Goal: Task Accomplishment & Management: Complete application form

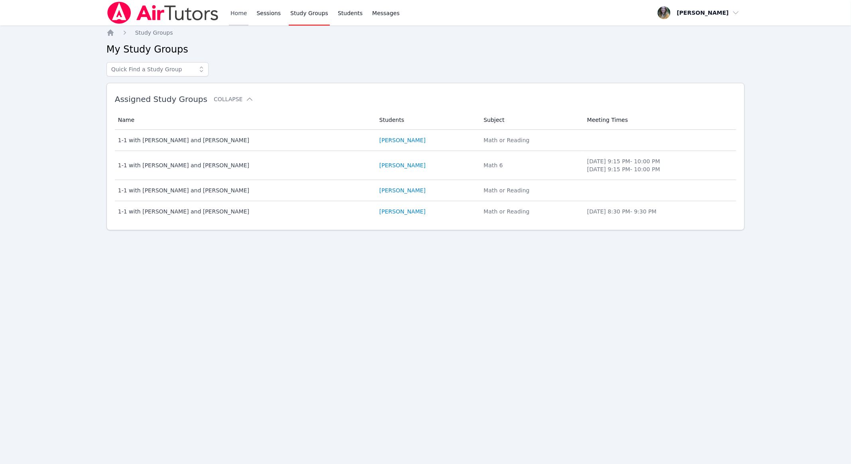
click at [235, 17] on link "Home" at bounding box center [239, 13] width 20 height 26
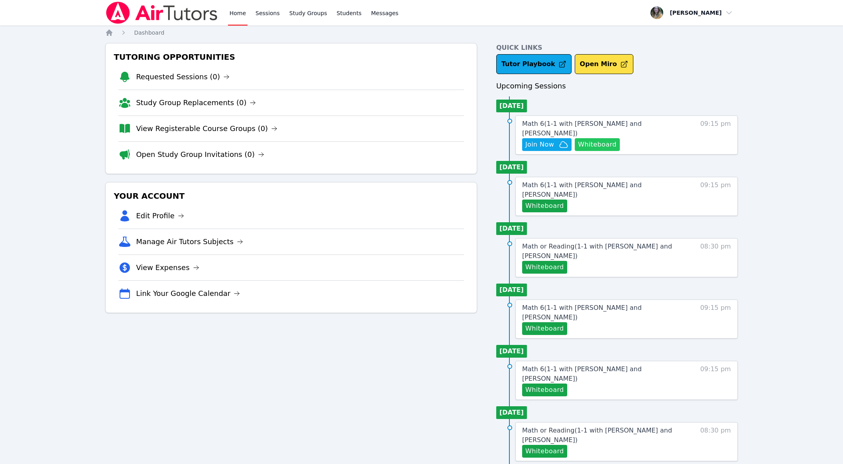
click at [431, 138] on button "Whiteboard" at bounding box center [597, 144] width 45 height 13
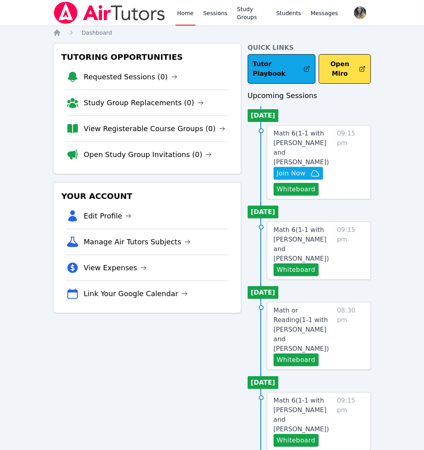
click at [186, 13] on link "Home" at bounding box center [185, 13] width 20 height 26
click at [311, 169] on icon "button" at bounding box center [315, 174] width 10 height 10
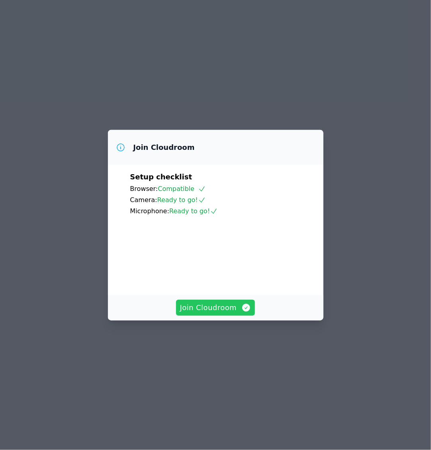
click at [212, 313] on span "Join Cloudroom" at bounding box center [215, 307] width 71 height 11
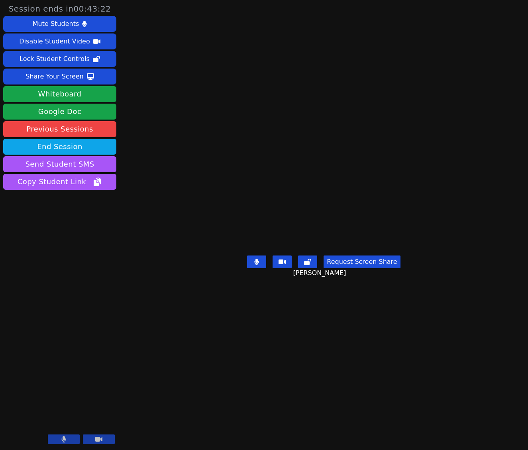
click at [205, 141] on main "Jacob Carballo Request Screen Share Jacob Carballo" at bounding box center [324, 225] width 238 height 450
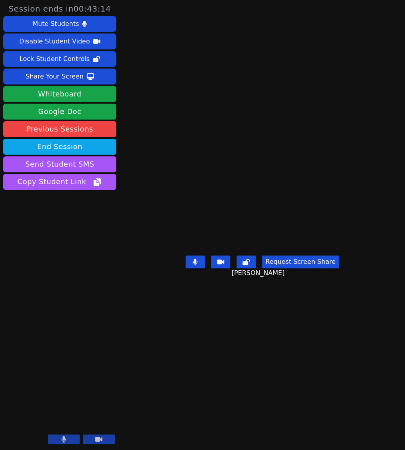
click at [205, 78] on main "Jacob Carballo Request Screen Share Jacob Carballo" at bounding box center [262, 225] width 197 height 450
click at [220, 59] on main "Jacob Carballo Request Screen Share Jacob Carballo" at bounding box center [262, 225] width 197 height 450
click at [198, 389] on main "Jacob Carballo Request Screen Share Jacob Carballo" at bounding box center [262, 225] width 197 height 450
click at [208, 354] on main "Jacob Carballo Request Screen Share Jacob Carballo" at bounding box center [262, 225] width 197 height 450
click at [220, 61] on main "Jacob Carballo Request Screen Share Jacob Carballo" at bounding box center [262, 225] width 197 height 450
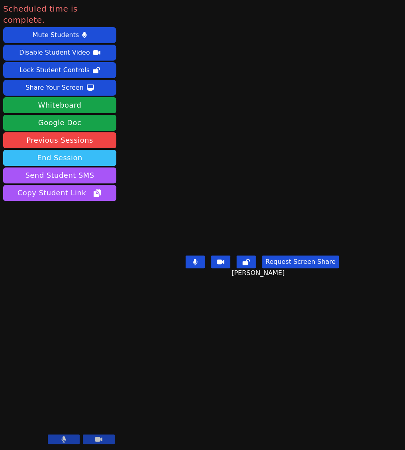
click at [65, 150] on button "End Session" at bounding box center [59, 158] width 113 height 16
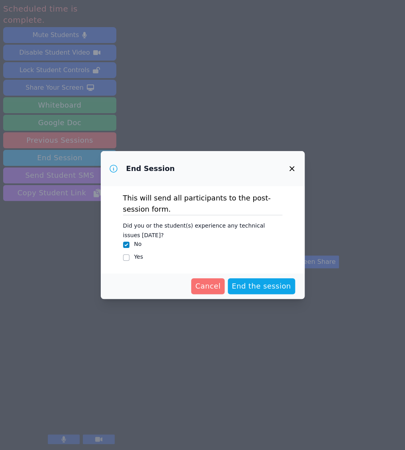
click at [217, 279] on button "Cancel" at bounding box center [207, 286] width 33 height 16
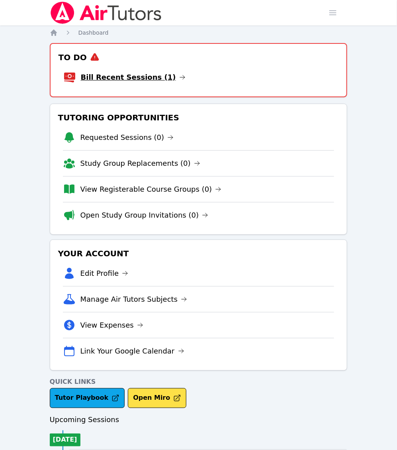
click at [122, 80] on link "Bill Recent Sessions (1)" at bounding box center [133, 77] width 105 height 11
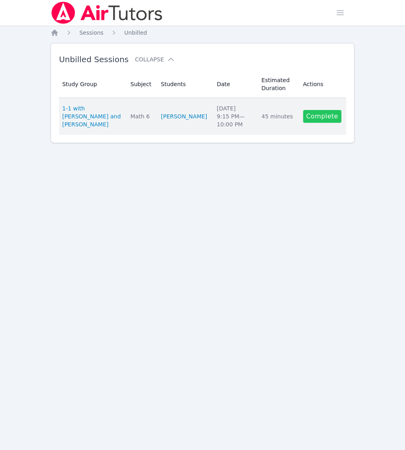
click at [321, 114] on link "Complete" at bounding box center [322, 116] width 38 height 13
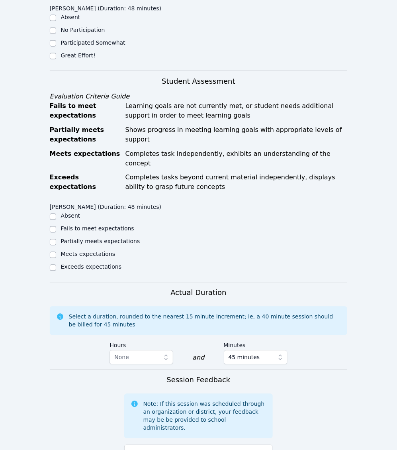
scroll to position [231, 0]
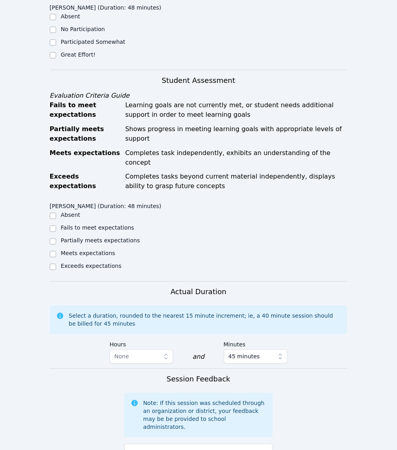
click at [81, 250] on label "Meets expectations" at bounding box center [88, 253] width 55 height 6
click at [56, 251] on input "Meets expectations" at bounding box center [53, 254] width 6 height 6
checkbox input "true"
click at [65, 238] on label "Partially meets expectations" at bounding box center [100, 241] width 79 height 6
click at [56, 238] on input "Partially meets expectations" at bounding box center [53, 241] width 6 height 6
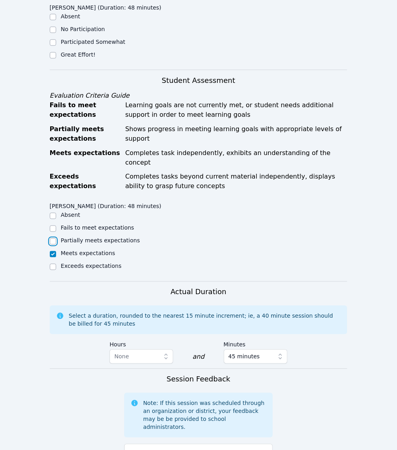
checkbox input "true"
checkbox input "false"
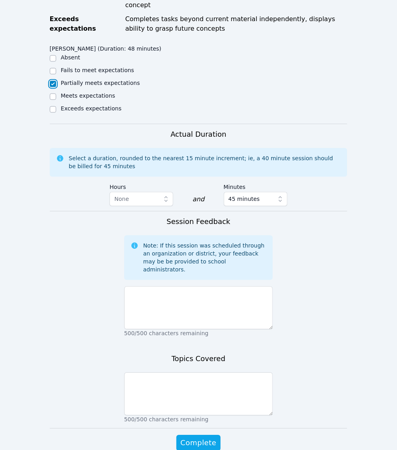
scroll to position [409, 0]
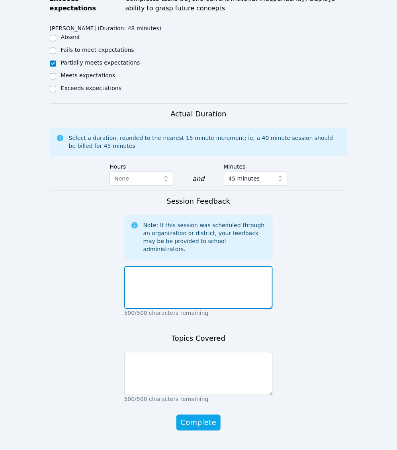
click at [173, 271] on textarea at bounding box center [198, 287] width 149 height 43
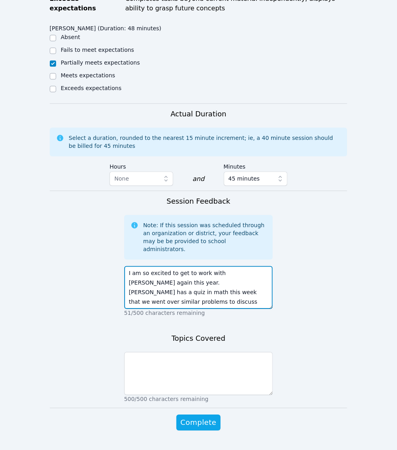
scroll to position [47, 0]
click at [244, 284] on textarea "I am so excited to get to work with [PERSON_NAME] again this year. [PERSON_NAME…" at bounding box center [198, 287] width 149 height 43
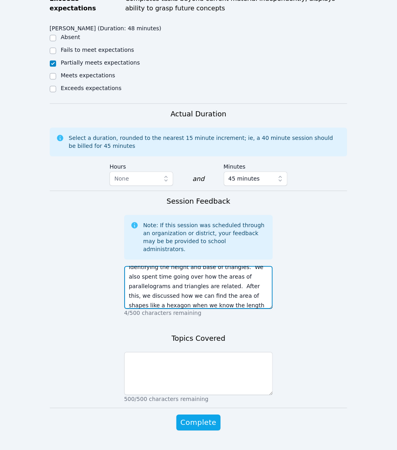
type textarea "I am so excited to get to work with [PERSON_NAME] again this year. [PERSON_NAME…"
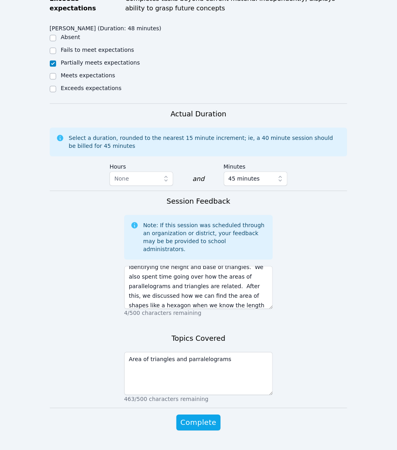
drag, startPoint x: 201, startPoint y: 397, endPoint x: 220, endPoint y: 363, distance: 39.1
click at [220, 363] on form "Student Participation Do not enter a participation level for ABSENT students [P…" at bounding box center [199, 115] width 298 height 663
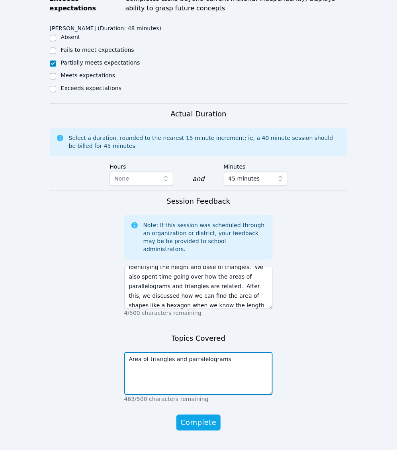
click at [220, 363] on textarea "Area of triangles and parralelograms" at bounding box center [198, 373] width 149 height 43
type textarea "Area of triangles and parallelograms"
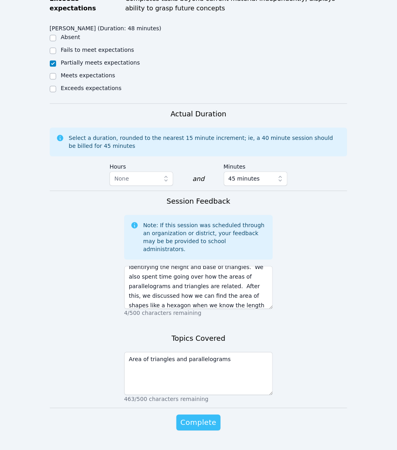
click at [207, 417] on span "Complete" at bounding box center [199, 422] width 36 height 11
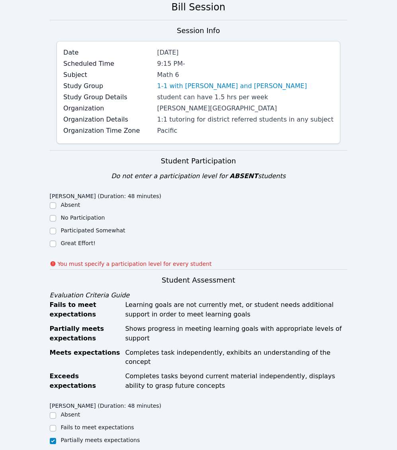
scroll to position [0, 0]
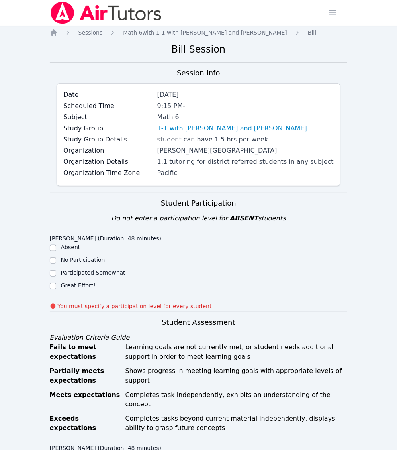
click at [72, 284] on label "Great Effort!" at bounding box center [78, 285] width 35 height 6
click at [56, 284] on input "Great Effort!" at bounding box center [53, 286] width 6 height 6
checkbox input "true"
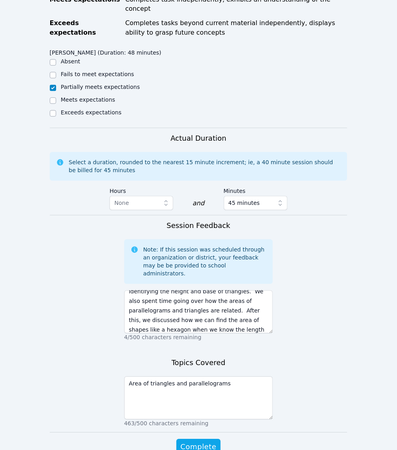
scroll to position [421, 0]
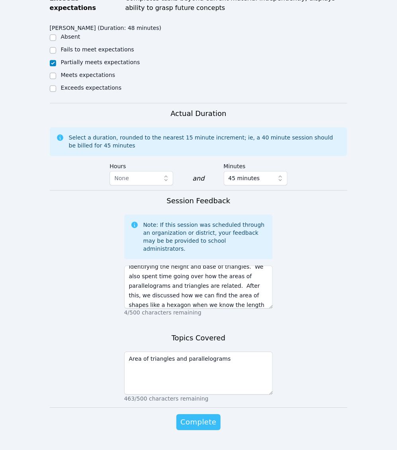
click at [210, 417] on span "Complete" at bounding box center [199, 422] width 36 height 11
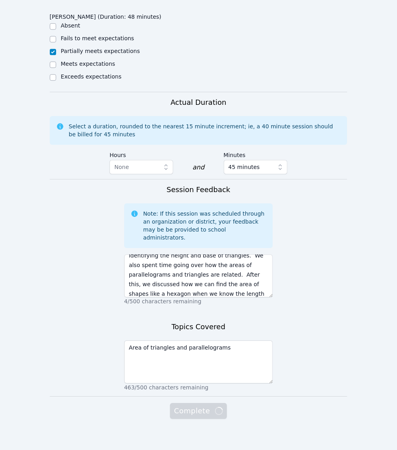
scroll to position [409, 0]
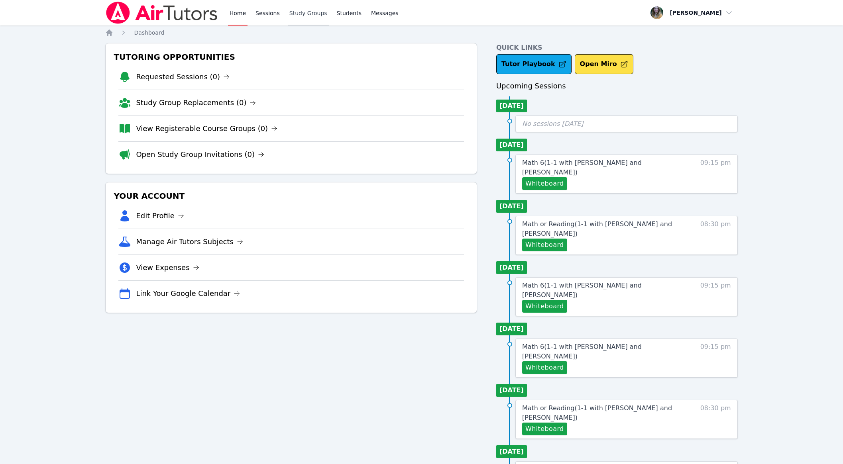
click at [308, 11] on link "Study Groups" at bounding box center [308, 13] width 41 height 26
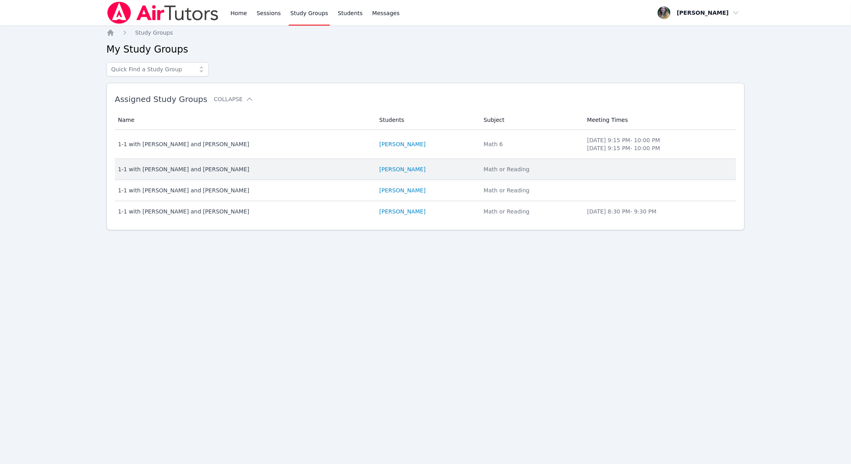
click at [157, 169] on div "1-1 with [PERSON_NAME] and [PERSON_NAME]" at bounding box center [244, 169] width 252 height 8
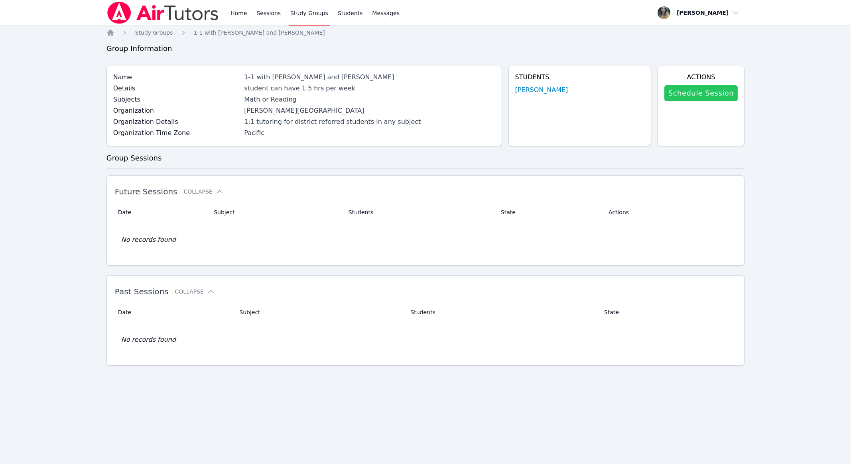
click at [397, 92] on link "Schedule Session" at bounding box center [700, 93] width 73 height 16
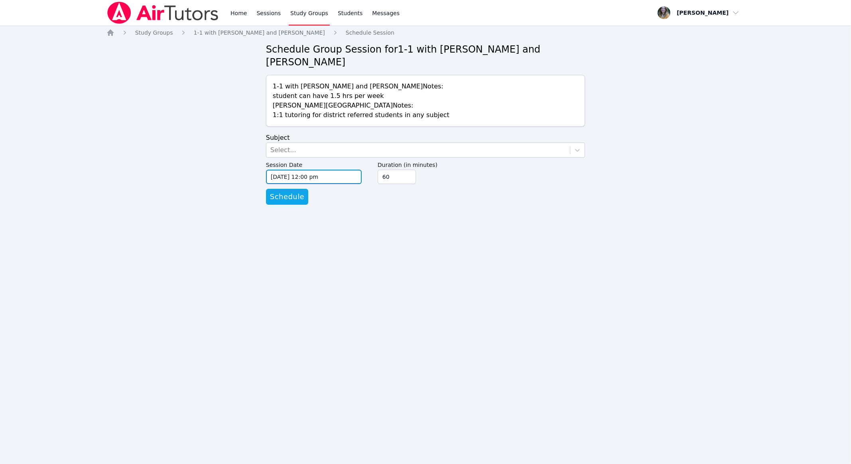
click at [328, 170] on input "[DATE] 12:00 pm" at bounding box center [314, 177] width 96 height 14
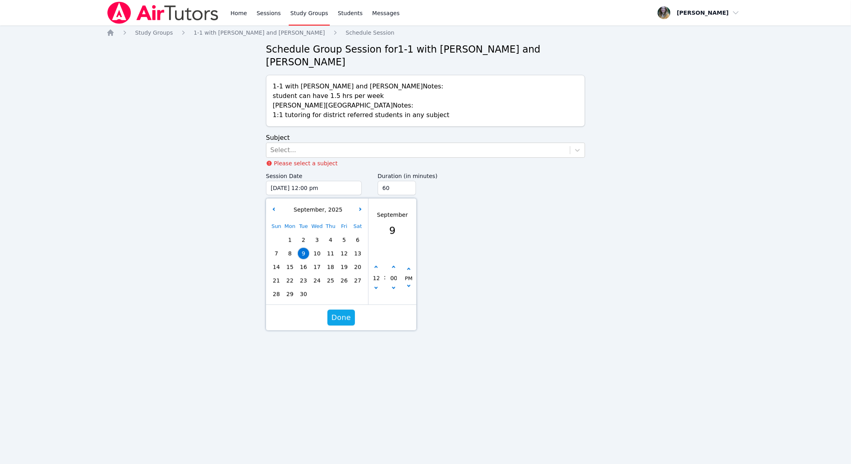
click at [317, 230] on div "Sun Mon Tue Wed Thu Fri Sat 1 2 3 4 5 6 7 8 9 10 11 12 13 14 15 16 17 18 19 20 …" at bounding box center [316, 260] width 95 height 81
click at [379, 264] on button "button" at bounding box center [376, 268] width 8 height 8
type input "[DATE] 01:00 pm"
type input "01"
click at [379, 264] on button "button" at bounding box center [376, 268] width 8 height 8
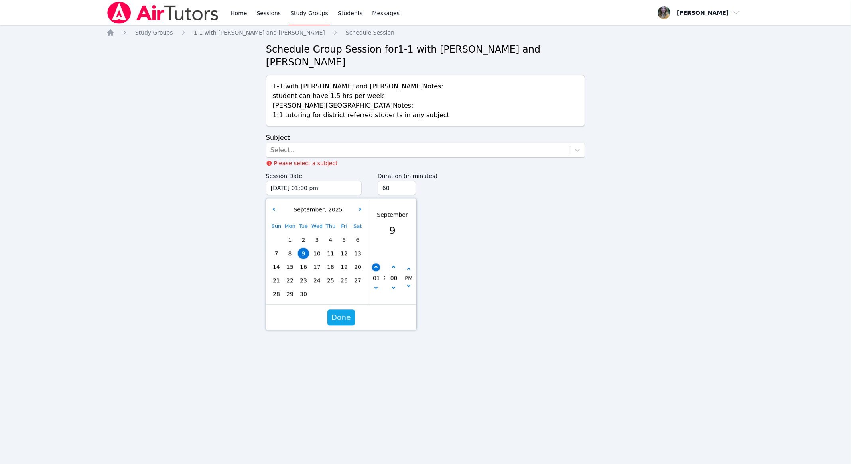
type input "[DATE] 02:00 pm"
type input "02"
click at [379, 264] on button "button" at bounding box center [376, 268] width 8 height 8
type input "[DATE] 03:00 pm"
type input "03"
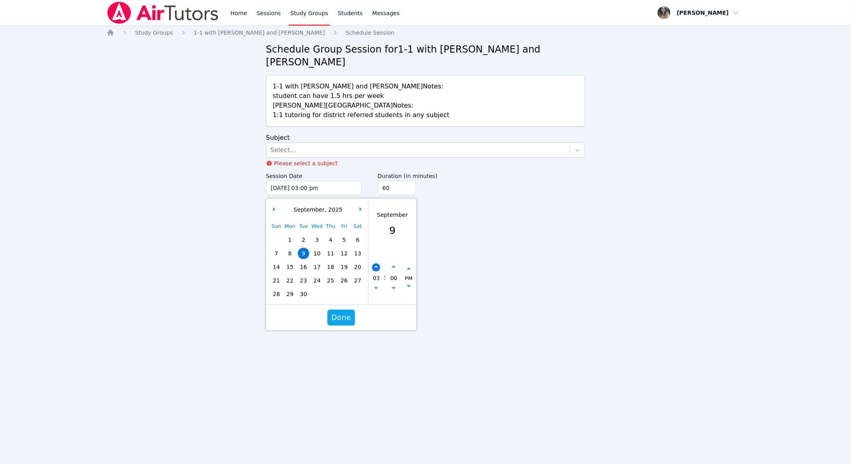
click at [379, 264] on button "button" at bounding box center [376, 268] width 8 height 8
type input "[DATE] 04:00 pm"
type input "04"
click at [379, 264] on button "button" at bounding box center [376, 268] width 8 height 8
type input "[DATE] 05:00 pm"
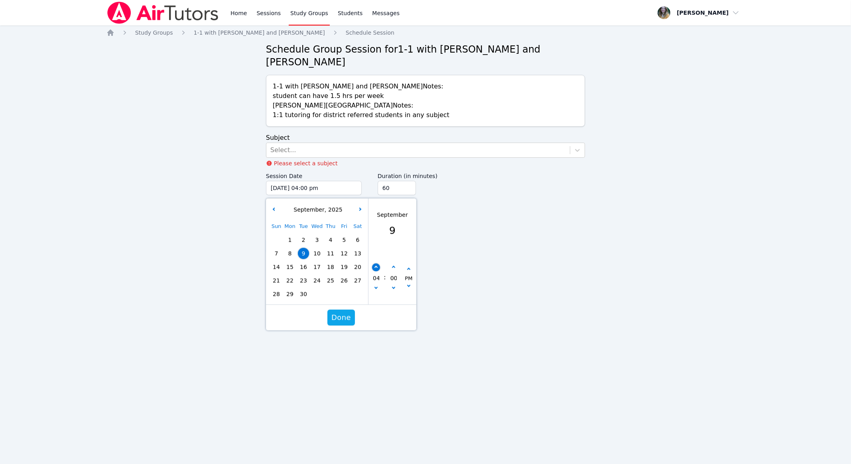
type input "05"
click at [379, 264] on button "button" at bounding box center [376, 268] width 8 height 8
type input "[DATE] 06:00 pm"
type input "06"
click at [341, 312] on span "Done" at bounding box center [341, 317] width 20 height 11
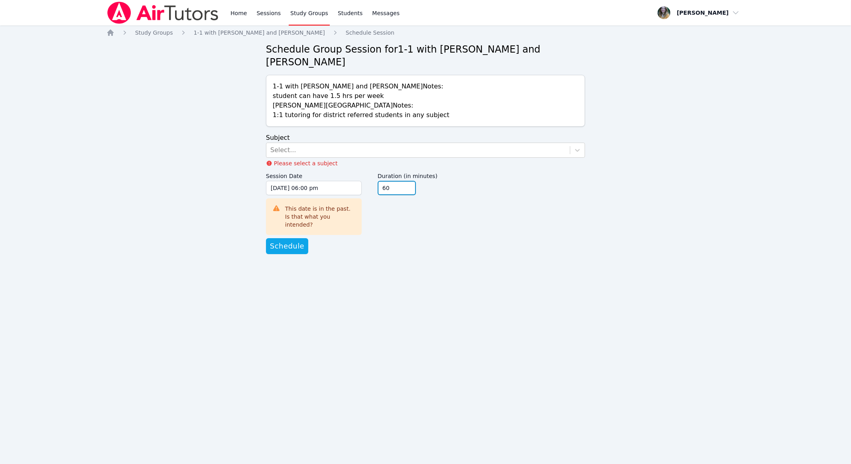
click at [397, 181] on input "60" at bounding box center [397, 188] width 38 height 14
click at [397, 181] on input "45" at bounding box center [397, 188] width 38 height 14
type input "30"
click at [397, 181] on input "30" at bounding box center [397, 188] width 38 height 14
click at [364, 143] on div "Select..." at bounding box center [417, 150] width 303 height 14
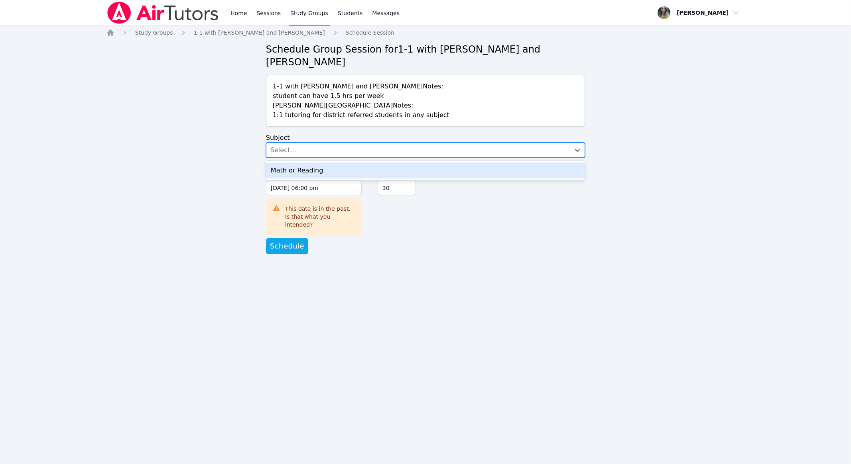
click at [354, 163] on div "Math or Reading" at bounding box center [425, 171] width 319 height 16
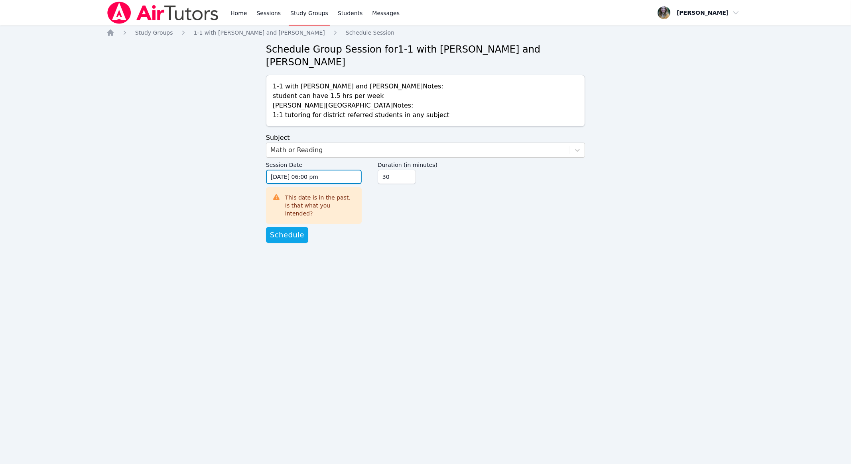
click at [296, 170] on input "[DATE] 06:00 pm" at bounding box center [314, 177] width 96 height 14
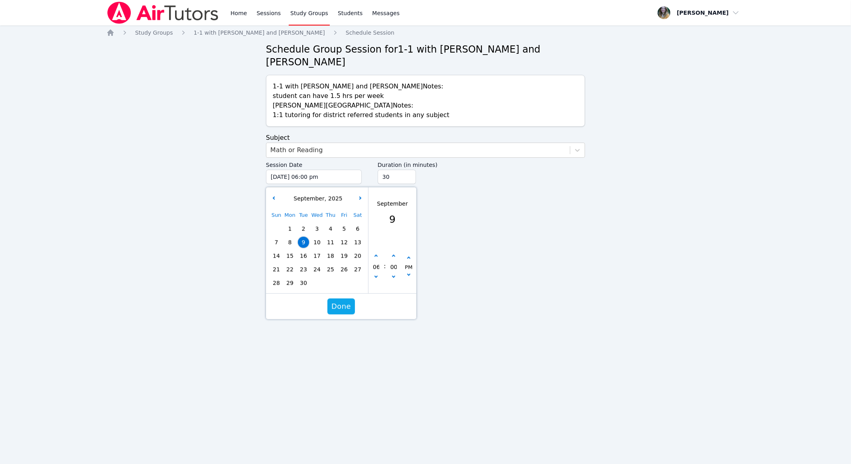
click at [320, 237] on span "10" at bounding box center [316, 242] width 11 height 11
type input "[DATE] 06:00 pm"
click at [346, 301] on span "Done" at bounding box center [341, 306] width 20 height 11
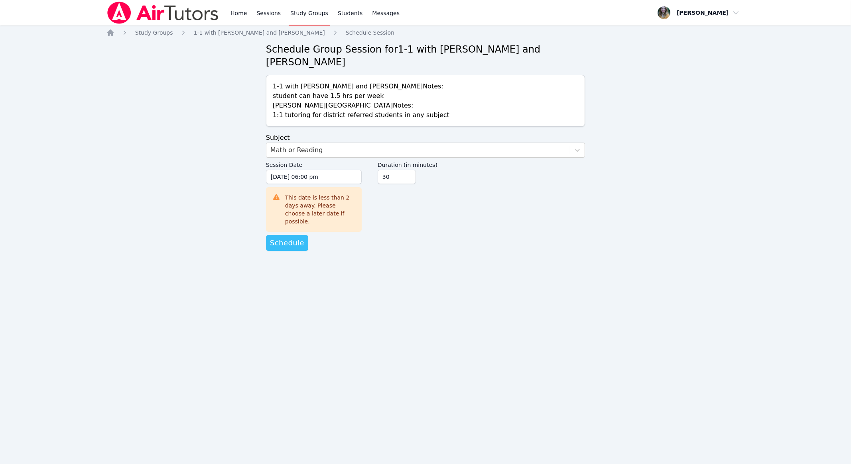
click at [289, 238] on span "Schedule" at bounding box center [287, 243] width 34 height 11
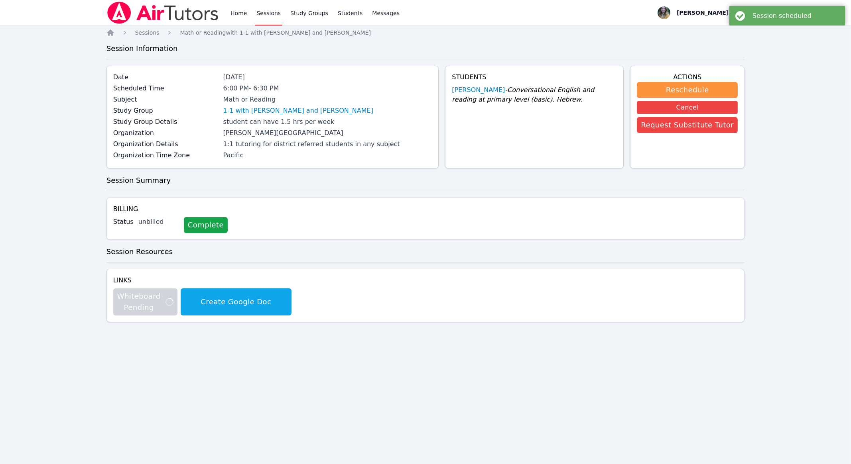
click at [269, 15] on link "Sessions" at bounding box center [269, 13] width 28 height 26
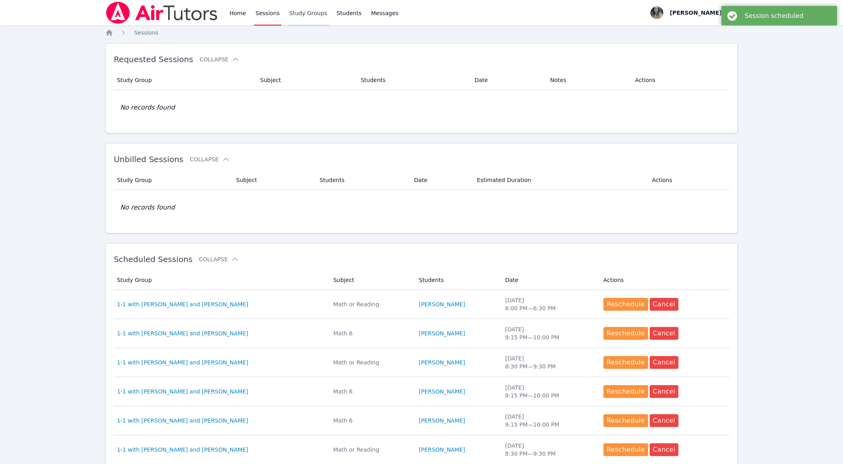
click at [301, 13] on link "Study Groups" at bounding box center [308, 13] width 41 height 26
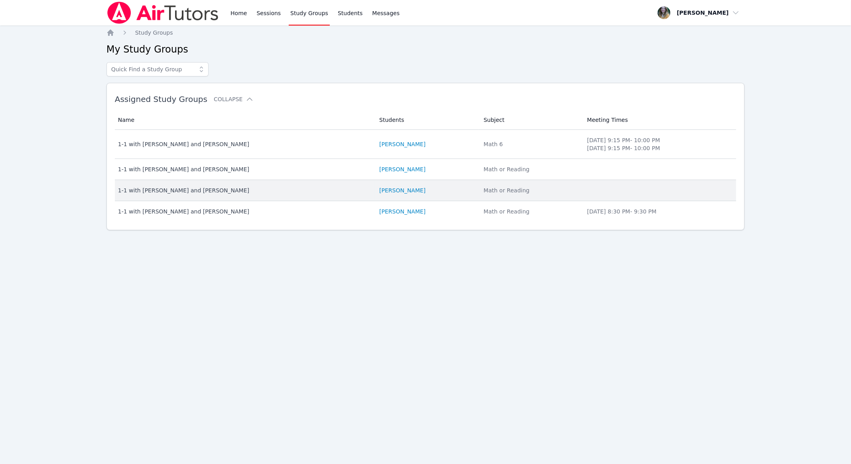
click at [167, 190] on div "1-1 with [PERSON_NAME] and [PERSON_NAME]" at bounding box center [244, 191] width 252 height 8
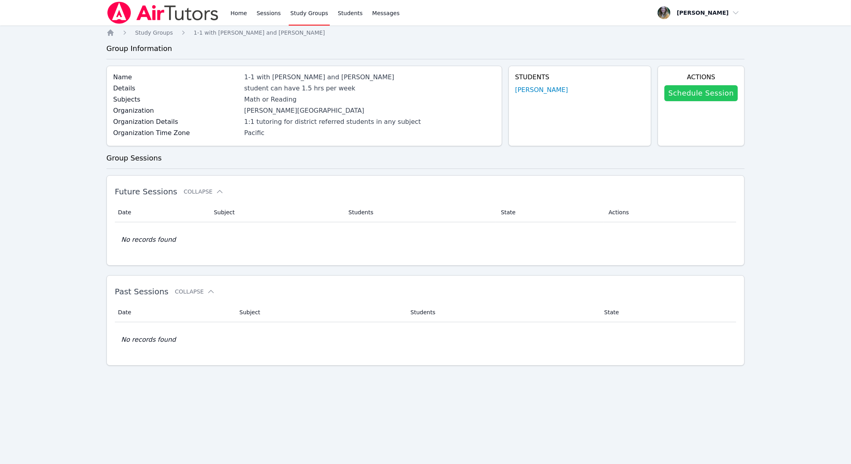
click at [397, 99] on link "Schedule Session" at bounding box center [700, 93] width 73 height 16
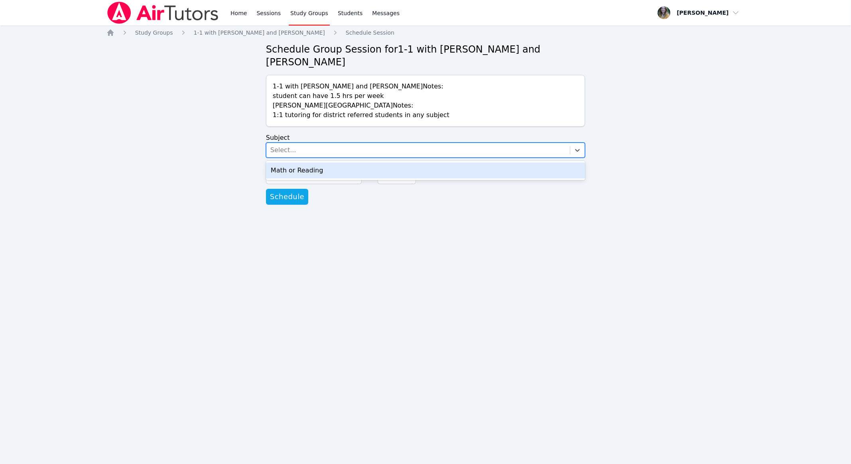
click at [312, 143] on div "Select..." at bounding box center [417, 150] width 303 height 14
click at [310, 163] on div "Math or Reading" at bounding box center [425, 171] width 319 height 16
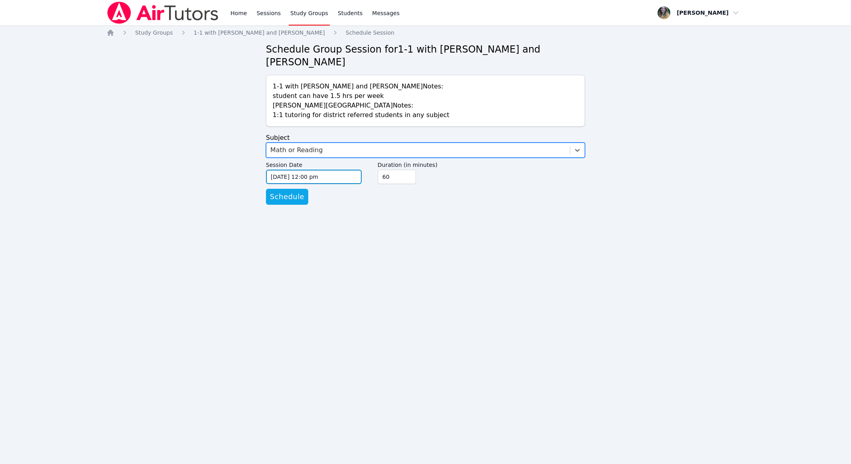
click at [303, 170] on input "[DATE] 12:00 pm" at bounding box center [314, 177] width 96 height 14
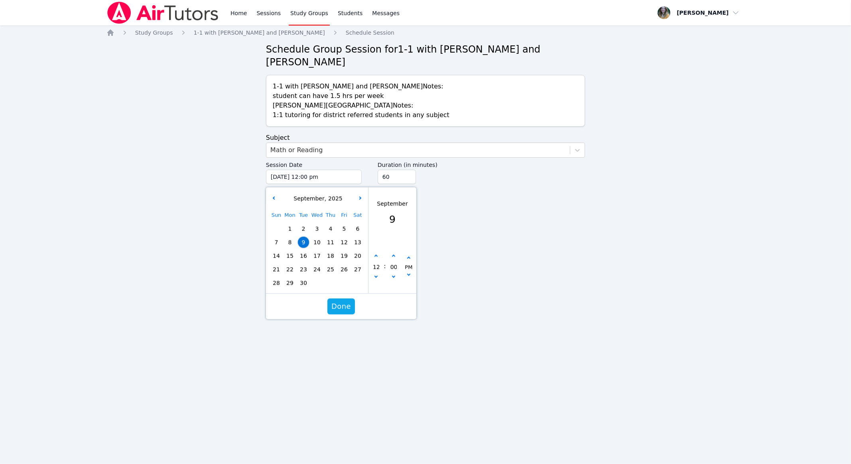
click at [319, 237] on span "10" at bounding box center [316, 242] width 11 height 11
click at [376, 255] on icon "button" at bounding box center [375, 256] width 3 height 3
type input "[DATE] 01:00 pm"
type input "01"
click at [376, 255] on icon "button" at bounding box center [375, 256] width 3 height 3
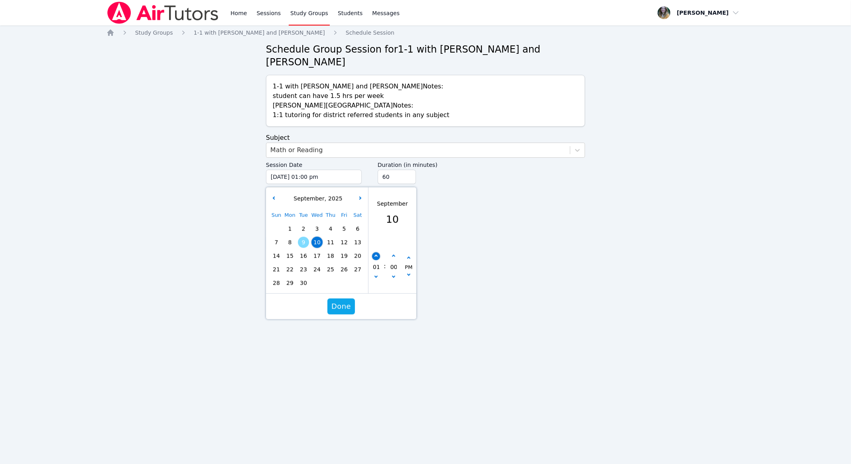
type input "[DATE] 02:00 pm"
type input "02"
click at [376, 255] on icon "button" at bounding box center [375, 256] width 3 height 3
type input "[DATE] 03:00 pm"
type input "03"
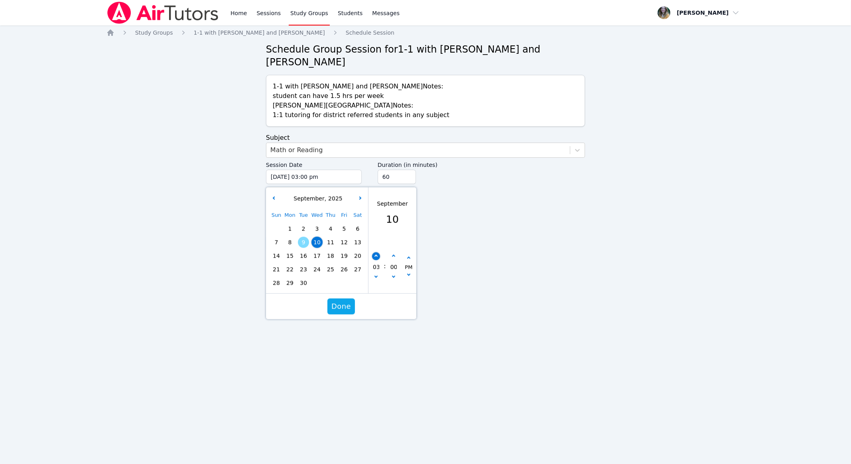
click at [376, 255] on icon "button" at bounding box center [375, 256] width 3 height 3
type input "[DATE] 04:00 pm"
type input "04"
click at [376, 255] on icon "button" at bounding box center [375, 256] width 3 height 3
type input "[DATE] 05:00 pm"
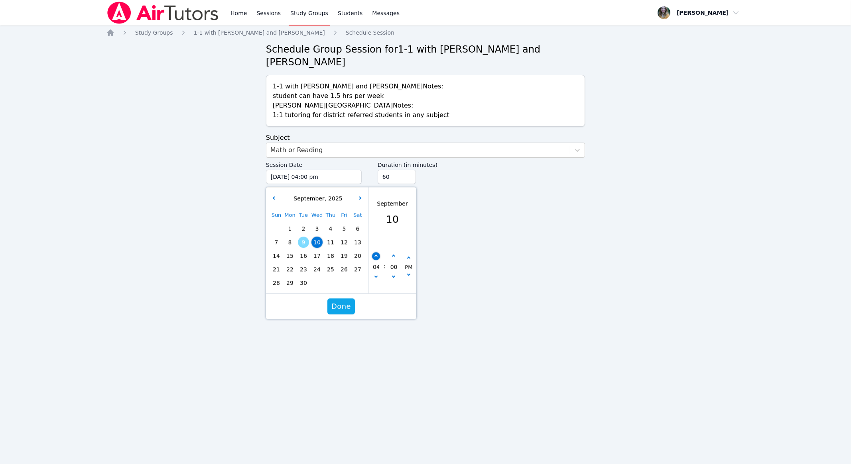
type input "05"
click at [376, 275] on icon "button" at bounding box center [375, 276] width 3 height 3
type input "[DATE] 04:00 pm"
type input "04"
click at [369, 253] on div "04" at bounding box center [375, 268] width 15 height 30
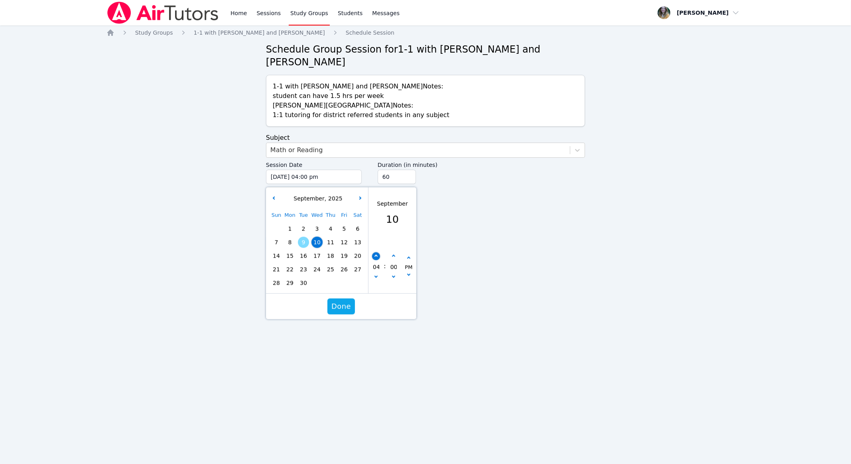
click at [376, 255] on icon "button" at bounding box center [375, 256] width 3 height 3
type input "[DATE] 05:00 pm"
type input "05"
click at [376, 255] on icon "button" at bounding box center [375, 256] width 3 height 3
type input "[DATE] 06:00 pm"
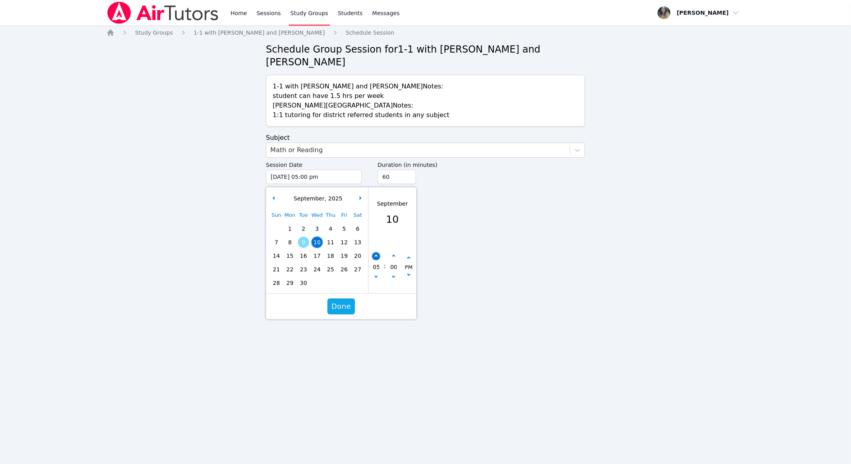
type input "06"
click at [389, 253] on button "button" at bounding box center [393, 257] width 8 height 8
type input "[DATE] 06:05 pm"
type input "05"
click at [389, 253] on button "button" at bounding box center [393, 257] width 8 height 8
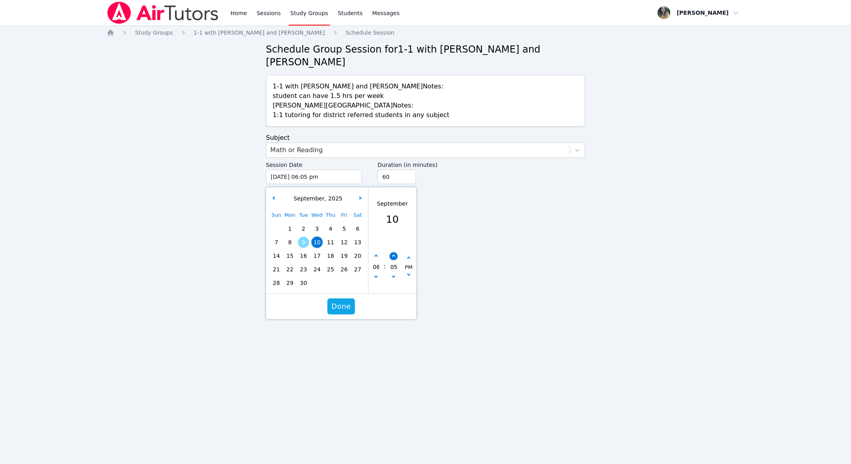
type input "[DATE] 06:10 pm"
type input "10"
click at [389, 253] on button "button" at bounding box center [393, 257] width 8 height 8
type input "[DATE] 06:15 pm"
type input "15"
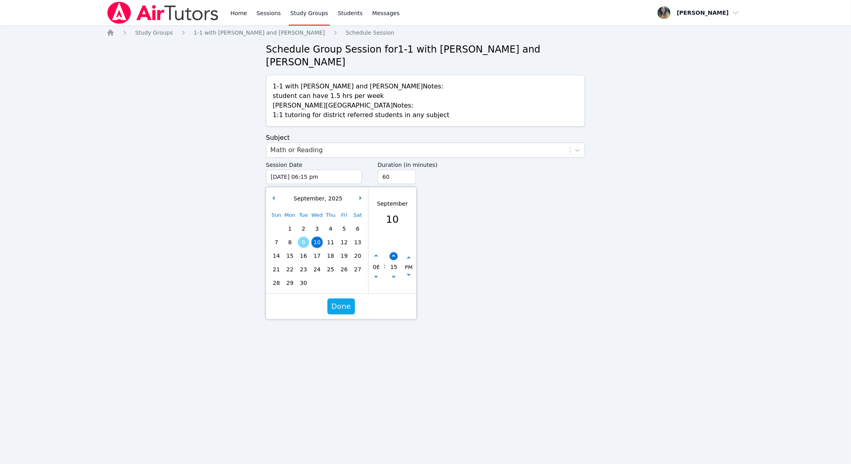
click at [389, 253] on button "button" at bounding box center [393, 257] width 8 height 8
type input "[DATE] 06:20 pm"
type input "20"
click at [389, 253] on button "button" at bounding box center [393, 257] width 8 height 8
type input "[DATE] 06:25 pm"
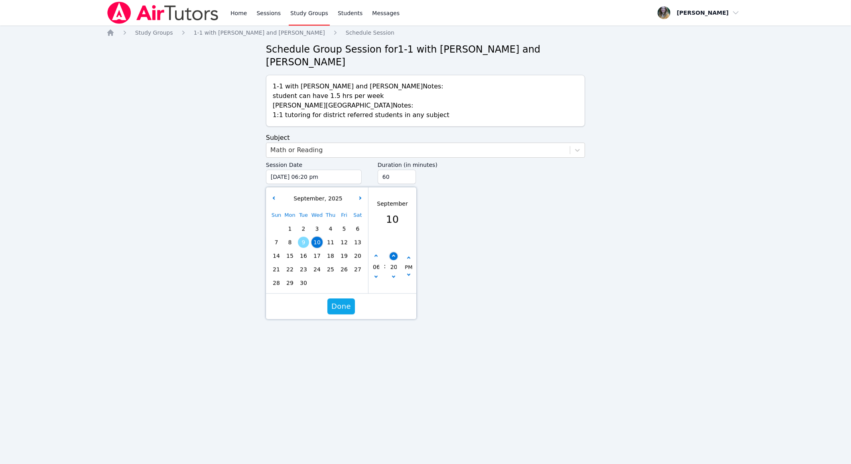
type input "25"
click at [389, 253] on button "button" at bounding box center [393, 257] width 8 height 8
type input "[DATE] 06:30 pm"
type input "30"
click at [340, 300] on button "Done" at bounding box center [341, 307] width 28 height 16
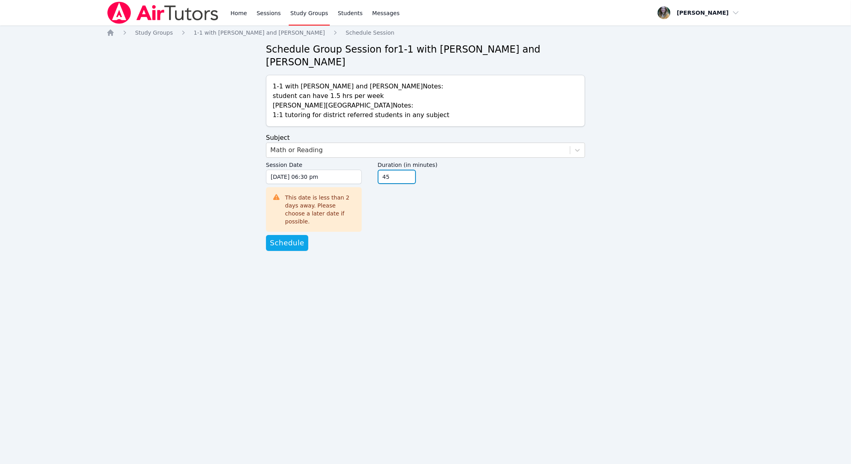
click at [397, 170] on input "45" at bounding box center [397, 177] width 38 height 14
type input "30"
click at [397, 170] on input "30" at bounding box center [397, 177] width 38 height 14
click at [276, 238] on span "Schedule" at bounding box center [287, 243] width 34 height 11
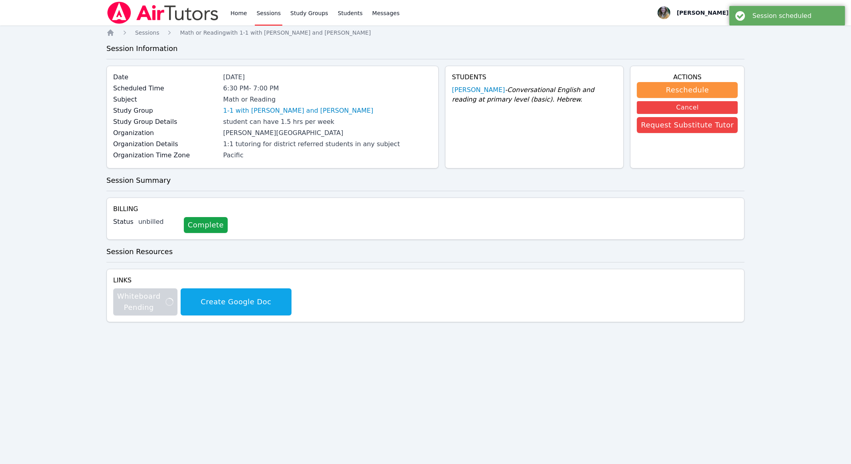
click at [262, 11] on link "Sessions" at bounding box center [269, 13] width 28 height 26
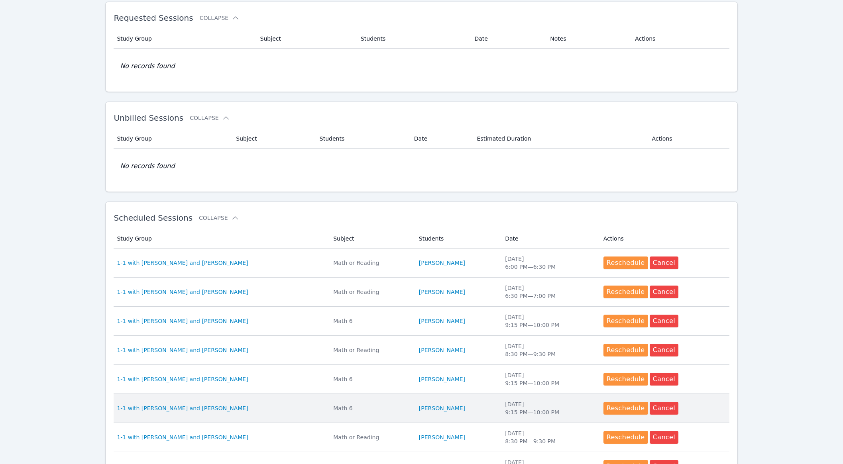
scroll to position [197, 0]
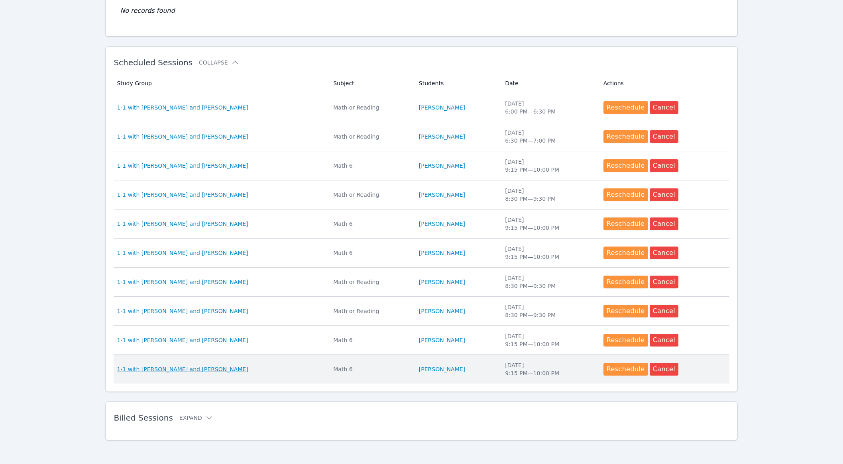
click at [167, 366] on span "1-1 with [PERSON_NAME] and [PERSON_NAME]" at bounding box center [182, 370] width 131 height 8
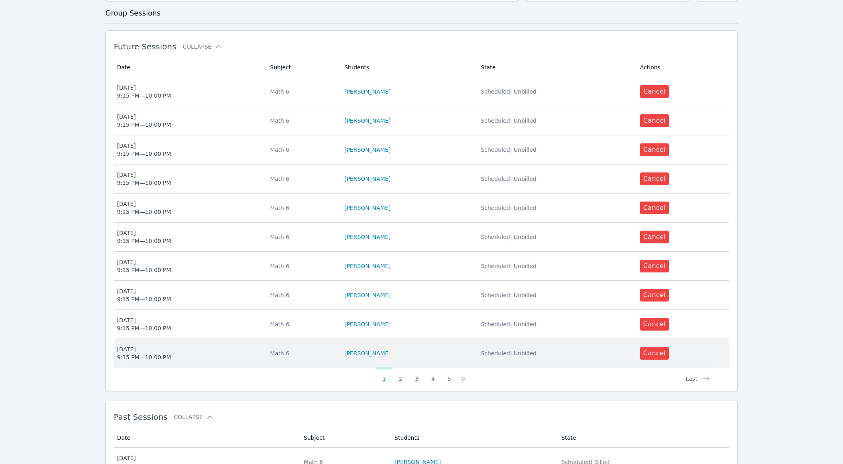
scroll to position [191, 0]
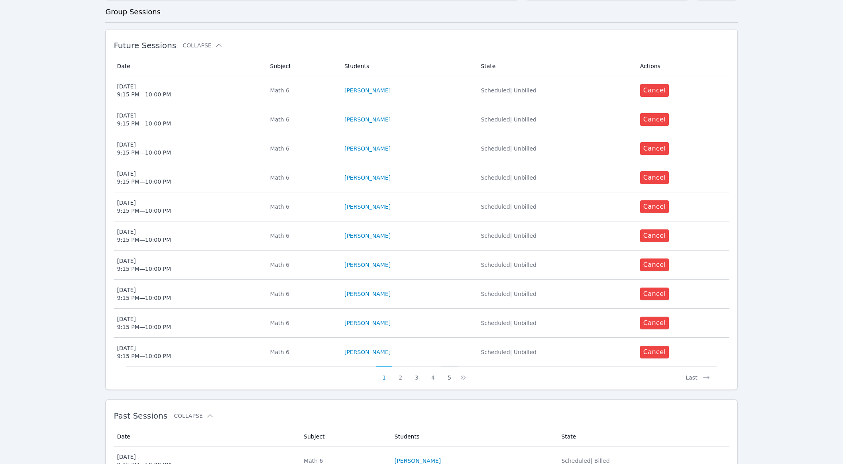
click at [397, 378] on button "5" at bounding box center [449, 374] width 16 height 15
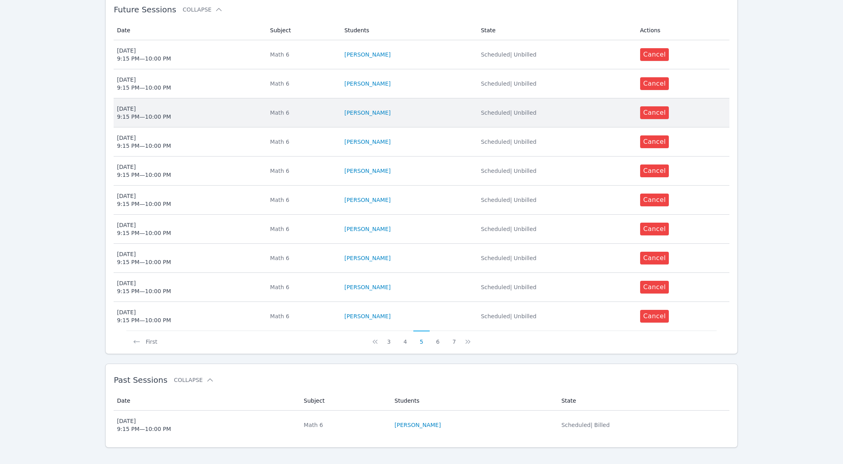
scroll to position [227, 0]
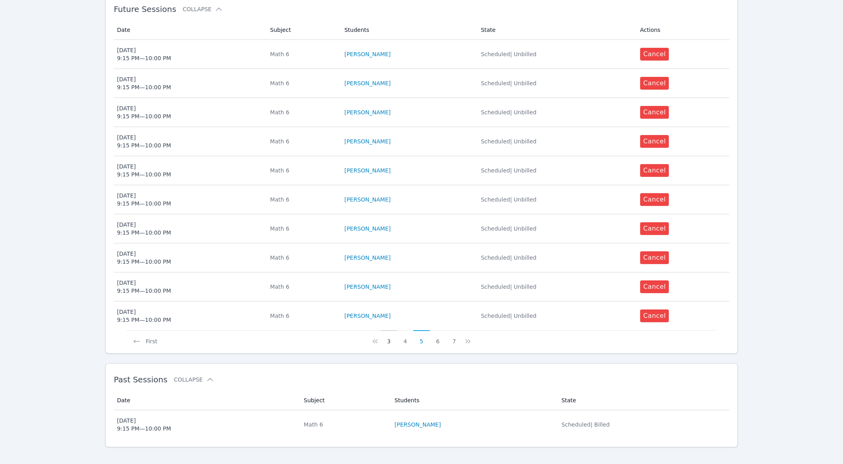
click at [390, 341] on button "3" at bounding box center [389, 337] width 16 height 15
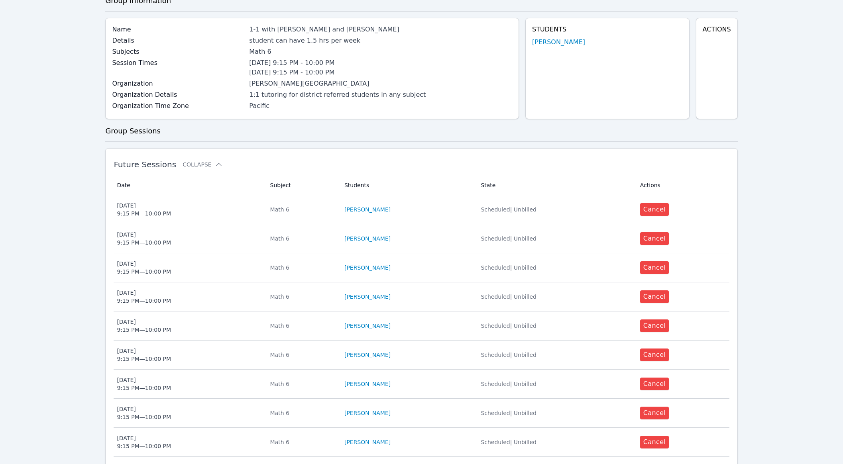
scroll to position [234, 0]
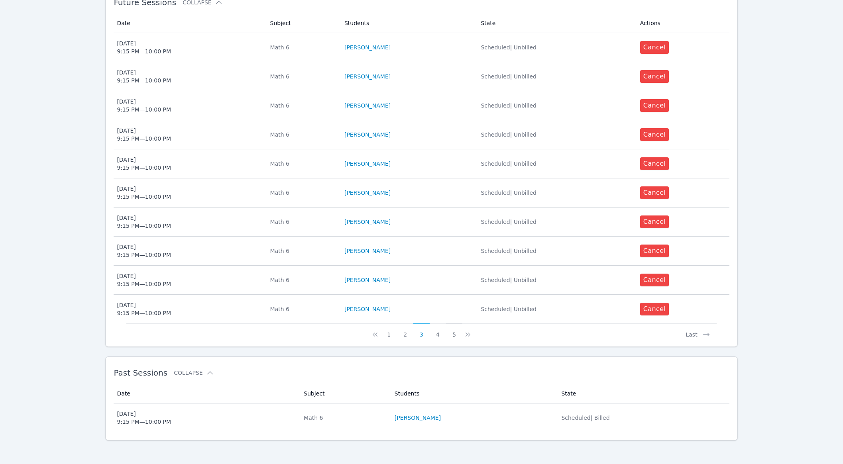
click at [397, 336] on button "5" at bounding box center [454, 331] width 16 height 15
click at [397, 336] on button "7" at bounding box center [454, 331] width 16 height 15
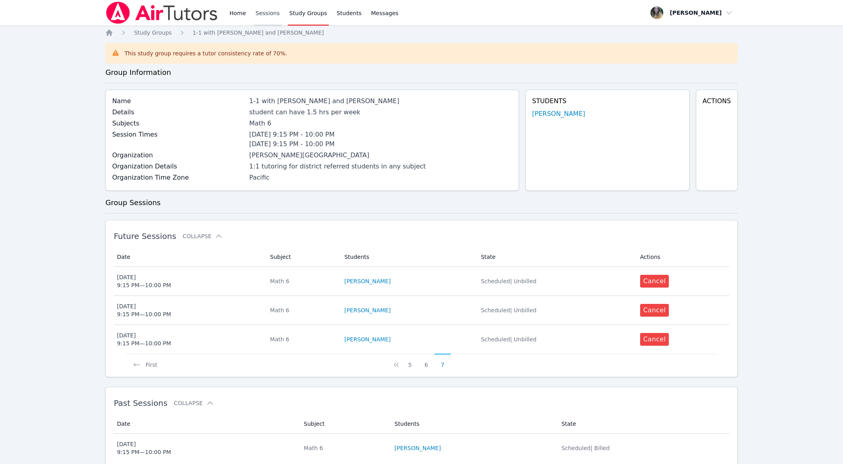
click at [262, 15] on link "Sessions" at bounding box center [268, 13] width 28 height 26
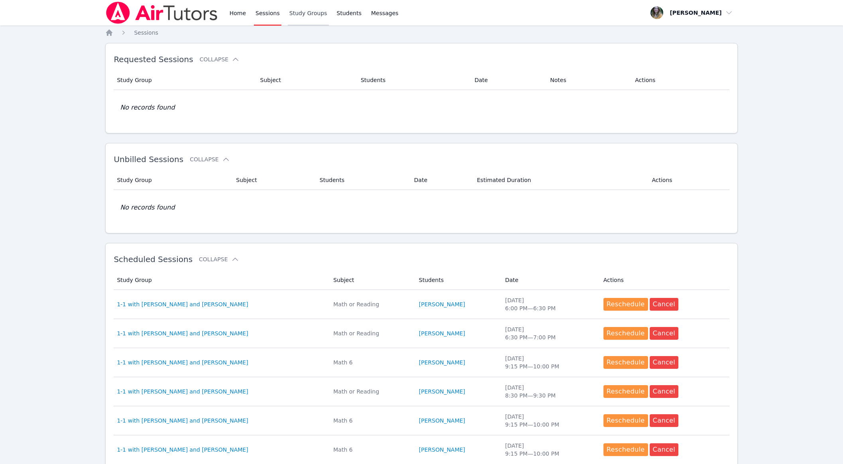
click at [307, 16] on link "Study Groups" at bounding box center [308, 13] width 41 height 26
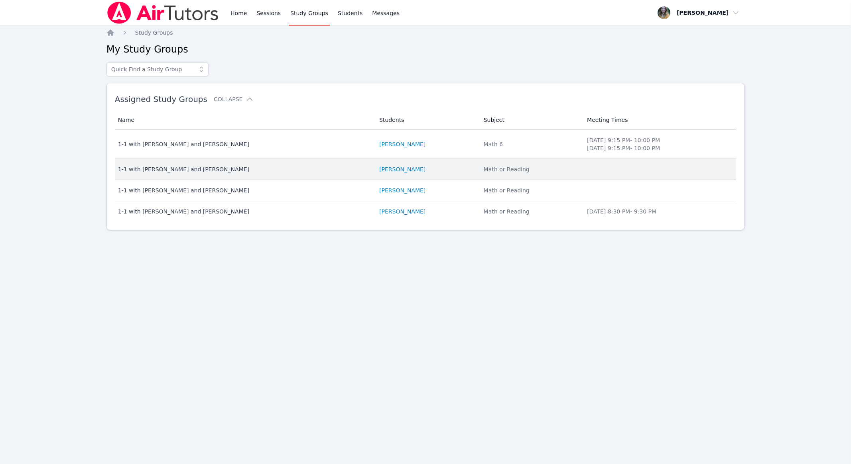
click at [183, 171] on div "1-1 with [PERSON_NAME] and [PERSON_NAME]" at bounding box center [244, 169] width 252 height 8
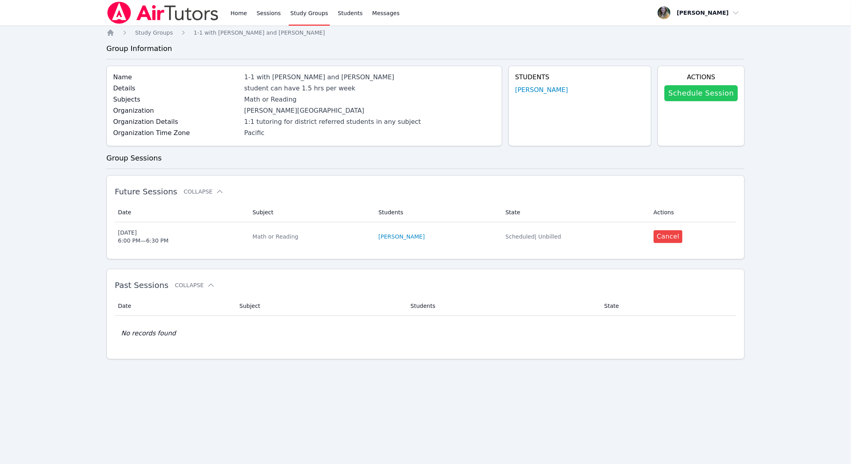
click at [397, 93] on link "Schedule Session" at bounding box center [700, 93] width 73 height 16
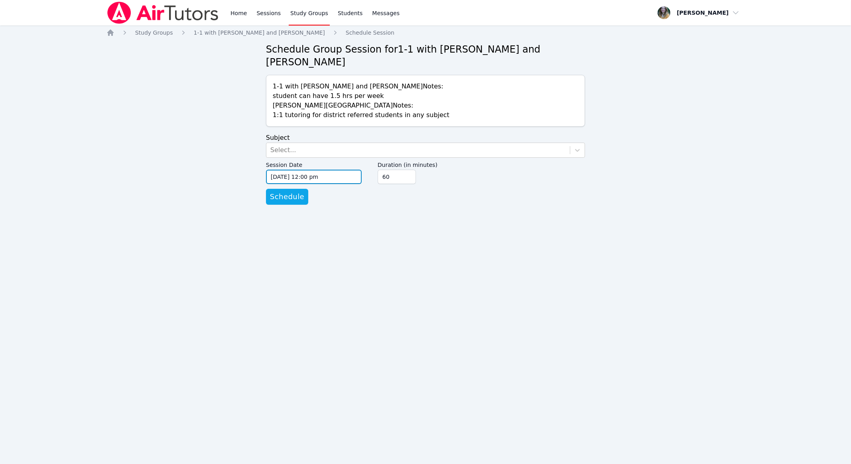
click at [330, 170] on input "[DATE] 12:00 pm" at bounding box center [314, 177] width 96 height 14
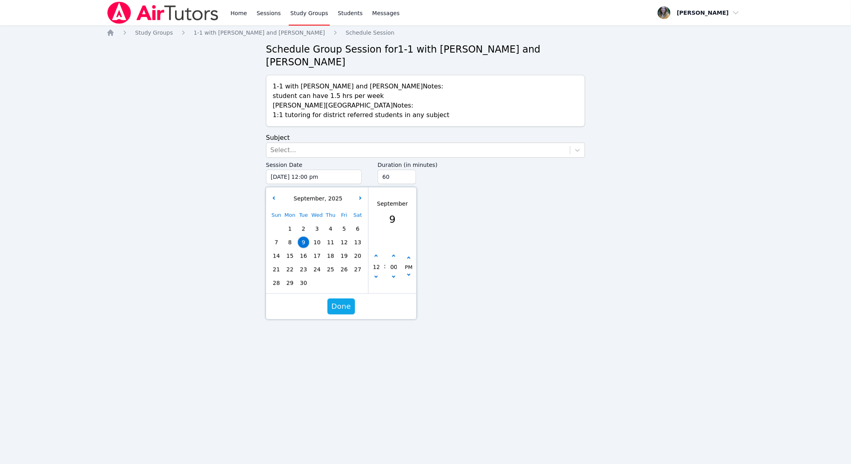
click at [291, 240] on div "Sun Mon Tue Wed Thu Fri Sat 1 2 3 4 5 6 7 8 9 10 11 12 13 14 15 16 17 18 19 20 …" at bounding box center [316, 249] width 95 height 81
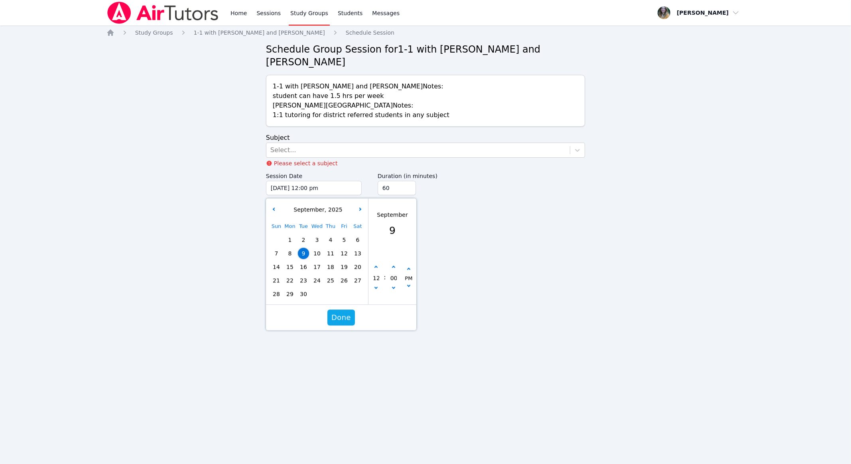
click at [288, 262] on span "15" at bounding box center [289, 267] width 11 height 11
click at [380, 264] on div "12" at bounding box center [375, 279] width 15 height 30
click at [376, 266] on icon "button" at bounding box center [375, 267] width 3 height 3
type input "[DATE] 01:00 pm"
type input "01"
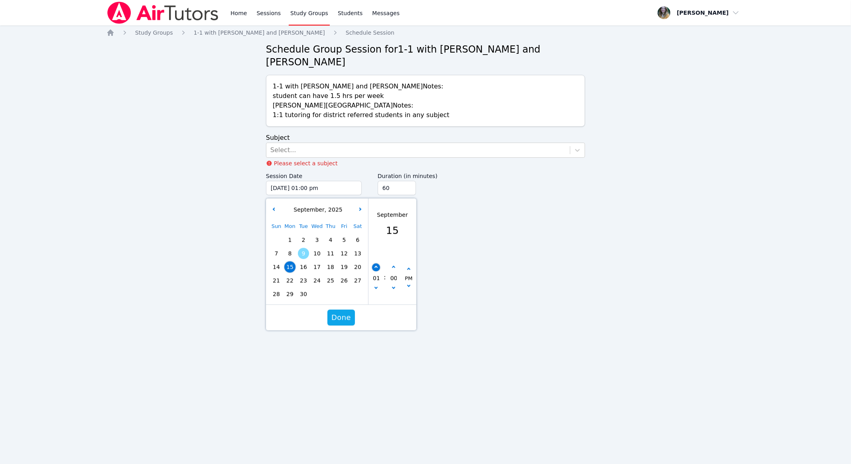
click at [376, 266] on icon "button" at bounding box center [375, 267] width 3 height 3
type input "[DATE] 02:00 pm"
type input "02"
click at [376, 266] on icon "button" at bounding box center [375, 267] width 3 height 3
type input "[DATE] 03:00 pm"
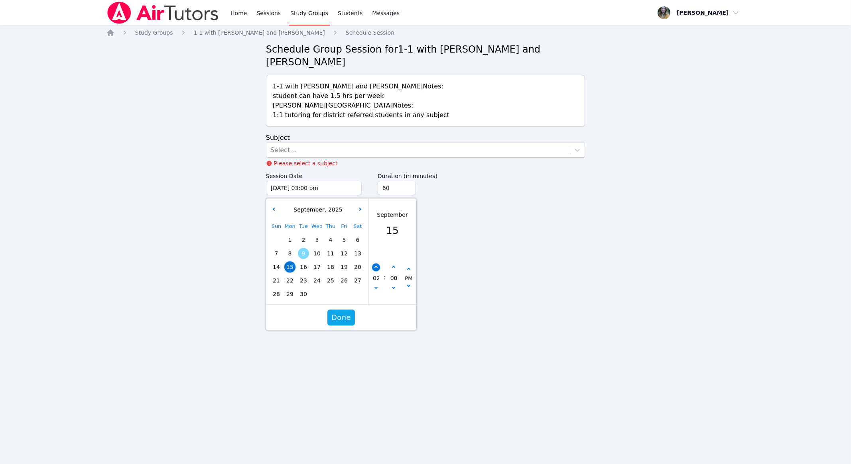
type input "03"
click at [376, 266] on icon "button" at bounding box center [375, 267] width 3 height 3
type input "[DATE] 04:00 pm"
type input "04"
click at [376, 266] on icon "button" at bounding box center [375, 267] width 3 height 3
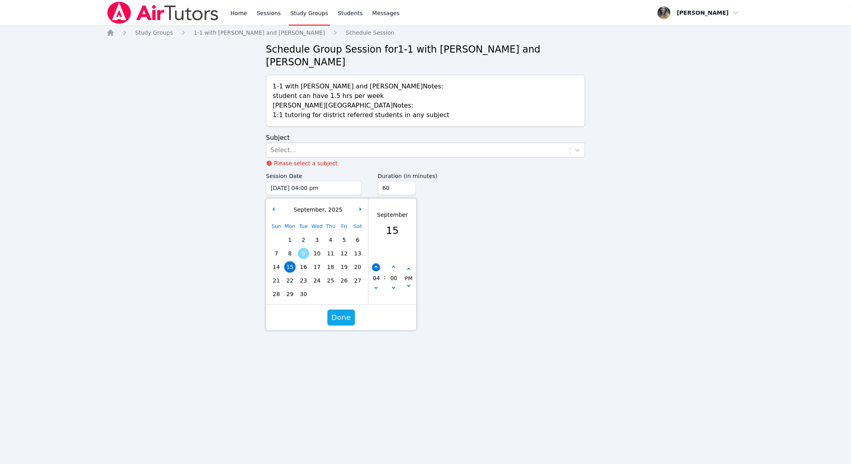
type input "[DATE] 05:00 pm"
type input "05"
click at [376, 266] on icon "button" at bounding box center [375, 267] width 3 height 3
type input "[DATE] 06:00 pm"
type input "06"
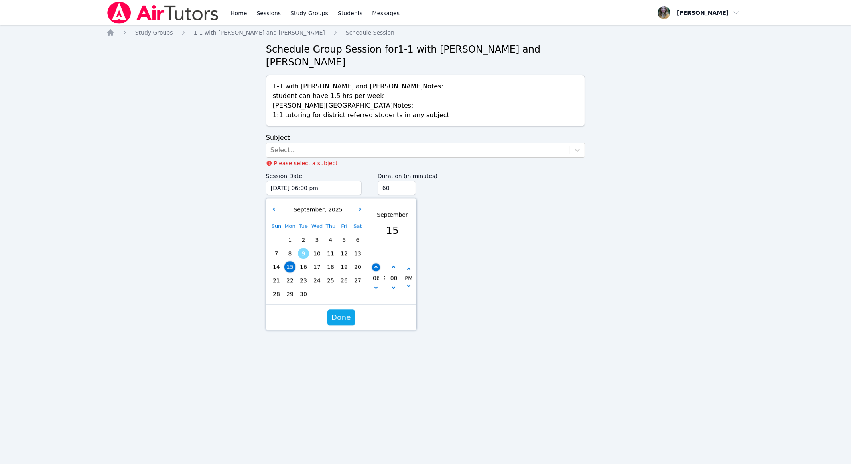
click at [376, 266] on icon "button" at bounding box center [375, 267] width 3 height 3
type input "[DATE] 07:00 pm"
type input "07"
click at [395, 264] on button "button" at bounding box center [393, 268] width 8 height 8
type input "[DATE] 07:05 pm"
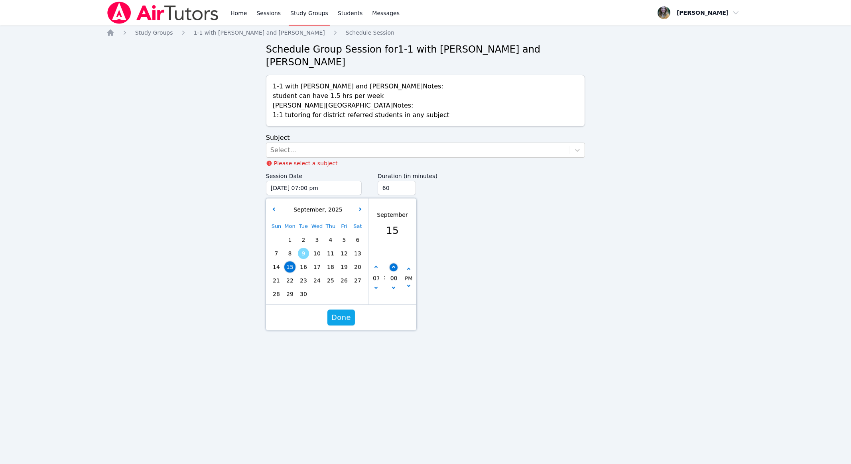
type input "05"
click at [395, 264] on button "button" at bounding box center [393, 268] width 8 height 8
type input "[DATE] 07:10 pm"
type input "10"
click at [395, 264] on button "button" at bounding box center [393, 268] width 8 height 8
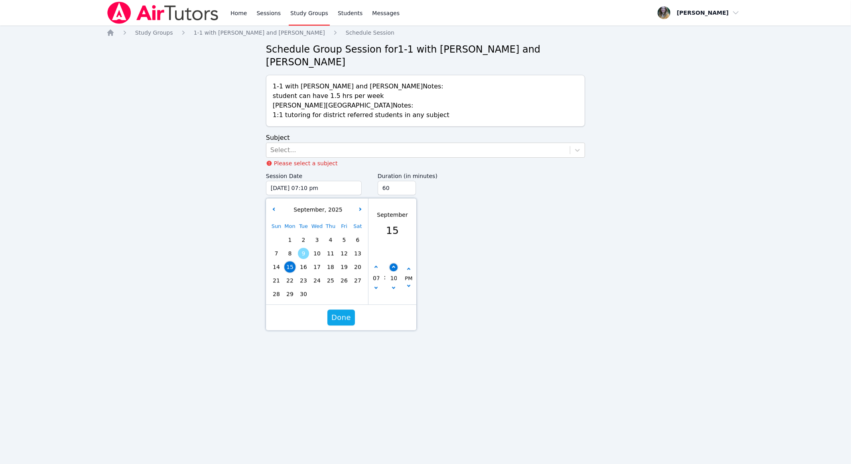
type input "[DATE] 07:15 pm"
type input "15"
click at [395, 264] on button "button" at bounding box center [393, 268] width 8 height 8
type input "[DATE] 07:20 pm"
type input "20"
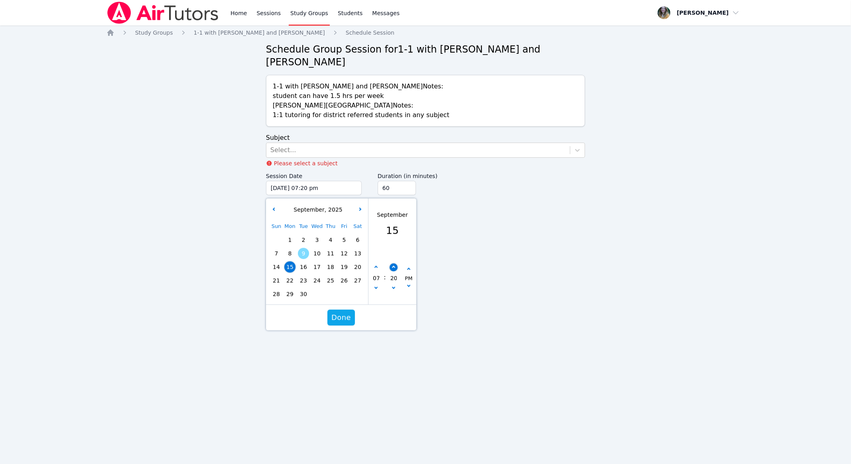
click at [395, 264] on button "button" at bounding box center [393, 268] width 8 height 8
type input "[DATE] 07:25 pm"
type input "25"
click at [395, 264] on button "button" at bounding box center [393, 268] width 8 height 8
type input "[DATE] 07:30 pm"
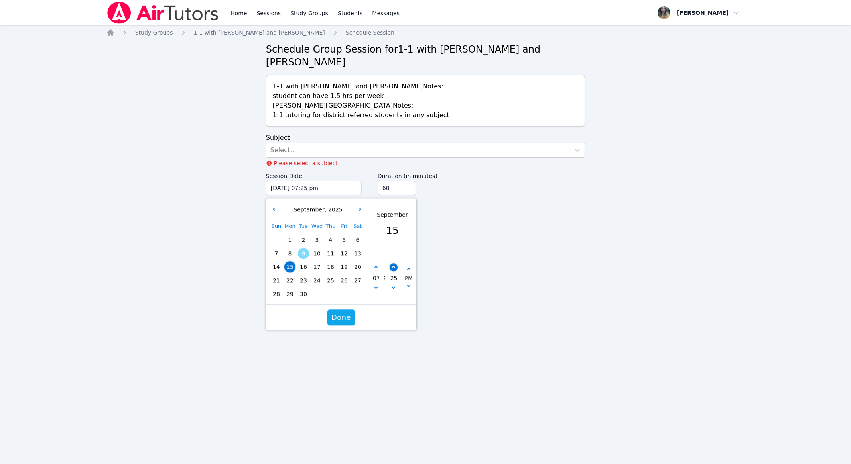
type input "30"
click at [395, 264] on button "button" at bounding box center [393, 268] width 8 height 8
type input "[DATE] 07:35 pm"
type input "35"
click at [395, 264] on button "button" at bounding box center [393, 268] width 8 height 8
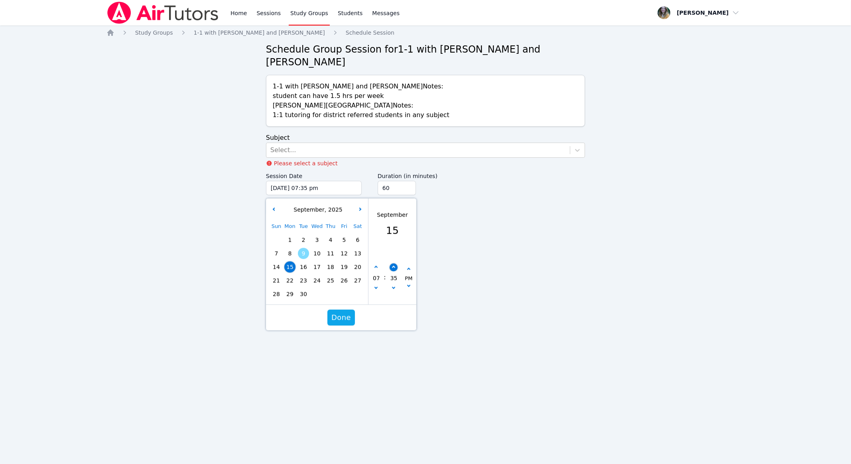
type input "[DATE] 07:40 pm"
type input "40"
click at [395, 264] on button "button" at bounding box center [393, 268] width 8 height 8
type input "[DATE] 07:45 pm"
type input "45"
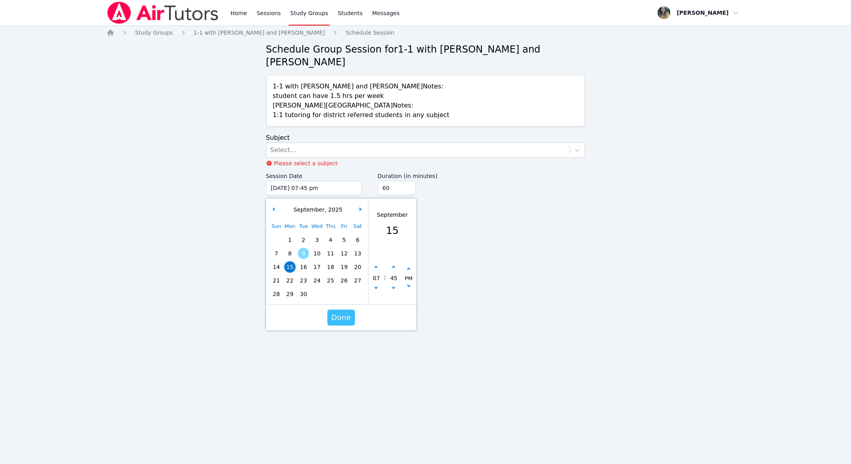
click at [340, 312] on span "Done" at bounding box center [341, 317] width 20 height 11
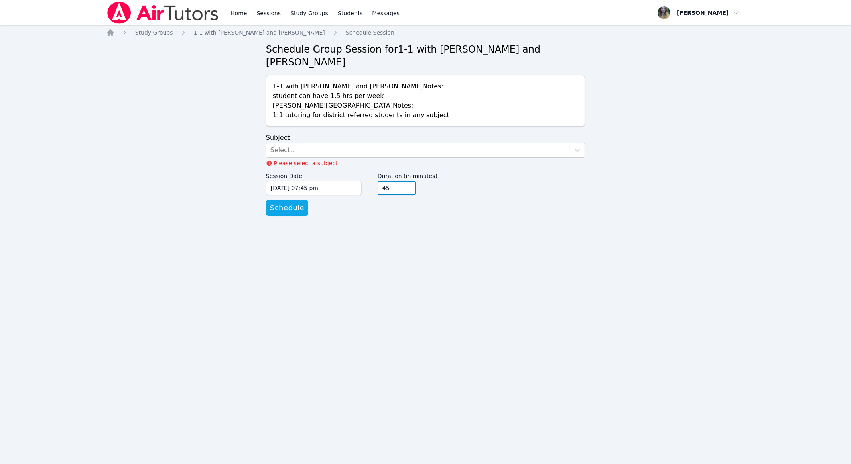
type input "45"
click at [397, 181] on input "45" at bounding box center [397, 188] width 38 height 14
click at [315, 181] on input "[DATE] 07:45 pm" at bounding box center [314, 188] width 96 height 14
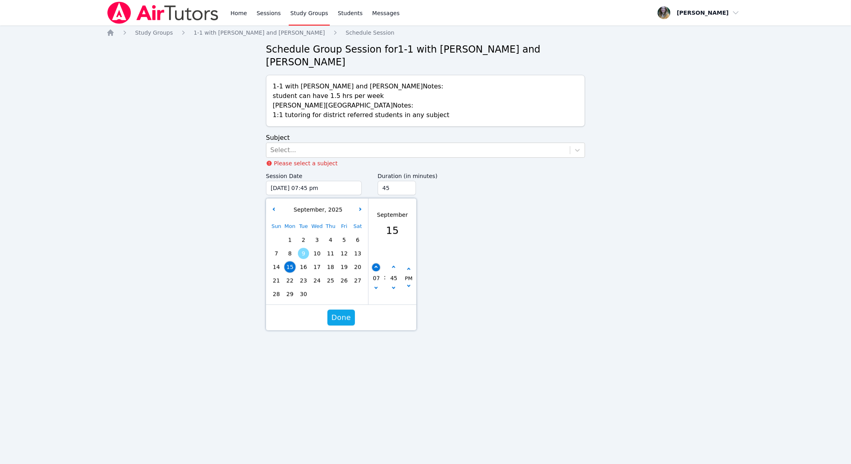
click at [376, 266] on icon "button" at bounding box center [375, 267] width 3 height 3
type input "[DATE] 08:45 pm"
type input "08"
click at [376, 266] on icon "button" at bounding box center [375, 267] width 3 height 3
type input "[DATE] 09:45 pm"
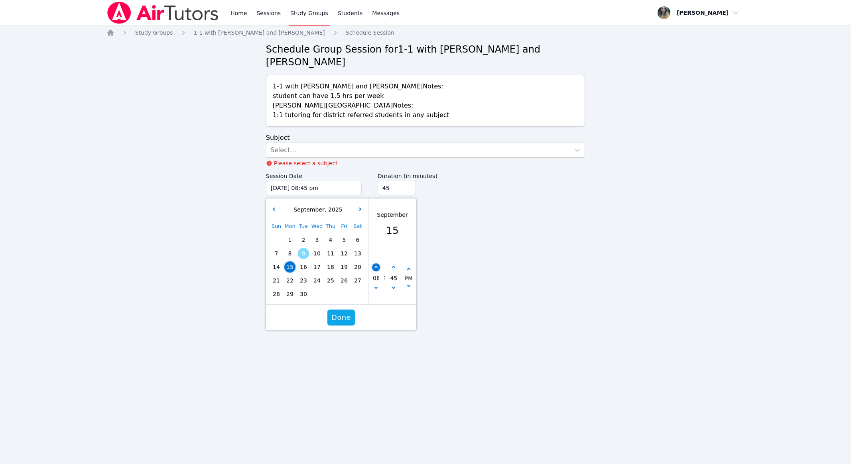
type input "09"
click at [375, 285] on button "button" at bounding box center [376, 289] width 8 height 8
type input "[DATE] 08:45 pm"
type input "08"
click at [395, 285] on button "button" at bounding box center [393, 289] width 8 height 8
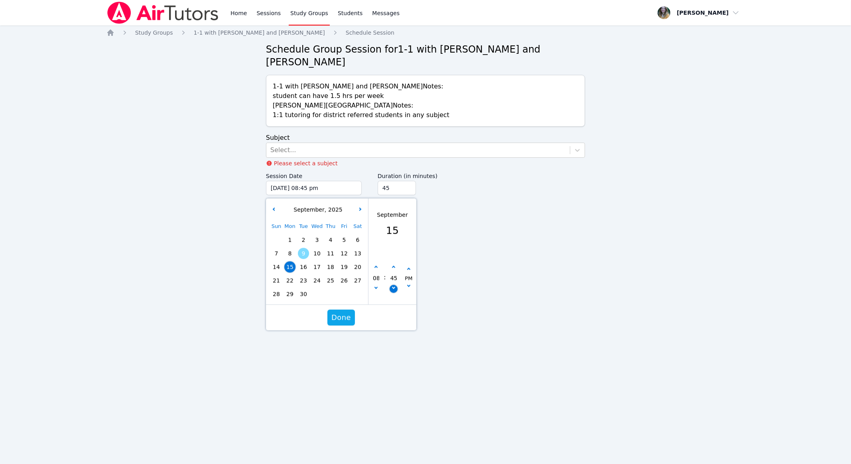
type input "[DATE] 08:40 pm"
type input "40"
click at [393, 285] on button "button" at bounding box center [393, 289] width 8 height 8
type input "[DATE] 08:35 pm"
type input "35"
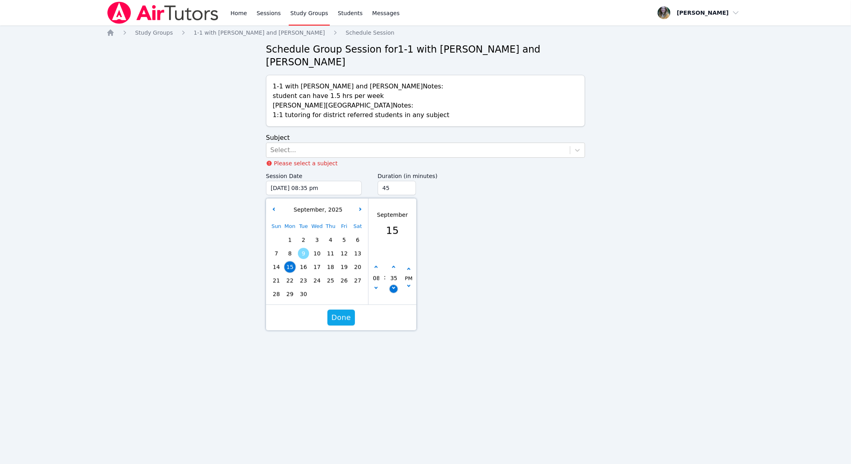
click at [393, 285] on button "button" at bounding box center [393, 289] width 8 height 8
type input "[DATE] 08:30 pm"
type input "30"
click at [337, 312] on span "Done" at bounding box center [341, 317] width 20 height 11
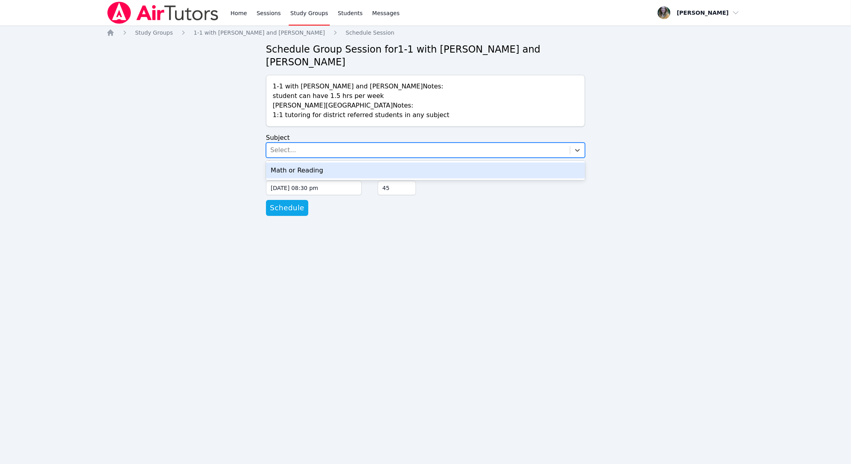
click at [301, 143] on div "Select..." at bounding box center [417, 150] width 303 height 14
click at [301, 163] on div "Math or Reading" at bounding box center [425, 171] width 319 height 16
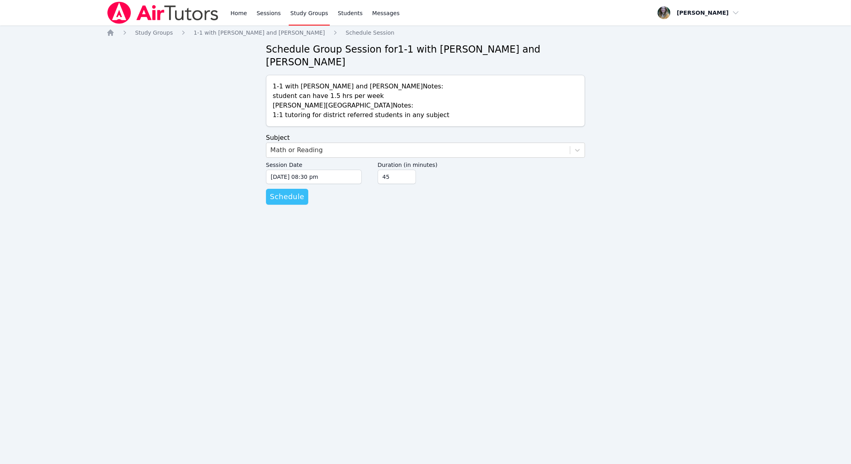
click at [285, 191] on span "Schedule" at bounding box center [287, 196] width 34 height 11
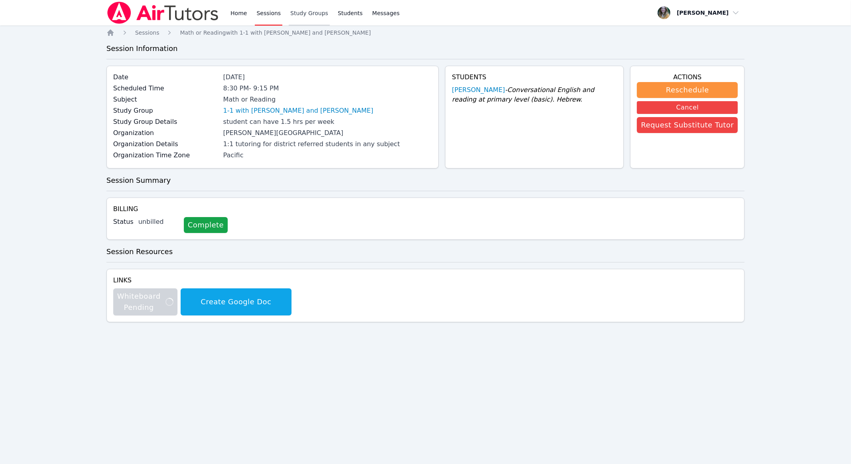
click at [289, 14] on link "Study Groups" at bounding box center [309, 13] width 41 height 26
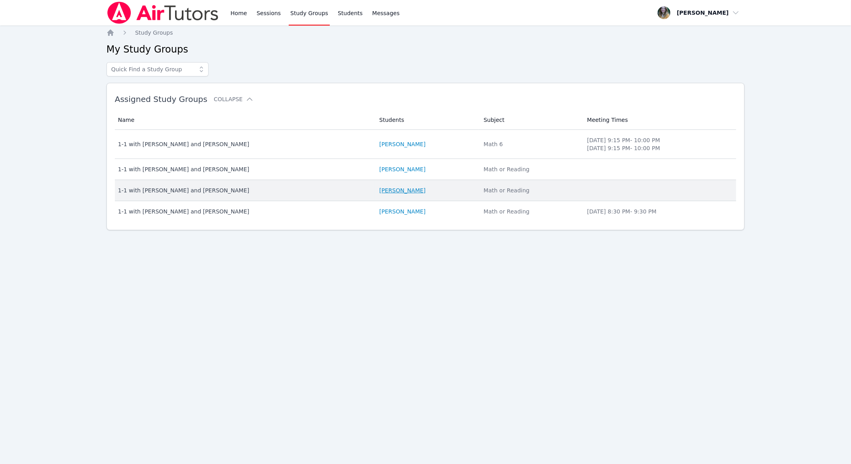
click at [379, 193] on link "[PERSON_NAME]" at bounding box center [402, 191] width 46 height 8
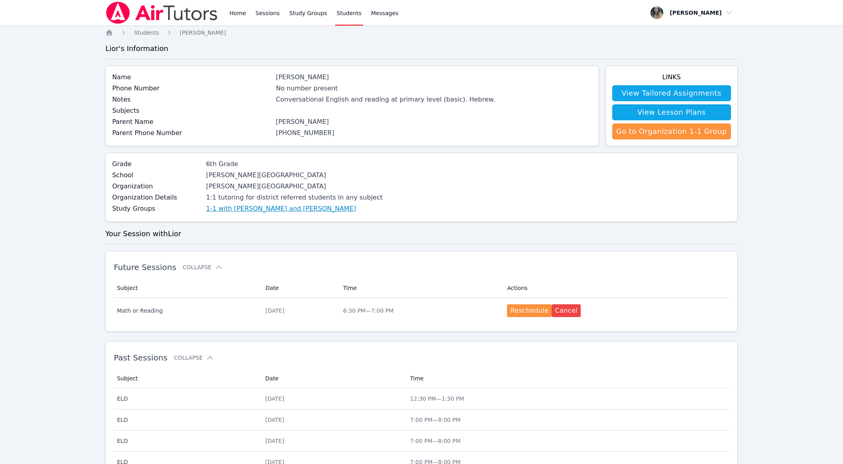
click at [262, 210] on link "1-1 with [PERSON_NAME] and [PERSON_NAME]" at bounding box center [281, 209] width 150 height 10
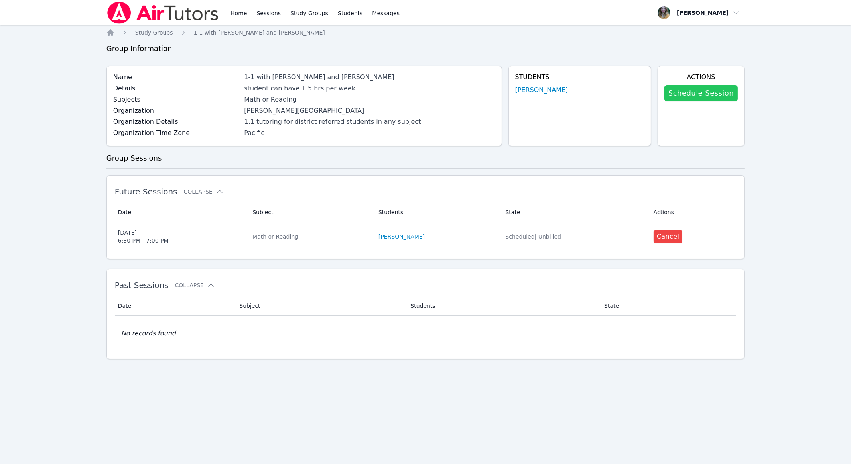
click at [397, 96] on link "Schedule Session" at bounding box center [700, 93] width 73 height 16
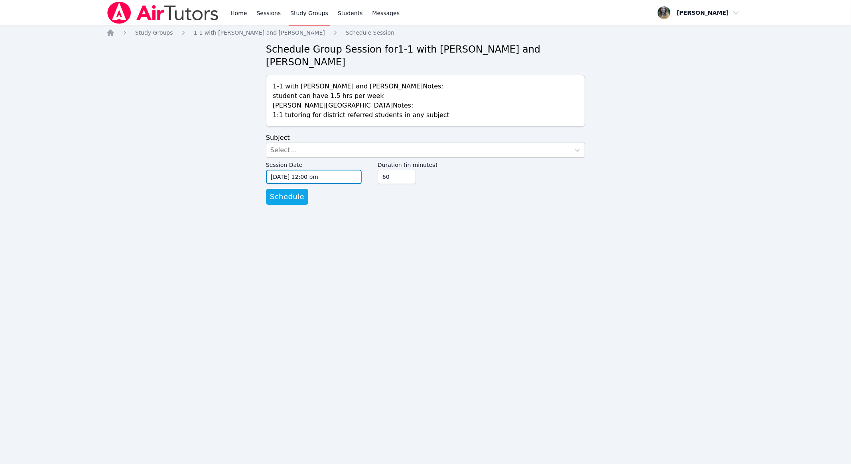
click at [311, 170] on input "[DATE] 12:00 pm" at bounding box center [314, 177] width 96 height 14
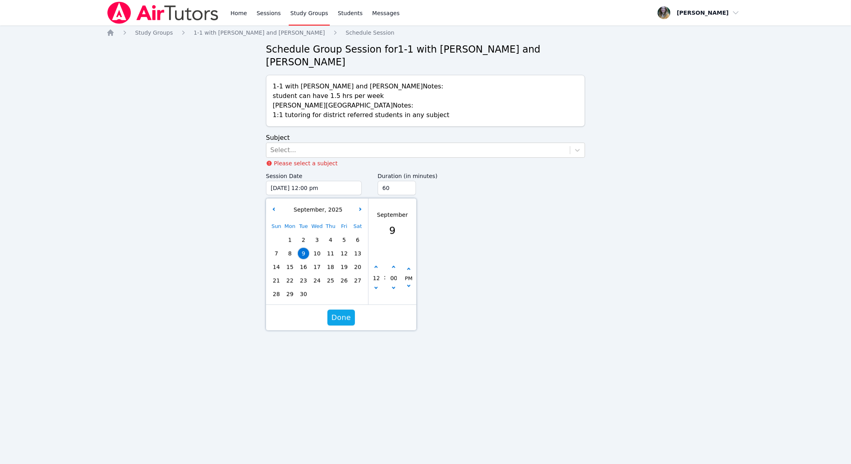
click at [291, 244] on div "Sun Mon Tue Wed Thu Fri Sat 1 2 3 4 5 6 7 8 9 10 11 12 13 14 15 16 17 18 19 20 …" at bounding box center [316, 260] width 95 height 81
click at [291, 262] on span "15" at bounding box center [289, 267] width 11 height 11
click at [378, 264] on button "button" at bounding box center [376, 268] width 8 height 8
type input "[DATE] 01:00 pm"
type input "01"
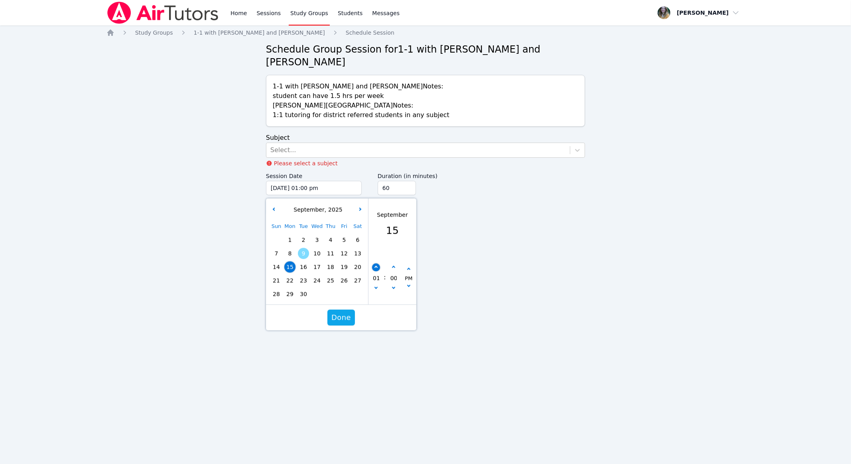
click at [378, 264] on button "button" at bounding box center [376, 268] width 8 height 8
type input "[DATE] 02:00 pm"
type input "02"
click at [378, 264] on button "button" at bounding box center [376, 268] width 8 height 8
type input "[DATE] 03:00 pm"
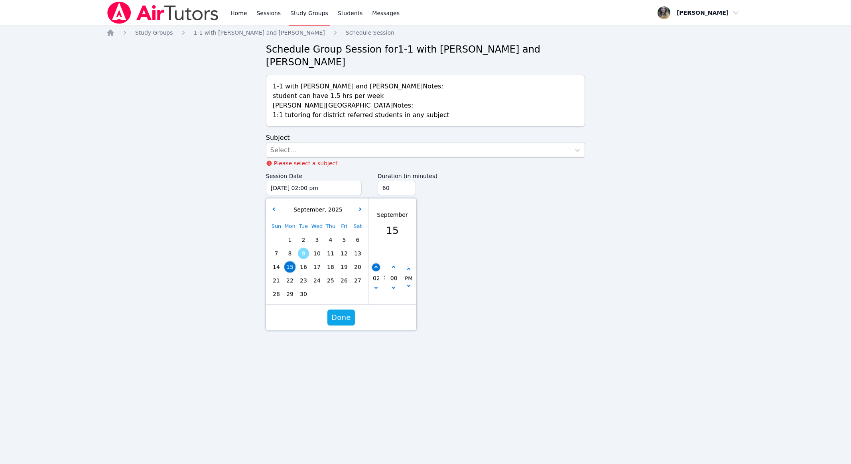
type input "03"
click at [378, 264] on button "button" at bounding box center [376, 268] width 8 height 8
type input "[DATE] 04:00 pm"
type input "04"
click at [378, 264] on button "button" at bounding box center [376, 268] width 8 height 8
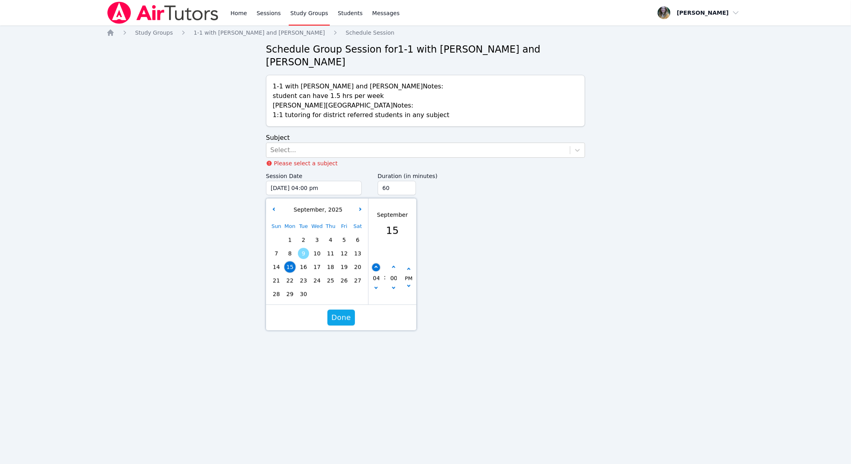
type input "[DATE] 05:00 pm"
type input "05"
click at [378, 264] on button "button" at bounding box center [376, 268] width 8 height 8
type input "[DATE] 06:00 pm"
type input "06"
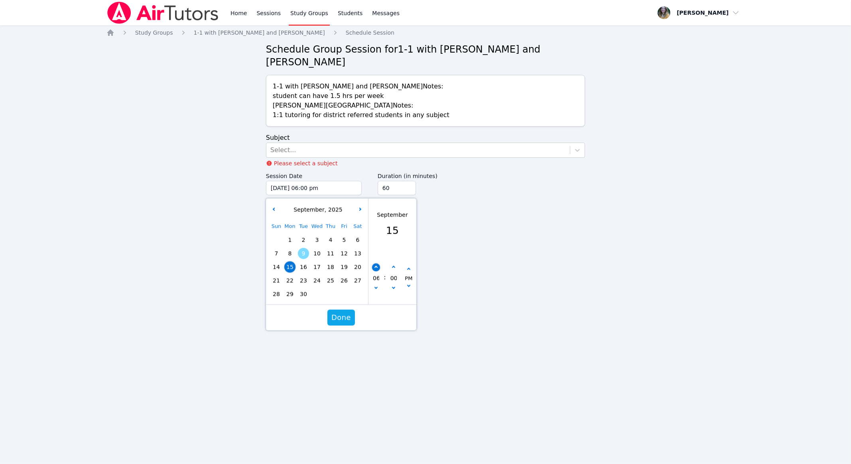
click at [378, 264] on button "button" at bounding box center [376, 268] width 8 height 8
type input "[DATE] 07:00 pm"
type input "07"
click at [378, 264] on button "button" at bounding box center [376, 268] width 8 height 8
type input "[DATE] 08:00 pm"
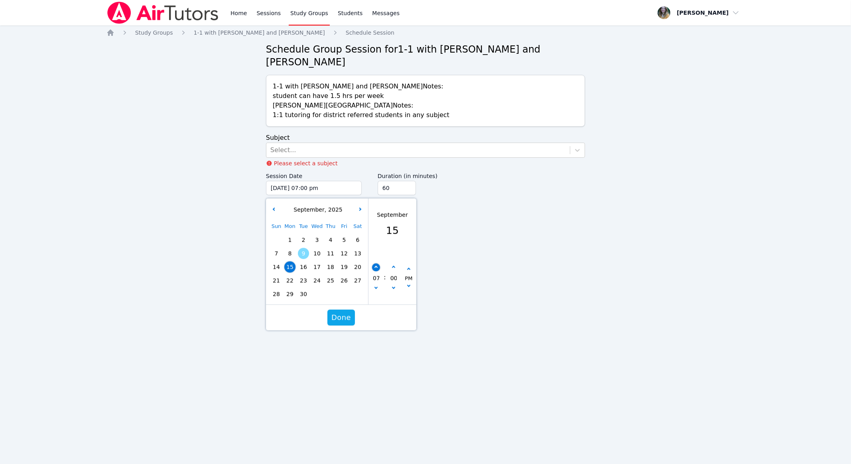
type input "08"
click at [377, 280] on div "08 : 00 PM" at bounding box center [392, 278] width 48 height 52
click at [377, 285] on button "button" at bounding box center [376, 289] width 8 height 8
type input "[DATE] 07:00 pm"
type input "07"
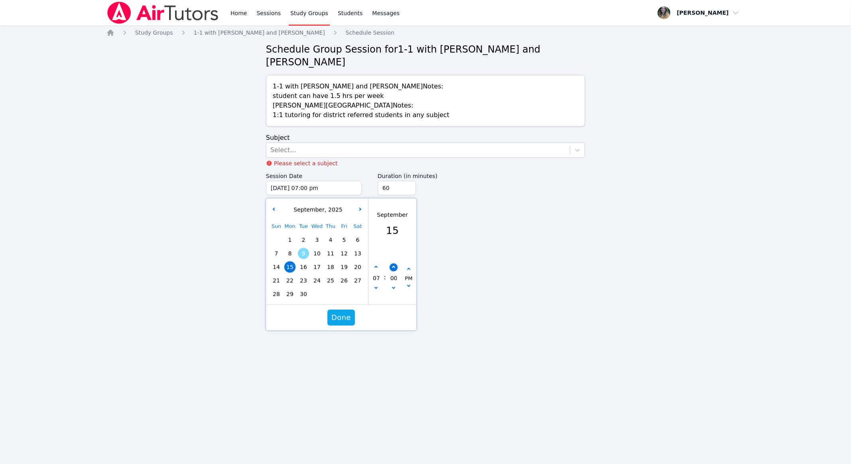
click at [393, 266] on icon "button" at bounding box center [392, 267] width 3 height 3
type input "[DATE] 07:05 pm"
type input "05"
click at [393, 266] on icon "button" at bounding box center [392, 267] width 3 height 3
type input "[DATE] 07:10 pm"
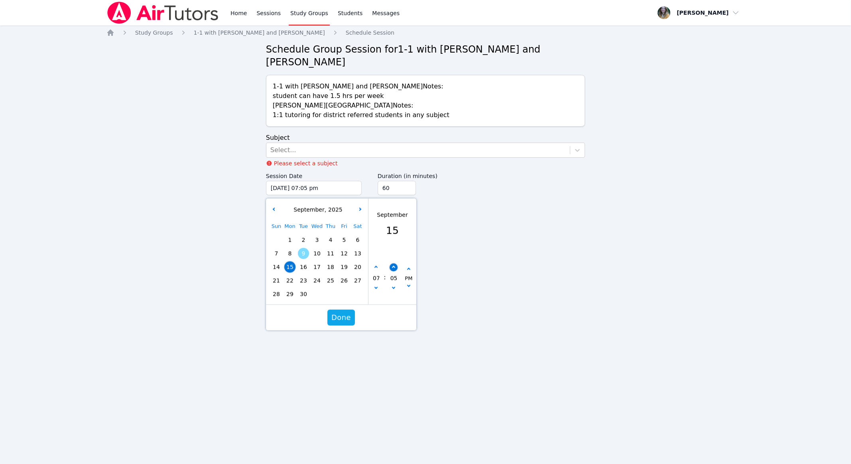
type input "10"
click at [393, 266] on icon "button" at bounding box center [392, 267] width 3 height 3
type input "[DATE] 07:15 pm"
type input "15"
click at [393, 266] on icon "button" at bounding box center [392, 267] width 3 height 3
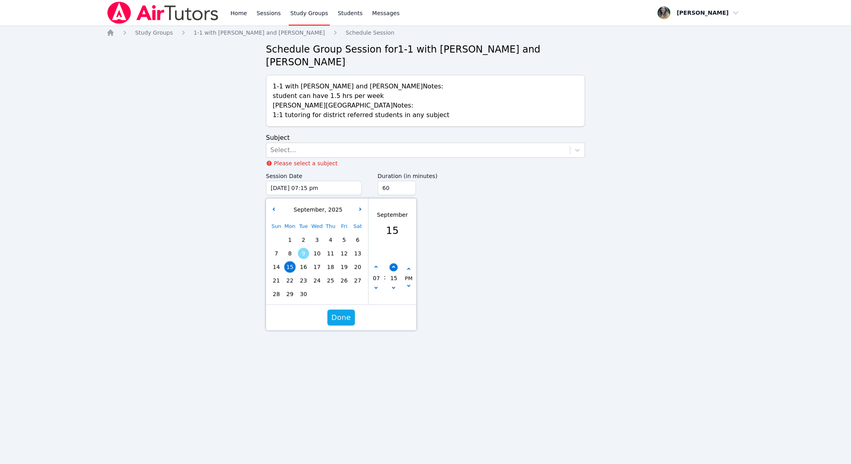
type input "[DATE] 07:20 pm"
type input "20"
click at [393, 266] on icon "button" at bounding box center [392, 267] width 3 height 3
type input "[DATE] 07:25 pm"
type input "25"
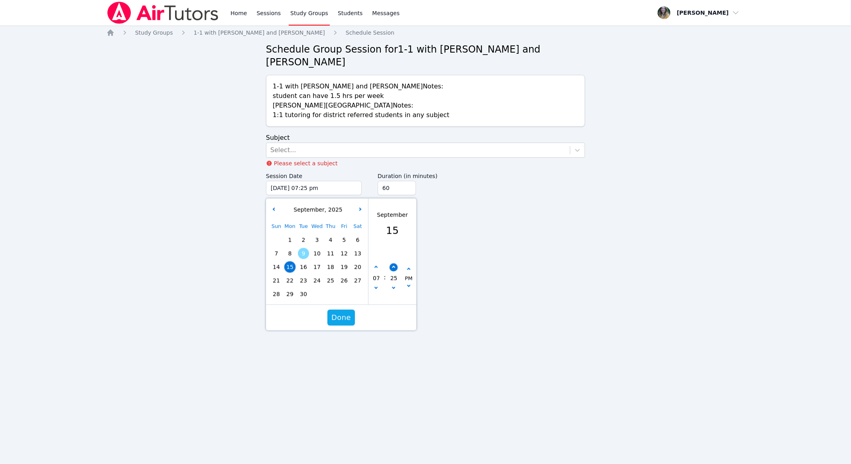
click at [393, 266] on icon "button" at bounding box center [392, 267] width 3 height 3
type input "[DATE] 07:30 pm"
type input "30"
click at [393, 266] on icon "button" at bounding box center [392, 267] width 3 height 3
type input "[DATE] 07:35 pm"
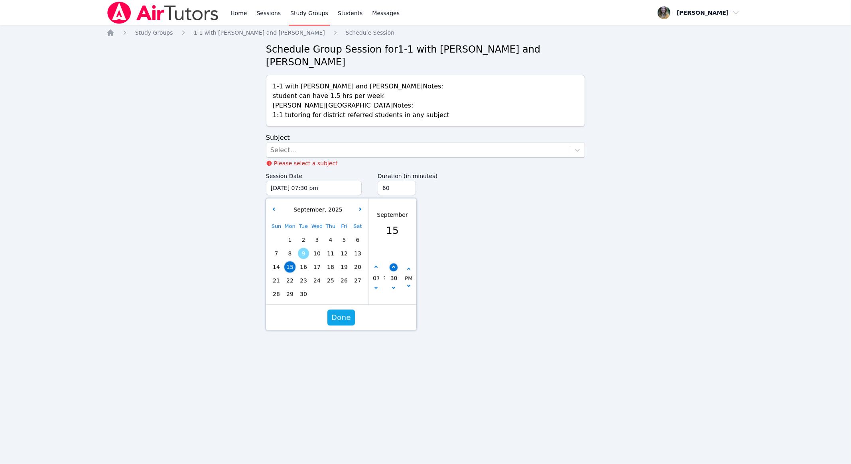
type input "35"
click at [393, 266] on icon "button" at bounding box center [392, 267] width 3 height 3
type input "[DATE] 07:40 pm"
type input "40"
click at [393, 266] on icon "button" at bounding box center [392, 267] width 3 height 3
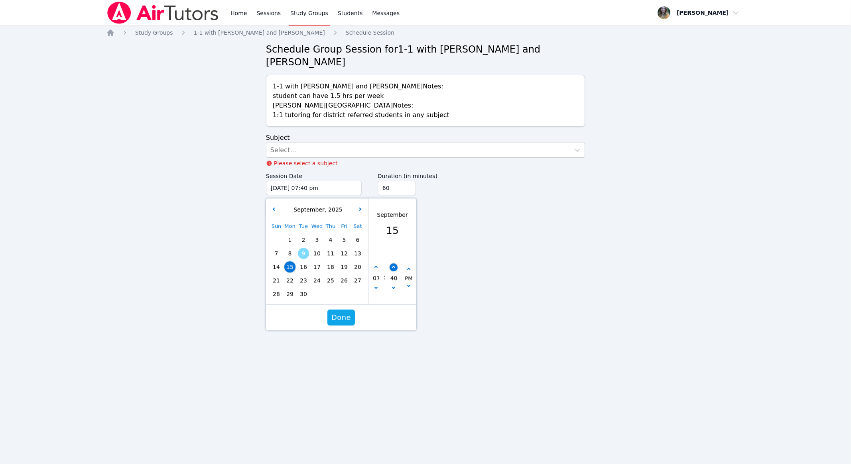
type input "[DATE] 07:45 pm"
type input "45"
click at [347, 312] on span "Done" at bounding box center [341, 317] width 20 height 11
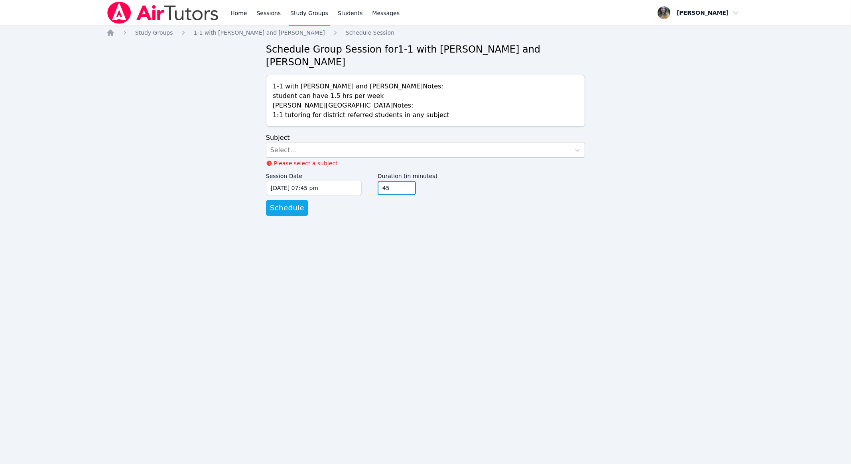
type input "45"
click at [397, 181] on input "45" at bounding box center [397, 188] width 38 height 14
click at [299, 143] on div "Select..." at bounding box center [417, 150] width 303 height 14
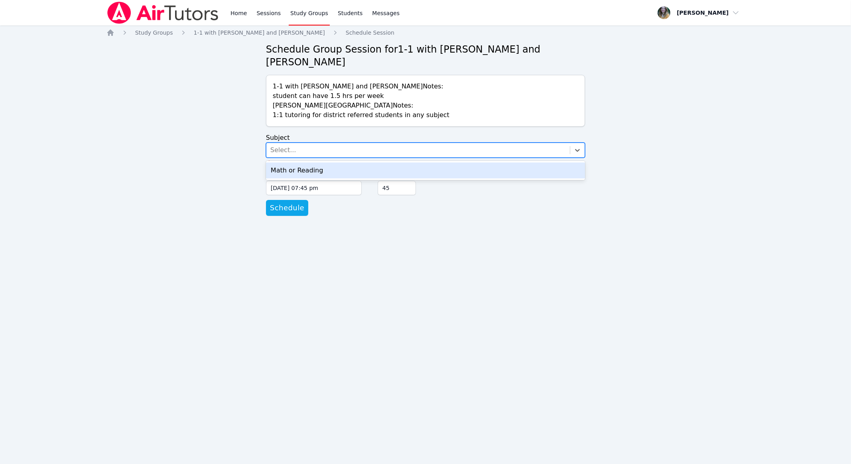
click at [297, 163] on div "Math or Reading" at bounding box center [425, 171] width 319 height 16
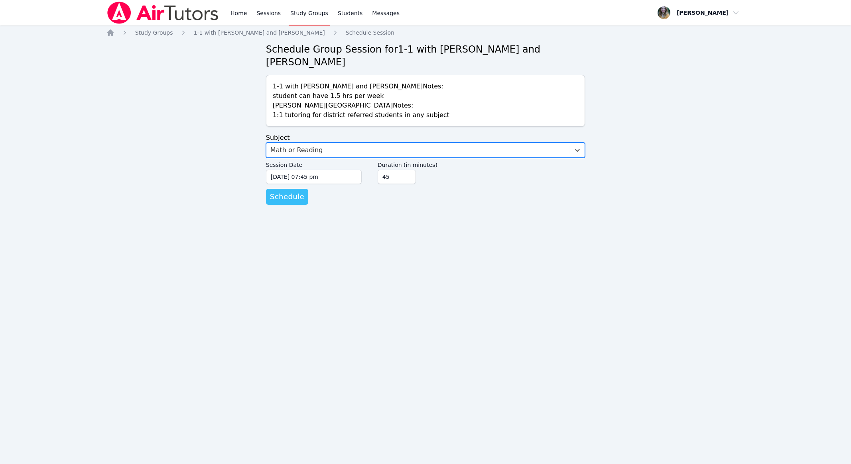
click at [291, 191] on span "Schedule" at bounding box center [287, 196] width 34 height 11
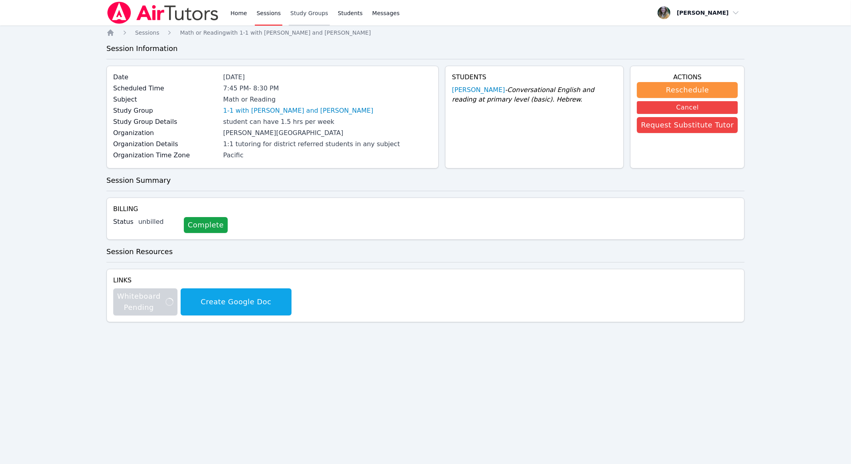
click at [299, 14] on link "Study Groups" at bounding box center [309, 13] width 41 height 26
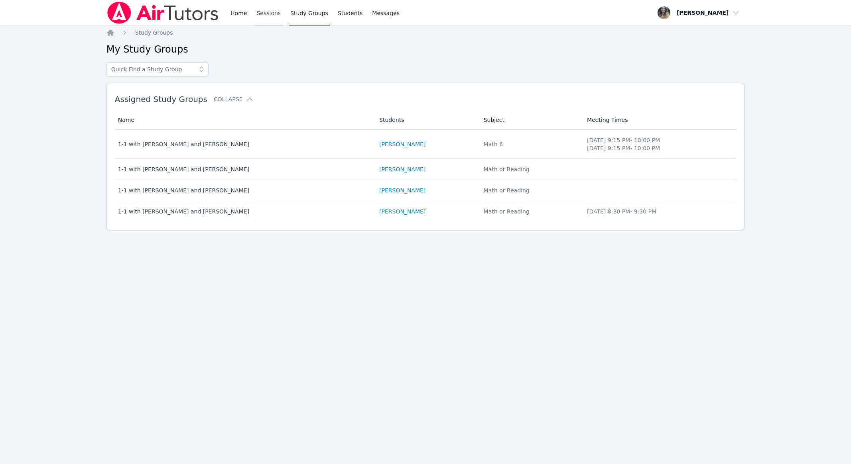
click at [257, 12] on link "Sessions" at bounding box center [269, 13] width 28 height 26
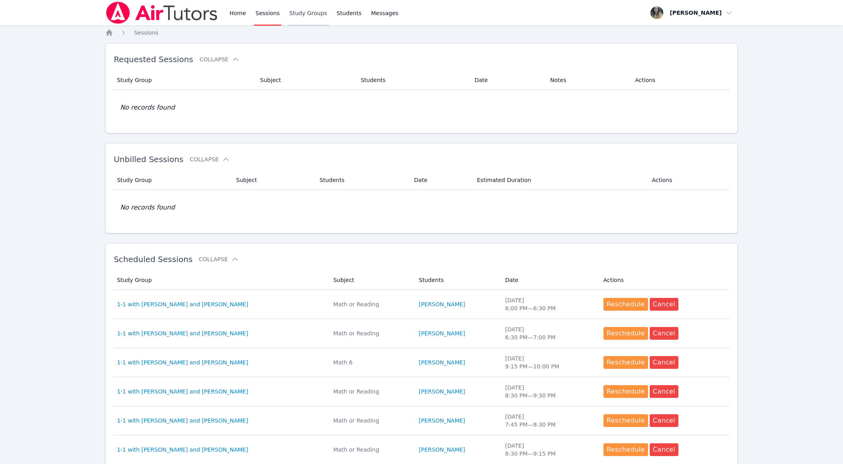
click at [300, 18] on link "Study Groups" at bounding box center [308, 13] width 41 height 26
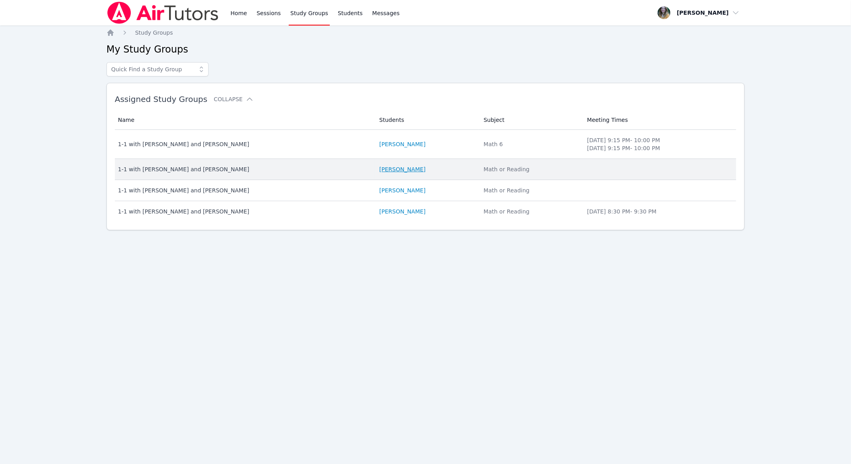
click at [379, 168] on link "[PERSON_NAME]" at bounding box center [402, 169] width 46 height 8
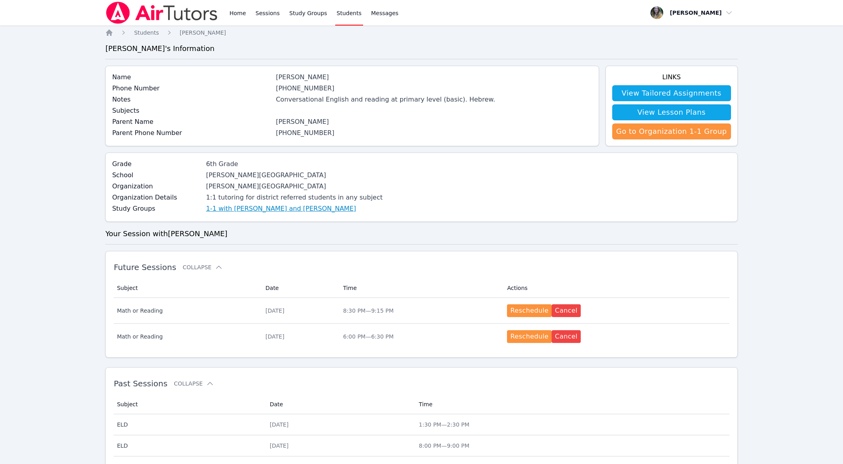
click at [256, 208] on link "1-1 with [PERSON_NAME] and [PERSON_NAME]" at bounding box center [281, 209] width 150 height 10
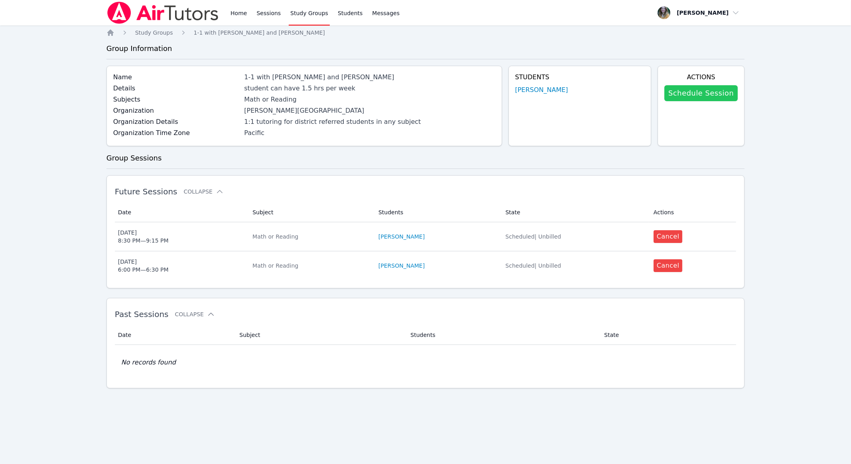
click at [397, 89] on link "Schedule Session" at bounding box center [700, 93] width 73 height 16
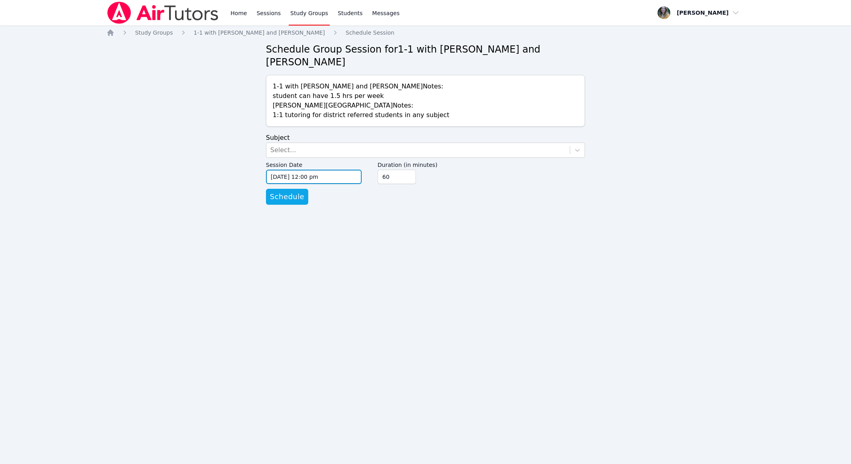
click at [297, 170] on input "[DATE] 12:00 pm" at bounding box center [314, 177] width 96 height 14
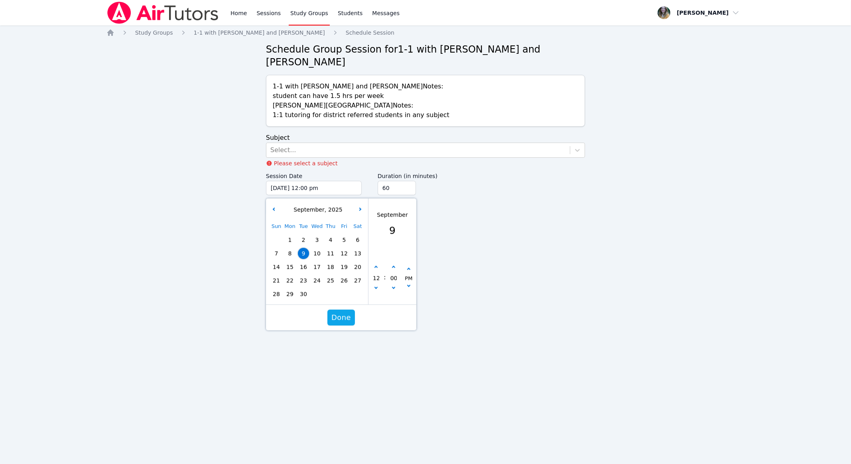
click at [317, 243] on div "Sun Mon Tue Wed Thu Fri Sat 1 2 3 4 5 6 7 8 9 10 11 12 13 14 15 16 17 18 19 20 …" at bounding box center [316, 260] width 95 height 81
click at [318, 262] on span "17" at bounding box center [316, 267] width 11 height 11
click at [377, 264] on button "button" at bounding box center [376, 268] width 8 height 8
type input "[DATE] 01:00 pm"
type input "01"
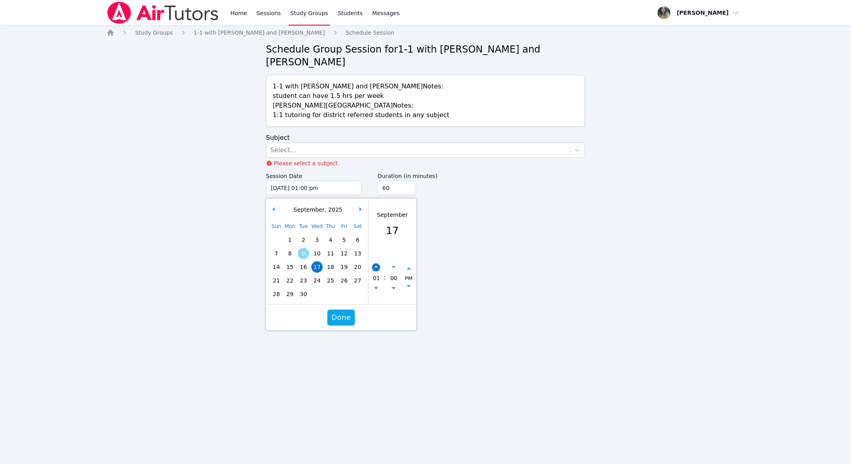
click at [377, 264] on button "button" at bounding box center [376, 268] width 8 height 8
type input "[DATE] 02:00 pm"
type input "02"
click at [377, 264] on button "button" at bounding box center [376, 268] width 8 height 8
type input "[DATE] 03:00 pm"
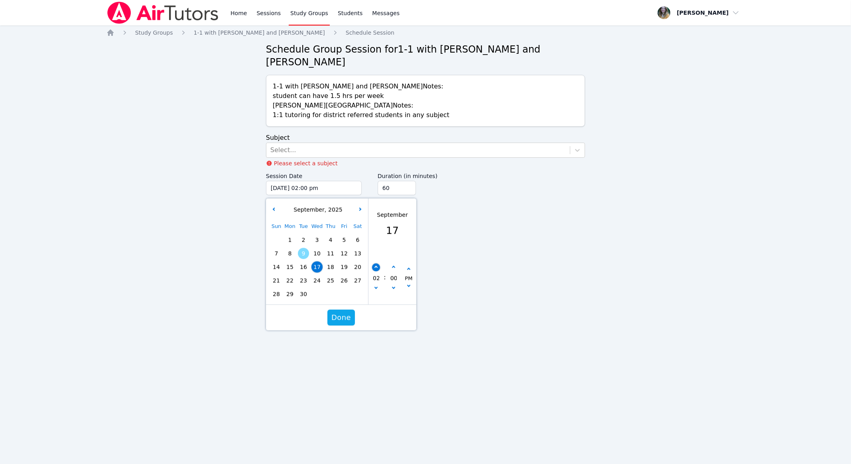
type input "03"
click at [377, 264] on button "button" at bounding box center [376, 268] width 8 height 8
type input "[DATE] 04:00 pm"
type input "04"
click at [377, 264] on button "button" at bounding box center [376, 268] width 8 height 8
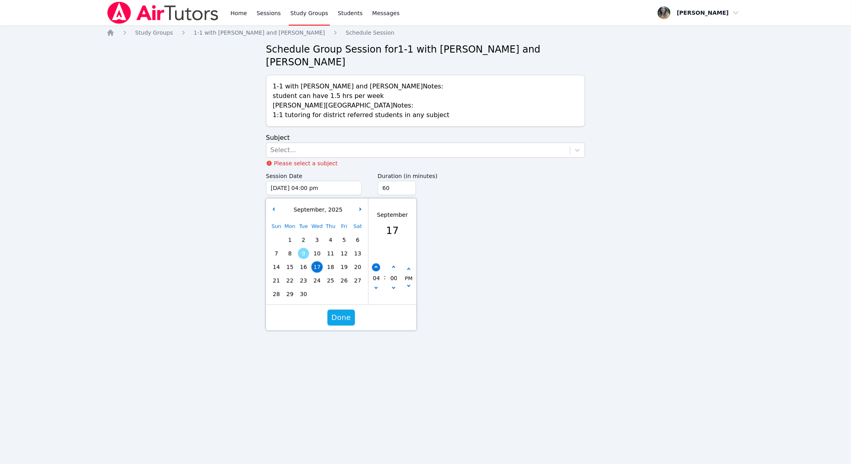
type input "[DATE] 05:00 pm"
type input "05"
click at [377, 264] on button "button" at bounding box center [376, 268] width 8 height 8
type input "[DATE] 06:00 pm"
type input "06"
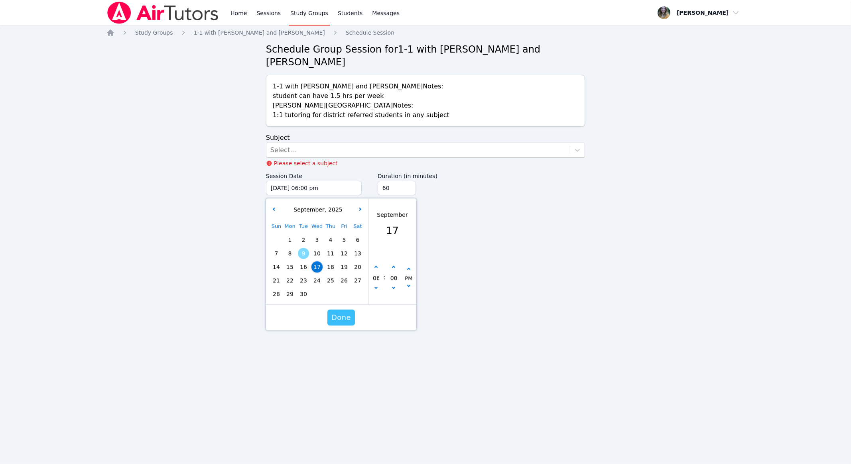
click at [339, 312] on span "Done" at bounding box center [341, 317] width 20 height 11
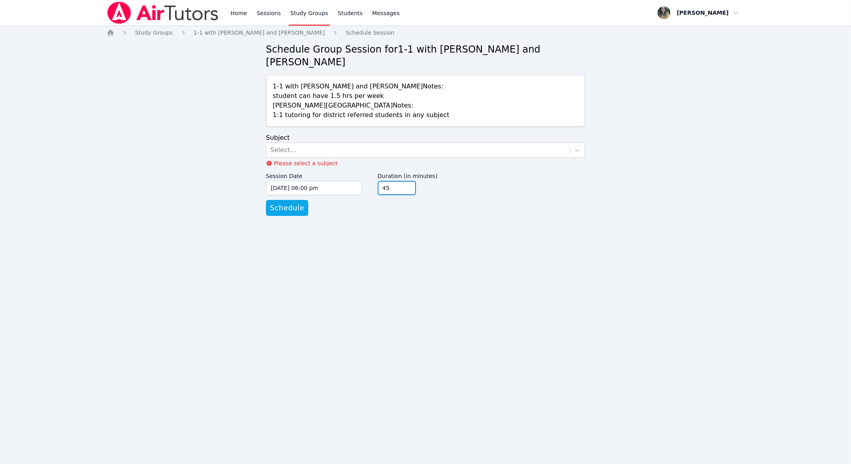
click at [397, 181] on input "45" at bounding box center [397, 188] width 38 height 14
type input "30"
click at [397, 181] on input "30" at bounding box center [397, 188] width 38 height 14
click at [283, 203] on span "Schedule" at bounding box center [287, 208] width 34 height 11
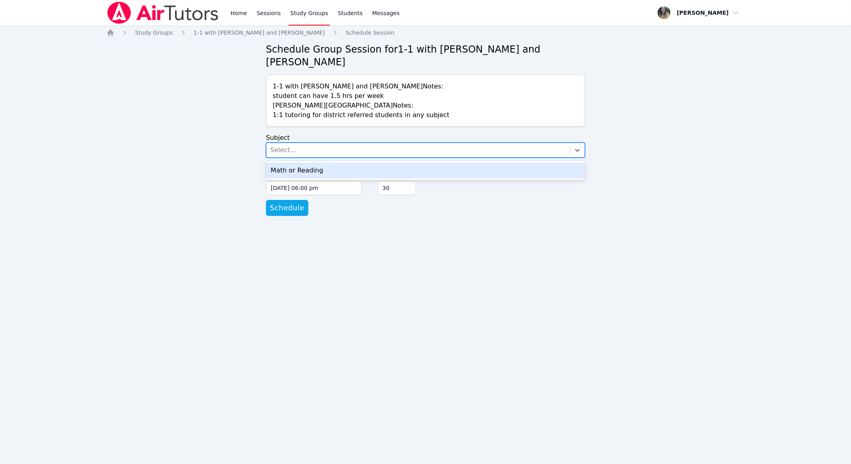
click at [311, 143] on div "Select..." at bounding box center [417, 150] width 303 height 14
click at [309, 163] on div "Math or Reading" at bounding box center [425, 171] width 319 height 16
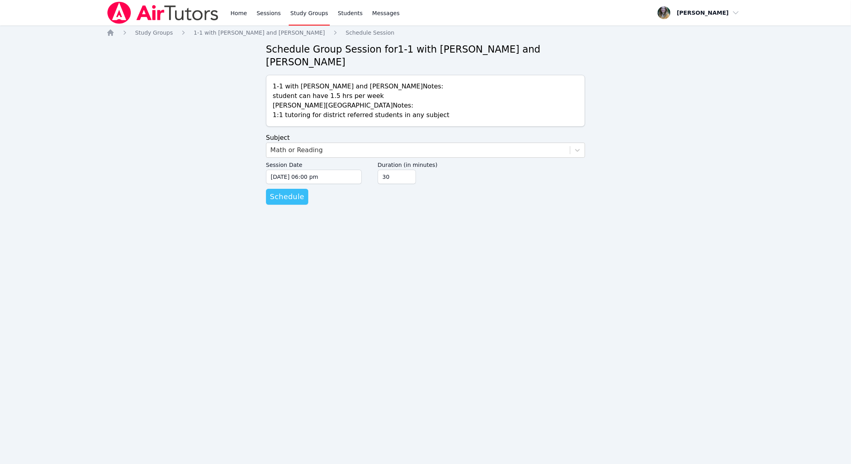
click at [292, 189] on button "Schedule" at bounding box center [287, 197] width 42 height 16
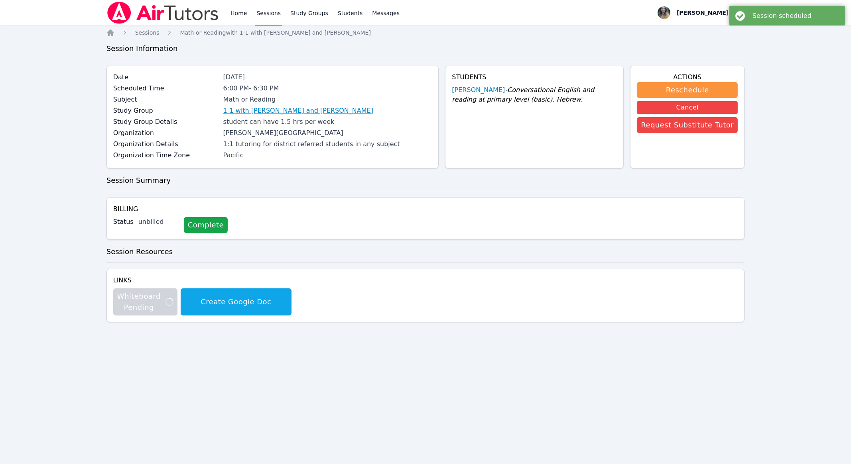
click at [297, 108] on link "1-1 with [PERSON_NAME] and [PERSON_NAME]" at bounding box center [298, 111] width 150 height 10
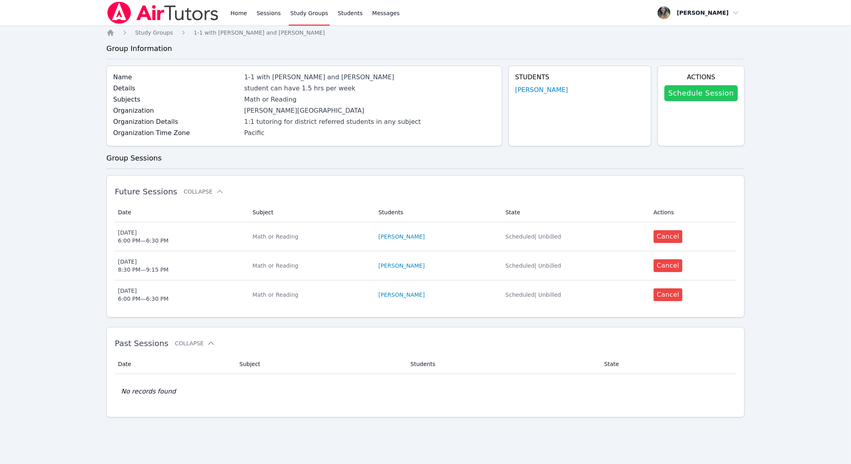
click at [397, 93] on link "Schedule Session" at bounding box center [700, 93] width 73 height 16
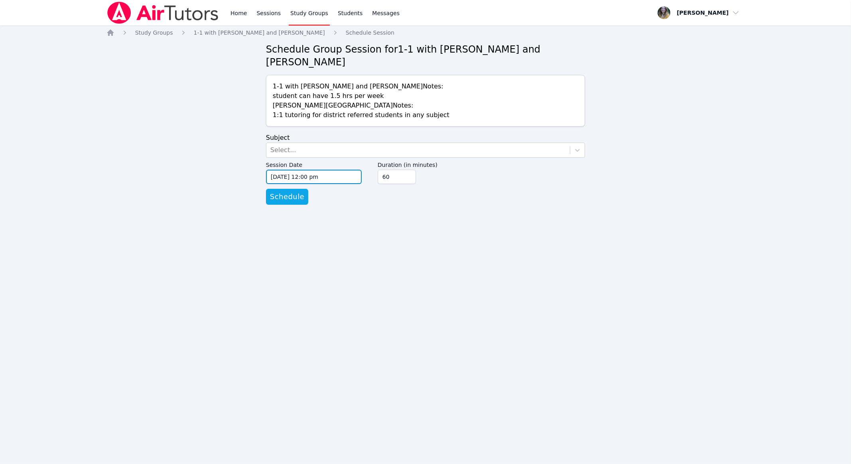
click at [328, 170] on input "[DATE] 12:00 pm" at bounding box center [314, 177] width 96 height 14
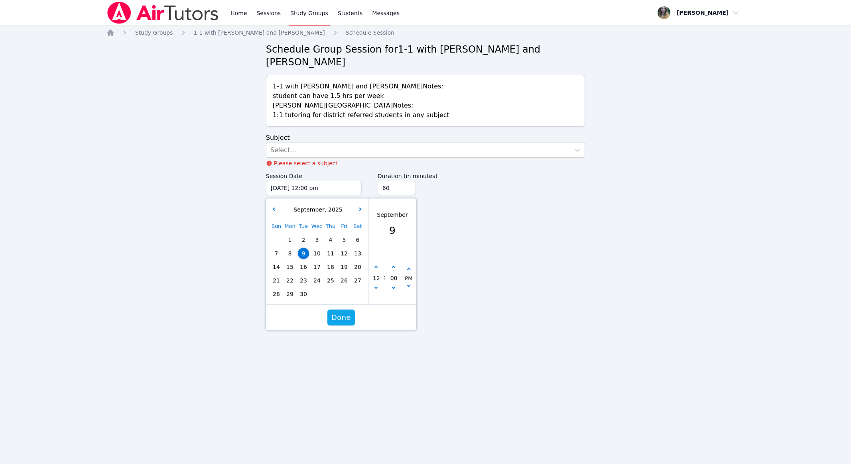
click at [320, 260] on div "Sun Mon Tue Wed Thu Fri Sat 1 2 3 4 5 6 7 8 9 10 11 12 13 14 15 16 17 18 19 20 …" at bounding box center [316, 260] width 95 height 81
click at [312, 275] on span "24" at bounding box center [316, 280] width 11 height 11
click at [377, 264] on button "button" at bounding box center [376, 268] width 8 height 8
type input "[DATE] 01:00 pm"
type input "01"
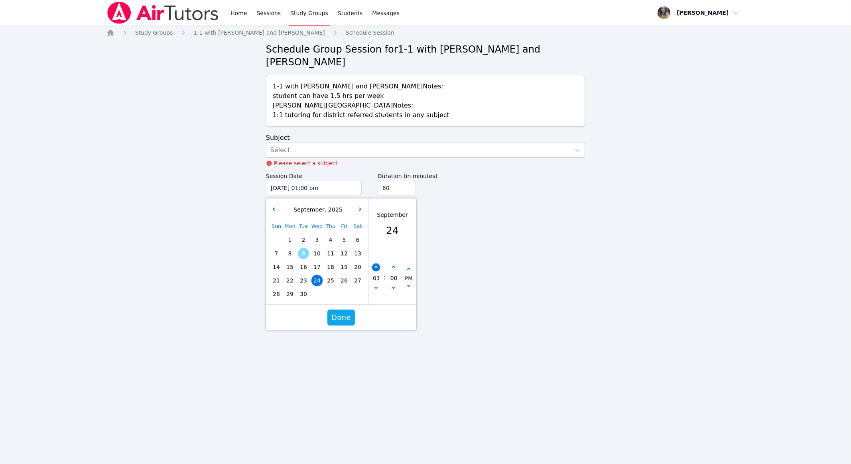
click at [377, 264] on button "button" at bounding box center [376, 268] width 8 height 8
type input "[DATE] 02:00 pm"
type input "02"
click at [377, 264] on button "button" at bounding box center [376, 268] width 8 height 8
type input "[DATE] 03:00 pm"
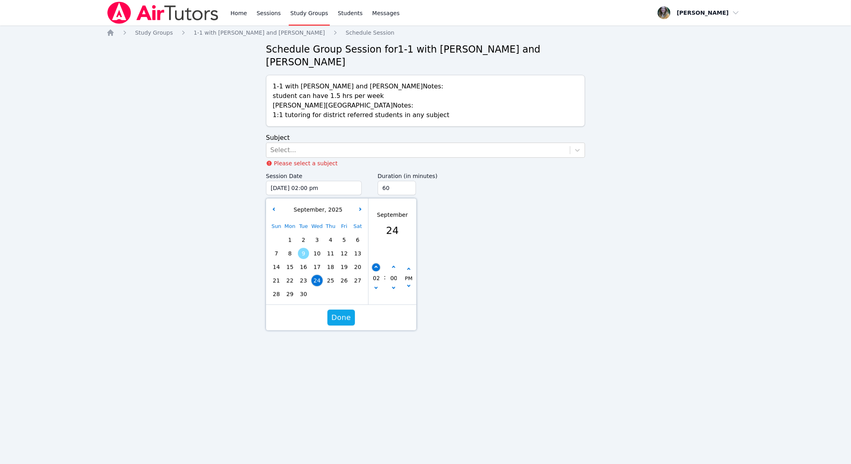
type input "03"
click at [377, 264] on button "button" at bounding box center [376, 268] width 8 height 8
type input "[DATE] 04:00 pm"
type input "04"
click at [377, 264] on button "button" at bounding box center [376, 268] width 8 height 8
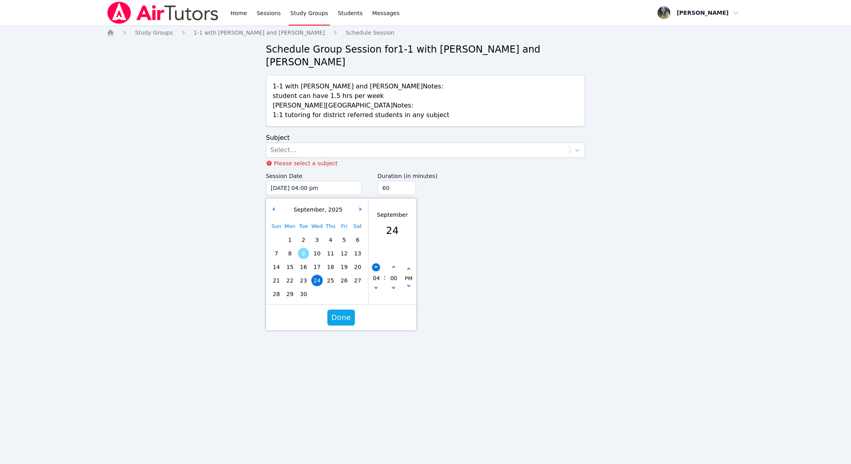
type input "[DATE] 05:00 pm"
type input "05"
click at [377, 264] on button "button" at bounding box center [376, 268] width 8 height 8
type input "[DATE] 06:00 pm"
type input "06"
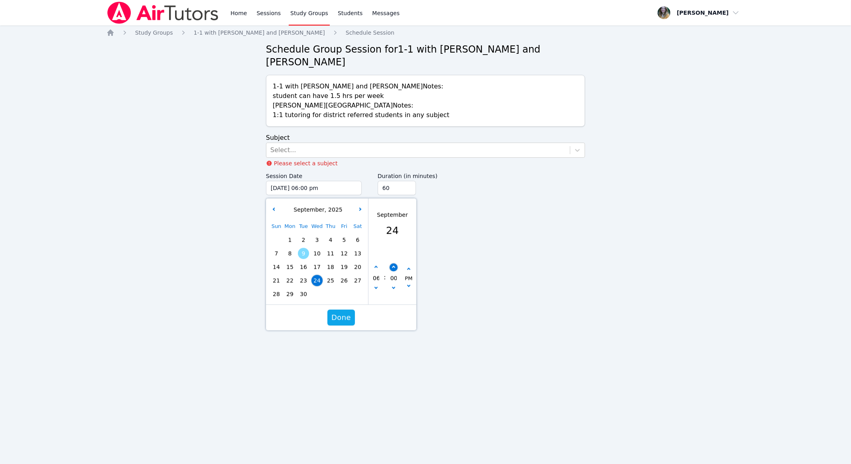
click at [395, 264] on button "button" at bounding box center [393, 268] width 8 height 8
type input "[DATE] 06:05 pm"
type input "05"
click at [395, 264] on button "button" at bounding box center [393, 268] width 8 height 8
type input "[DATE] 06:10 pm"
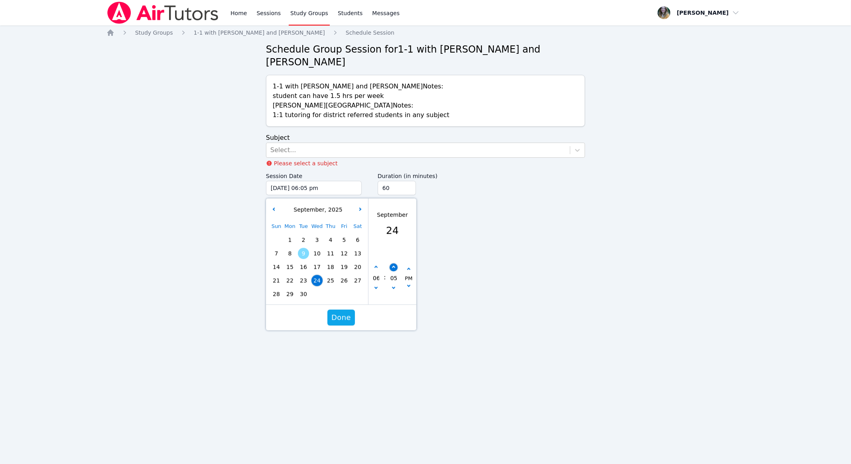
type input "10"
click at [395, 264] on button "button" at bounding box center [393, 268] width 8 height 8
type input "[DATE] 06:15 pm"
type input "15"
click at [395, 264] on button "button" at bounding box center [393, 268] width 8 height 8
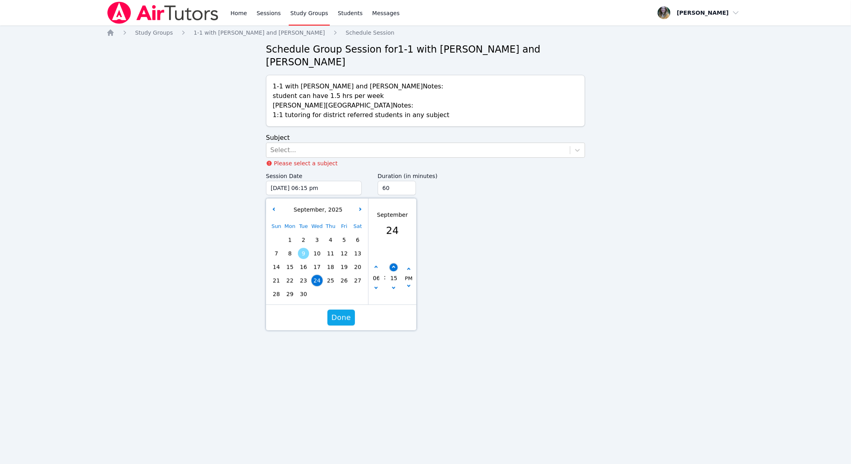
type input "[DATE] 06:20 pm"
type input "20"
click at [395, 264] on button "button" at bounding box center [393, 268] width 8 height 8
type input "[DATE] 06:25 pm"
type input "25"
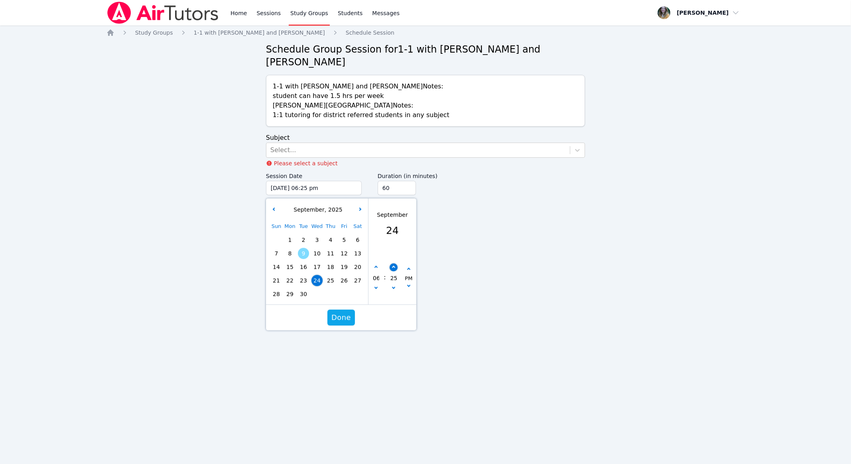
click at [395, 264] on button "button" at bounding box center [393, 268] width 8 height 8
type input "[DATE] 06:30 pm"
type input "30"
click at [345, 310] on button "Done" at bounding box center [341, 318] width 28 height 16
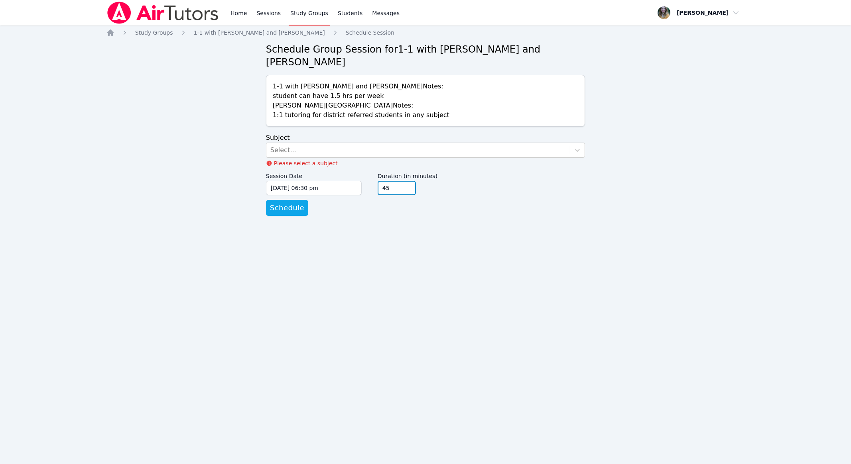
click at [397, 181] on input "45" at bounding box center [397, 188] width 38 height 14
type input "30"
click at [397, 181] on input "30" at bounding box center [397, 188] width 38 height 14
click at [397, 143] on div "Select..." at bounding box center [417, 150] width 303 height 14
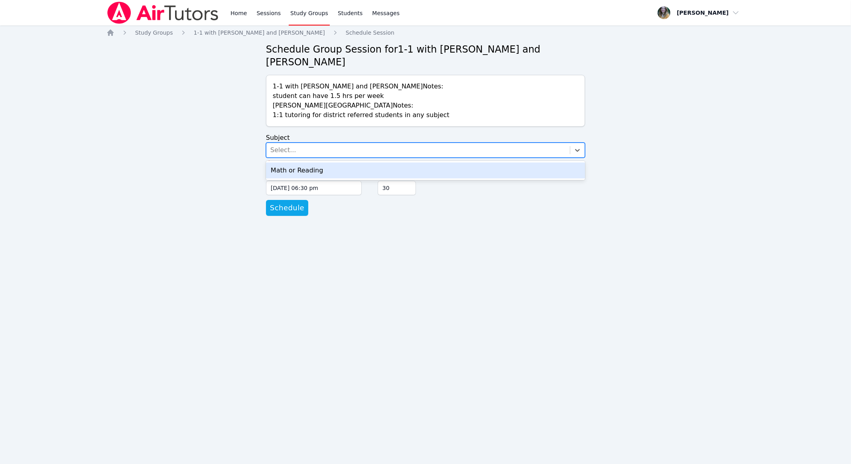
click at [396, 163] on div "Math or Reading" at bounding box center [425, 171] width 319 height 16
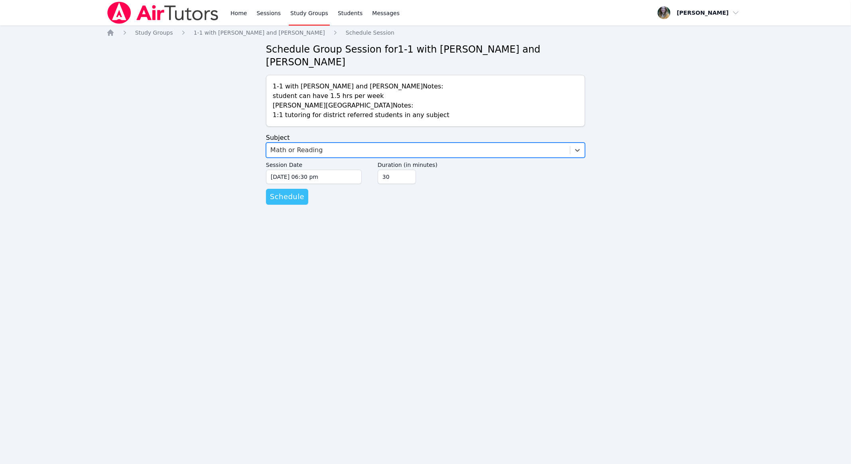
click at [287, 191] on span "Schedule" at bounding box center [287, 196] width 34 height 11
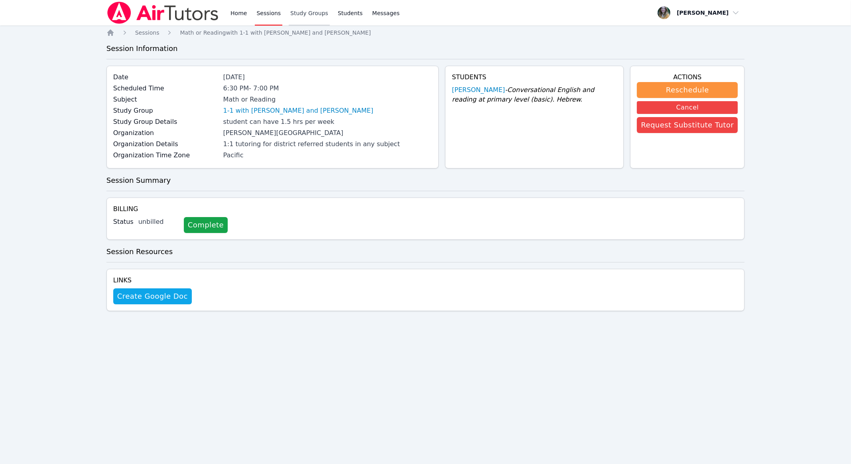
click at [291, 14] on link "Study Groups" at bounding box center [309, 13] width 41 height 26
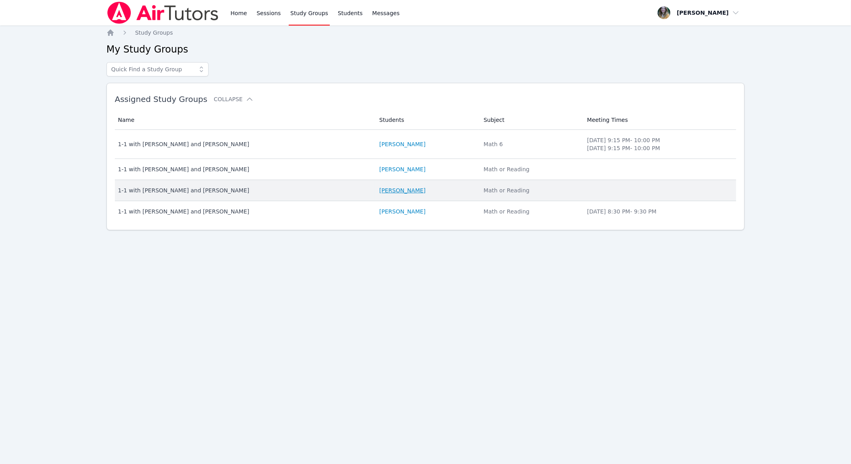
click at [379, 190] on link "[PERSON_NAME]" at bounding box center [402, 191] width 46 height 8
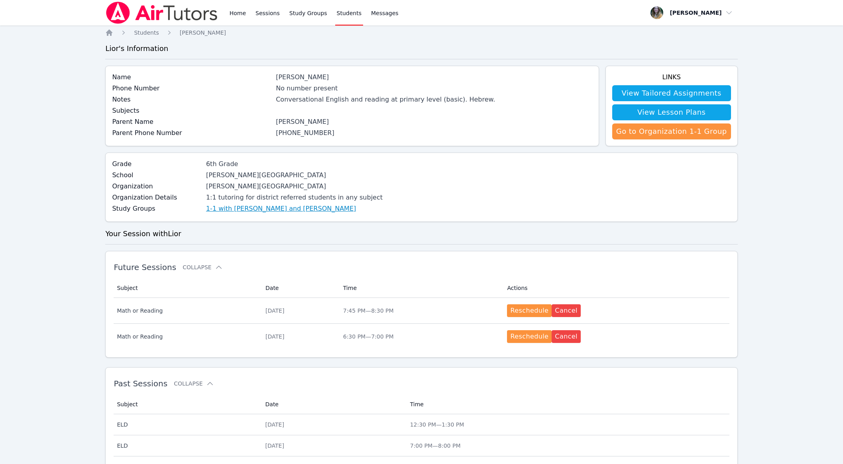
click at [265, 210] on link "1-1 with [PERSON_NAME] and [PERSON_NAME]" at bounding box center [281, 209] width 150 height 10
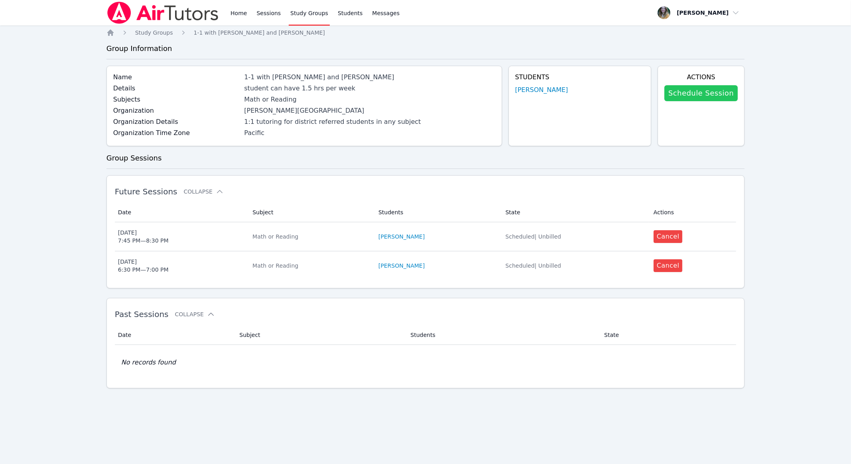
click at [397, 90] on link "Schedule Session" at bounding box center [700, 93] width 73 height 16
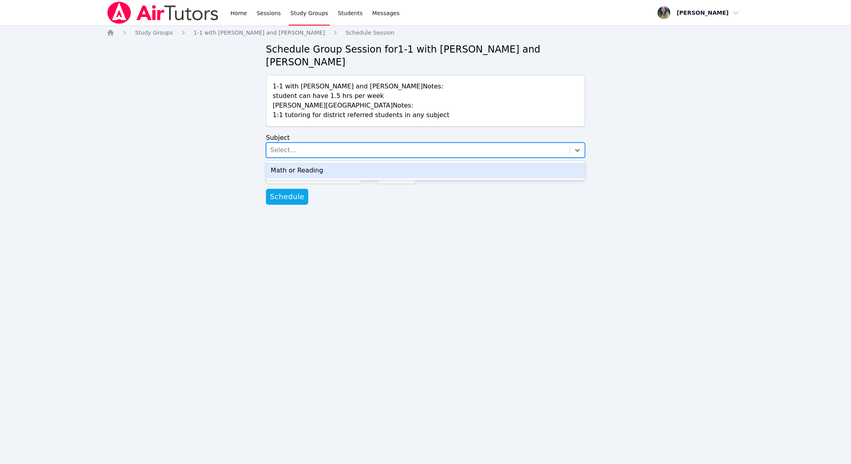
click at [303, 143] on div "Select..." at bounding box center [417, 150] width 303 height 14
click at [294, 163] on div "Math or Reading" at bounding box center [425, 171] width 319 height 16
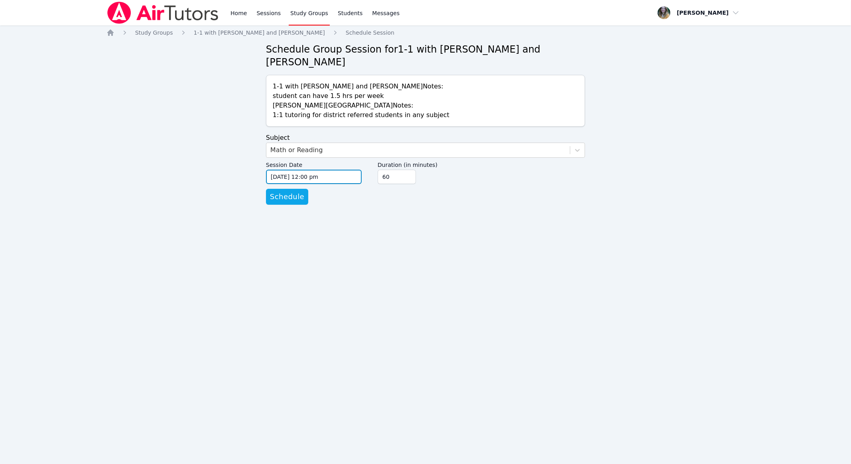
click at [293, 170] on input "[DATE] 12:00 pm" at bounding box center [314, 177] width 96 height 14
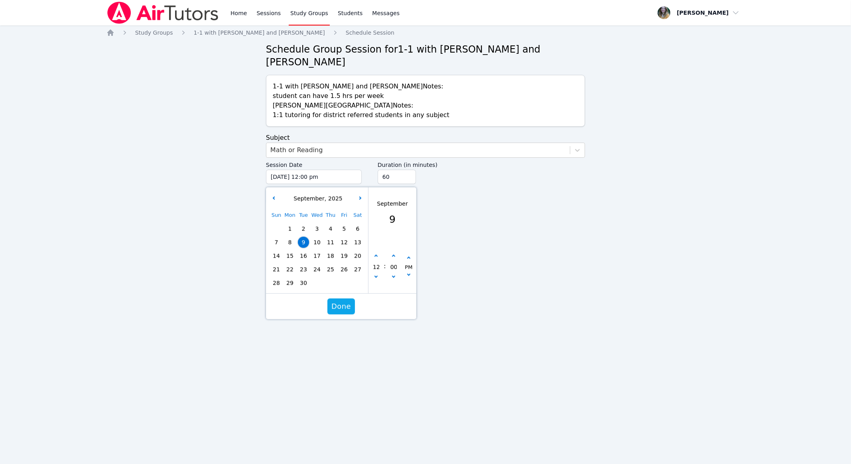
click at [318, 250] on span "17" at bounding box center [316, 255] width 11 height 11
click at [377, 253] on button "button" at bounding box center [376, 257] width 8 height 8
type input "[DATE] 01:00 pm"
type input "01"
click at [377, 253] on button "button" at bounding box center [376, 257] width 8 height 8
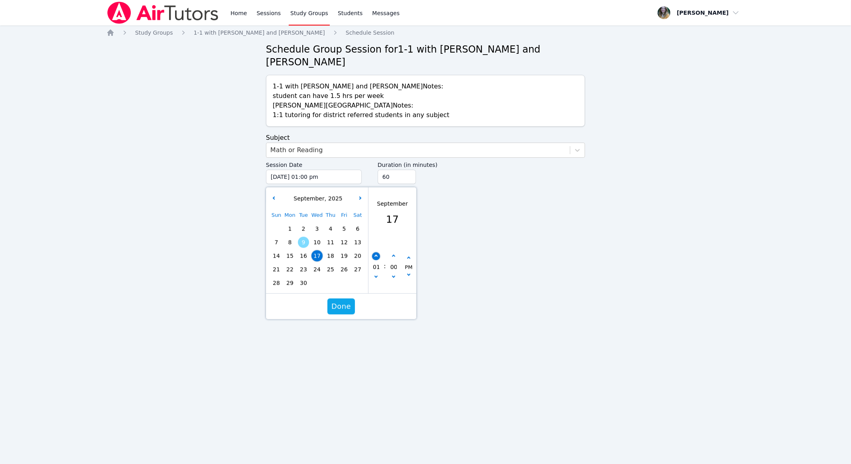
type input "[DATE] 02:00 pm"
type input "02"
click at [377, 253] on button "button" at bounding box center [376, 257] width 8 height 8
type input "[DATE] 03:00 pm"
type input "03"
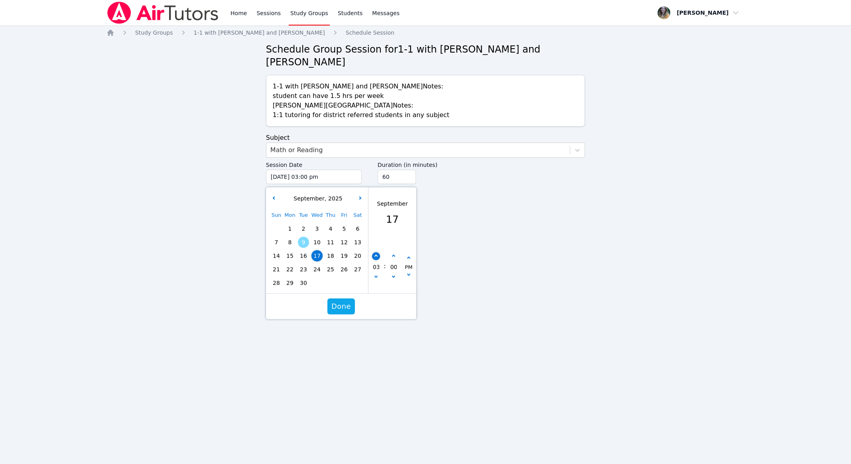
click at [377, 253] on button "button" at bounding box center [376, 257] width 8 height 8
type input "[DATE] 04:00 pm"
type input "04"
click at [377, 253] on button "button" at bounding box center [376, 257] width 8 height 8
type input "[DATE] 05:00 pm"
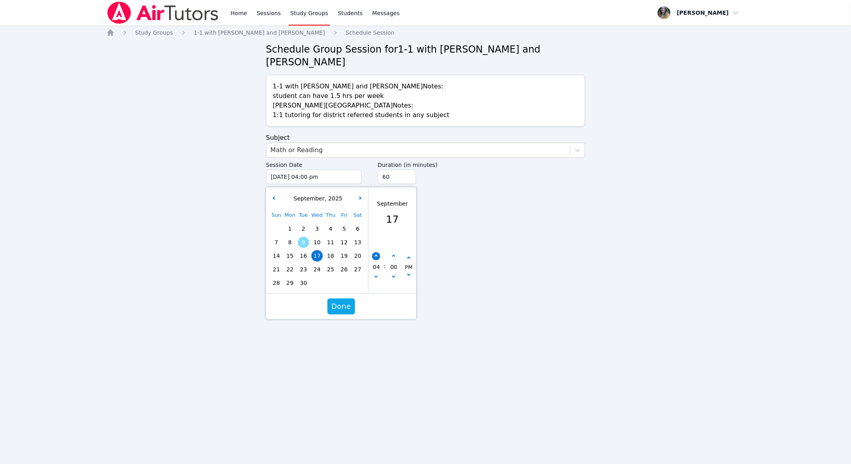
type input "05"
click at [377, 253] on button "button" at bounding box center [376, 257] width 8 height 8
type input "[DATE] 06:00 pm"
type input "06"
click at [393, 255] on icon "button" at bounding box center [392, 256] width 3 height 3
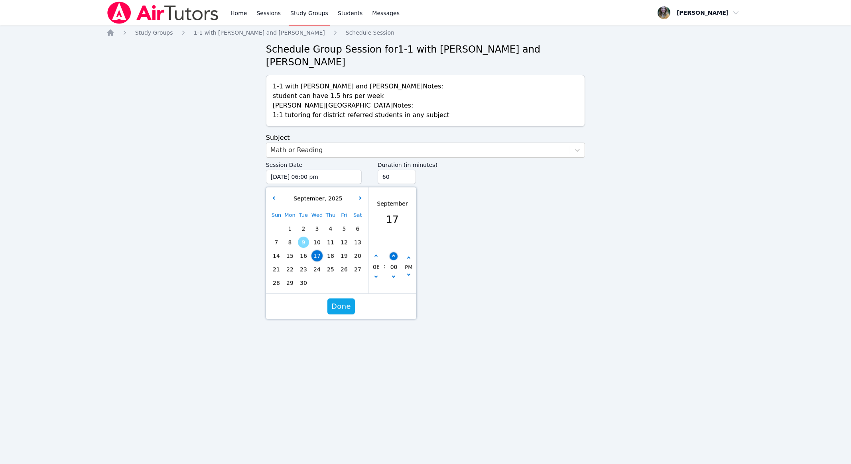
type input "[DATE] 06:05 pm"
type input "05"
click at [393, 255] on icon "button" at bounding box center [392, 256] width 3 height 3
type input "[DATE] 06:10 pm"
type input "10"
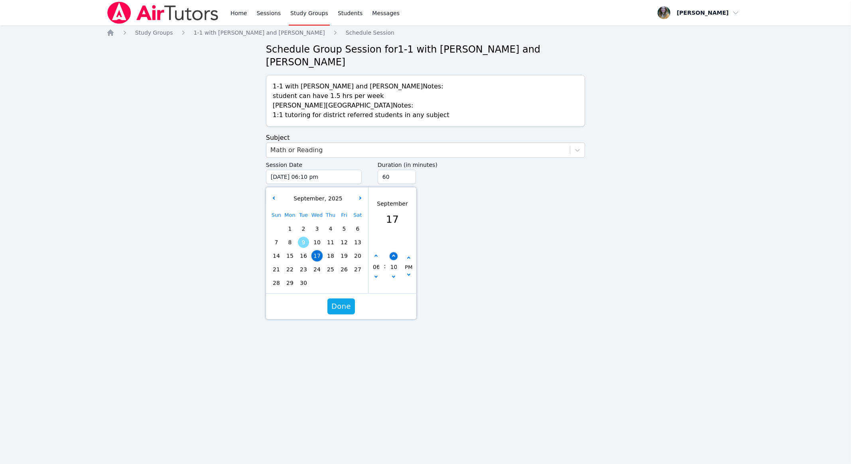
click at [393, 255] on icon "button" at bounding box center [392, 256] width 3 height 3
type input "[DATE] 06:15 pm"
type input "15"
click at [393, 255] on icon "button" at bounding box center [392, 256] width 3 height 3
type input "[DATE] 06:20 pm"
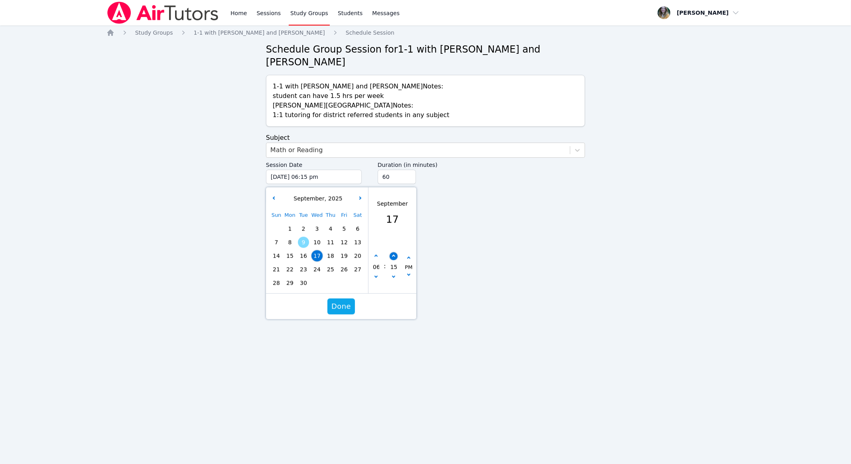
type input "20"
click at [393, 255] on icon "button" at bounding box center [392, 256] width 3 height 3
type input "[DATE] 06:25 pm"
type input "25"
click at [393, 255] on icon "button" at bounding box center [392, 256] width 3 height 3
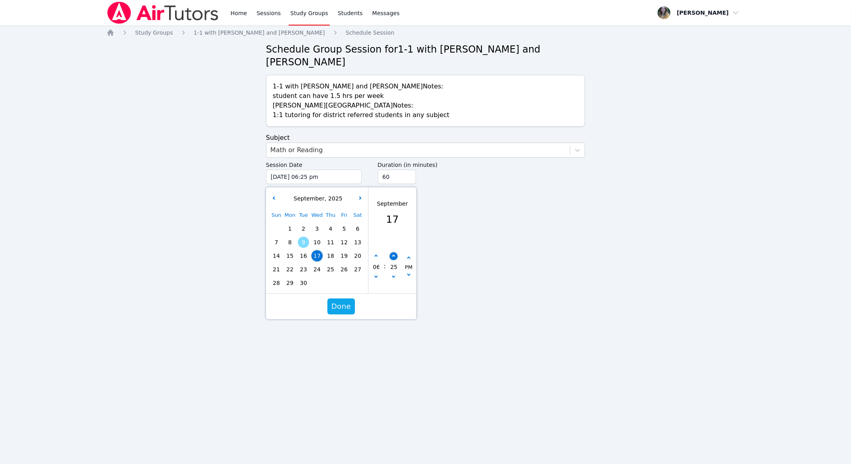
type input "[DATE] 06:30 pm"
type input "30"
click at [393, 255] on icon "button" at bounding box center [392, 256] width 3 height 3
type input "[DATE] 06:35 pm"
type input "35"
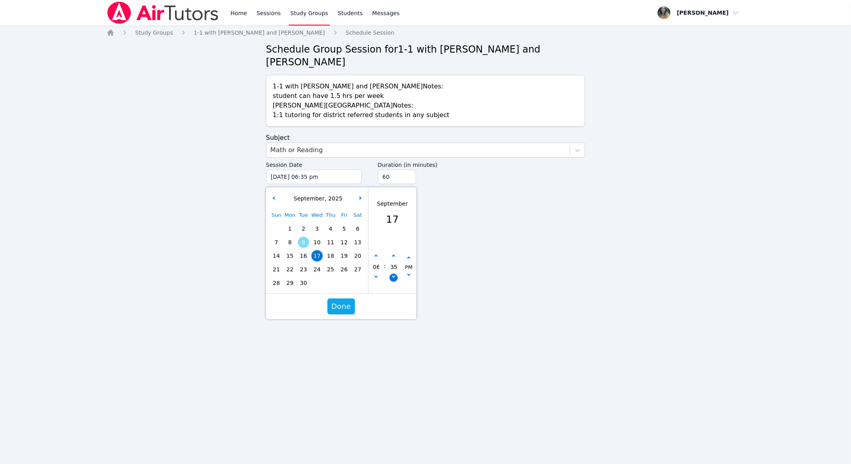
click at [394, 274] on button "button" at bounding box center [393, 278] width 8 height 8
type input "[DATE] 06:30 pm"
type input "30"
click at [349, 299] on button "Done" at bounding box center [341, 307] width 28 height 16
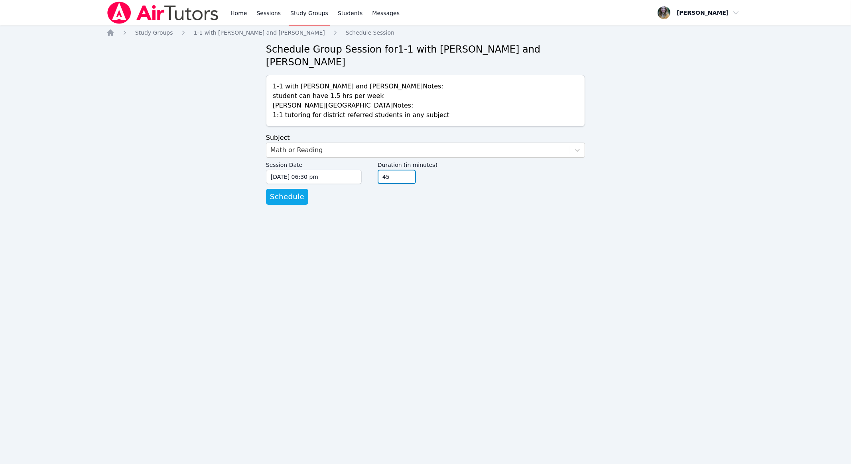
click at [397, 170] on input "45" at bounding box center [397, 177] width 38 height 14
type input "30"
click at [397, 170] on input "30" at bounding box center [397, 177] width 38 height 14
click at [297, 191] on span "Schedule" at bounding box center [287, 196] width 34 height 11
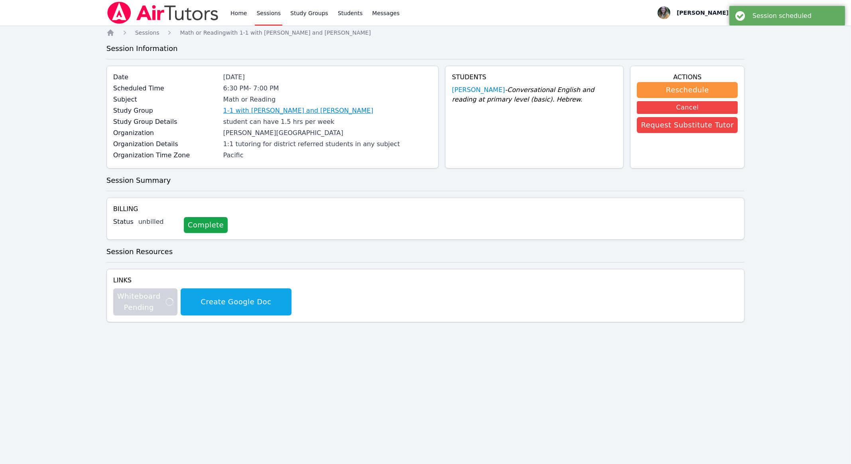
click at [308, 108] on link "1-1 with [PERSON_NAME] and [PERSON_NAME]" at bounding box center [298, 111] width 150 height 10
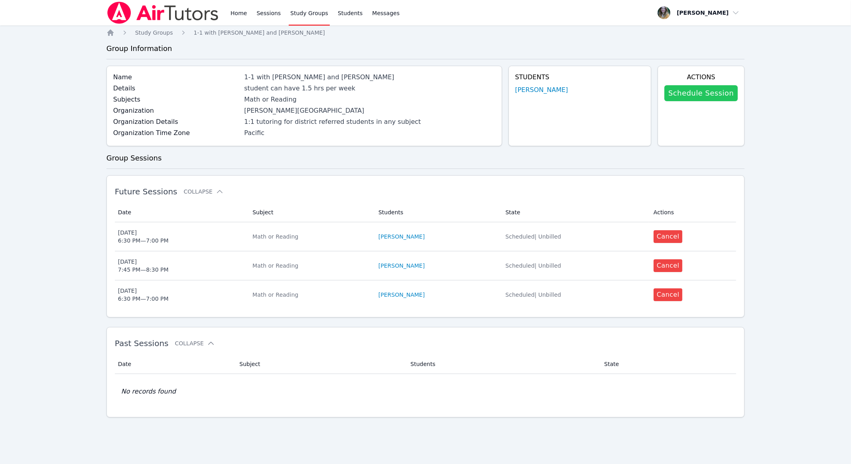
click at [397, 96] on link "Schedule Session" at bounding box center [700, 93] width 73 height 16
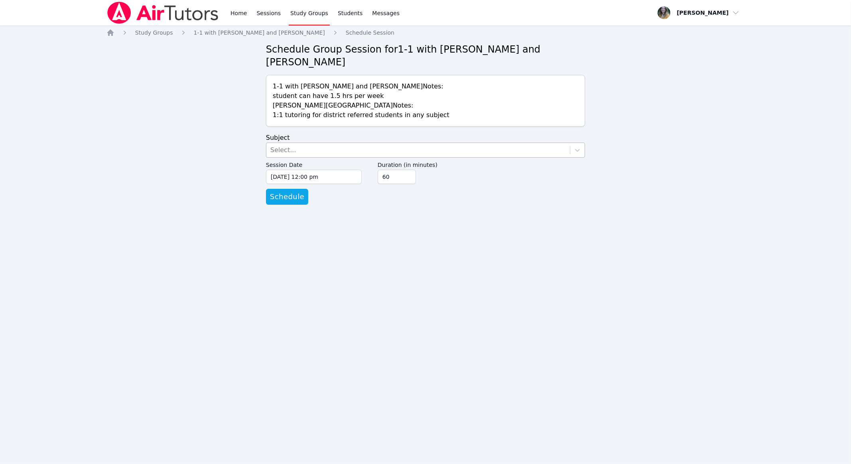
click at [397, 143] on div "Select..." at bounding box center [417, 150] width 303 height 14
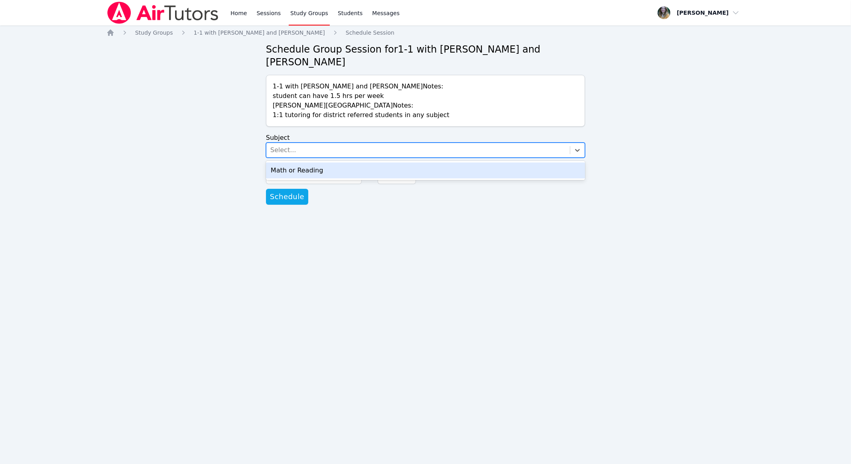
click at [397, 163] on div "Math or Reading" at bounding box center [425, 171] width 319 height 16
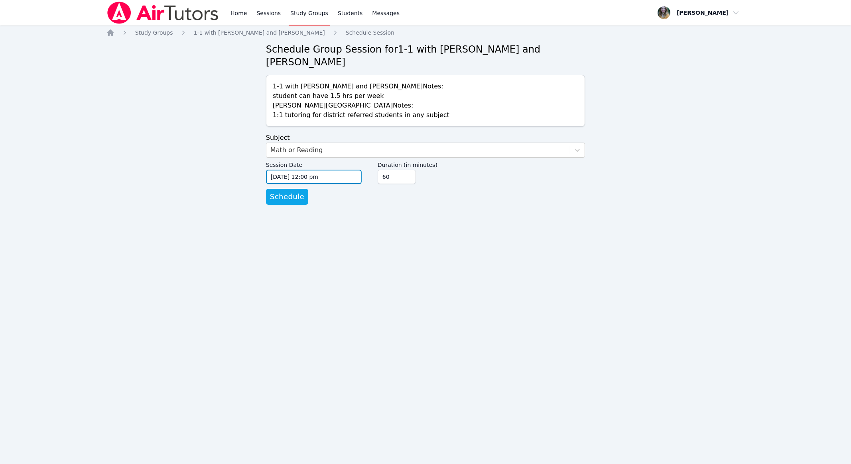
click at [307, 170] on input "[DATE] 12:00 pm" at bounding box center [314, 177] width 96 height 14
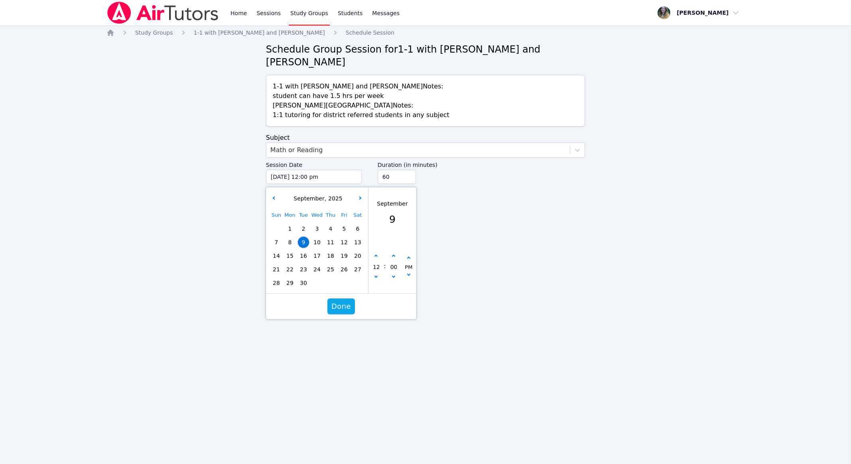
click at [315, 264] on span "24" at bounding box center [316, 269] width 11 height 11
click at [379, 253] on button "button" at bounding box center [376, 257] width 8 height 8
type input "[DATE] 01:00 pm"
type input "01"
click at [379, 253] on button "button" at bounding box center [376, 257] width 8 height 8
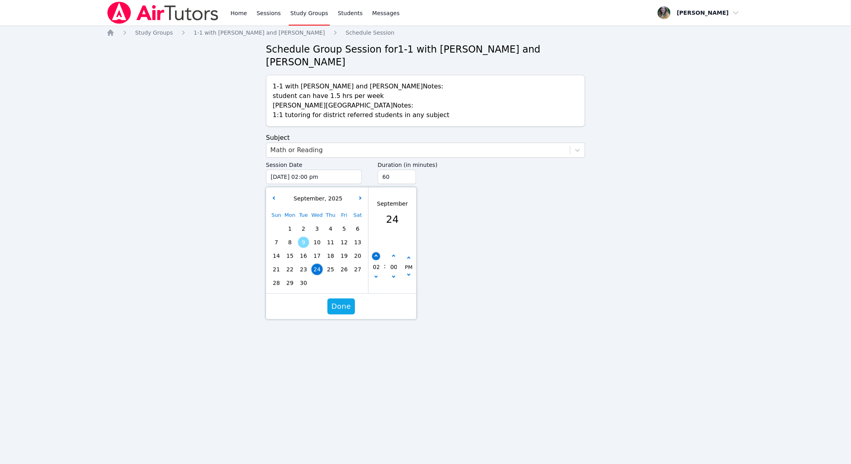
click at [379, 253] on button "button" at bounding box center [376, 257] width 8 height 8
click at [393, 255] on icon "button" at bounding box center [392, 256] width 3 height 3
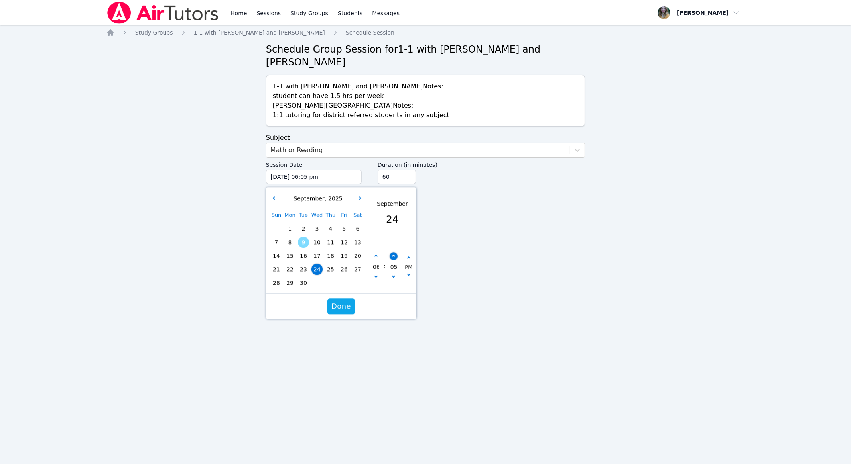
click at [393, 255] on icon "button" at bounding box center [392, 256] width 3 height 3
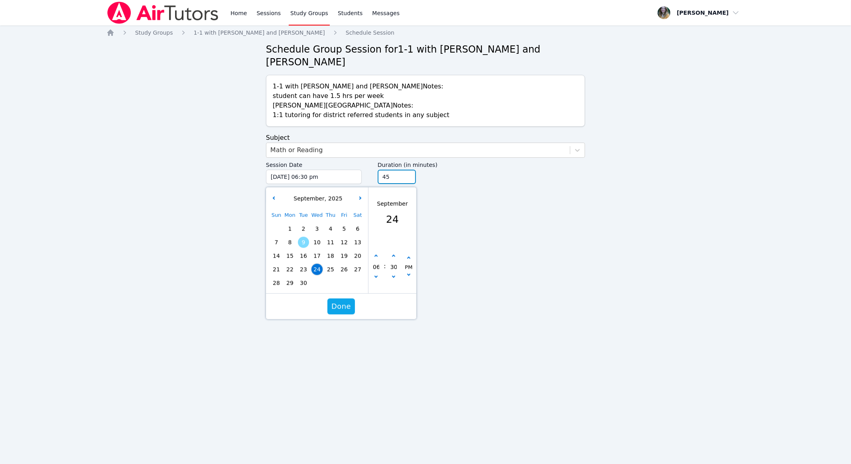
click at [397, 170] on input "45" at bounding box center [397, 177] width 38 height 14
click at [397, 170] on input "30" at bounding box center [397, 177] width 38 height 14
click at [335, 301] on span "Done" at bounding box center [341, 306] width 20 height 11
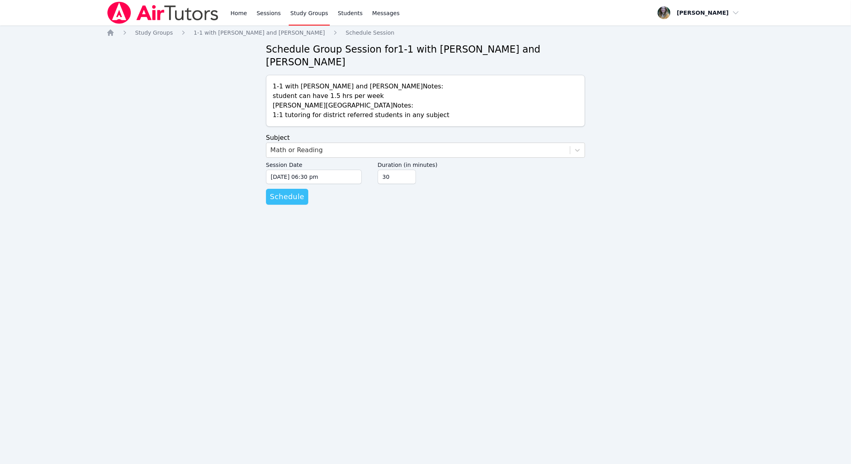
click at [289, 190] on button "Schedule" at bounding box center [287, 197] width 42 height 16
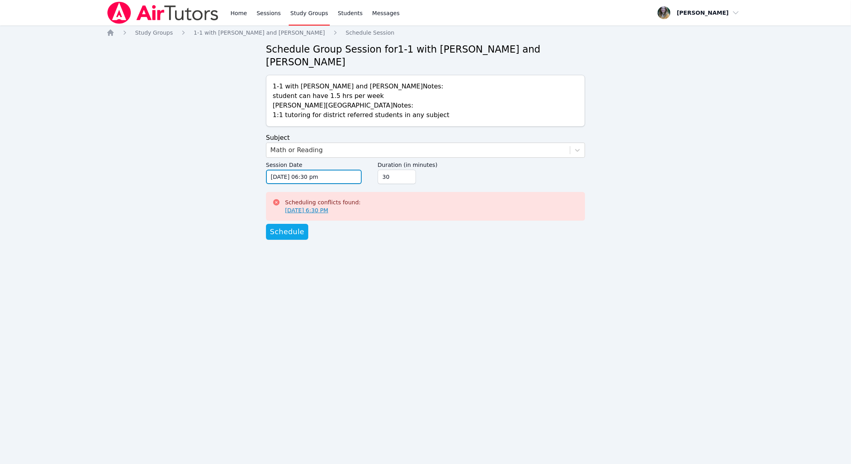
click at [316, 170] on input "[DATE] 06:30 pm" at bounding box center [314, 177] width 96 height 14
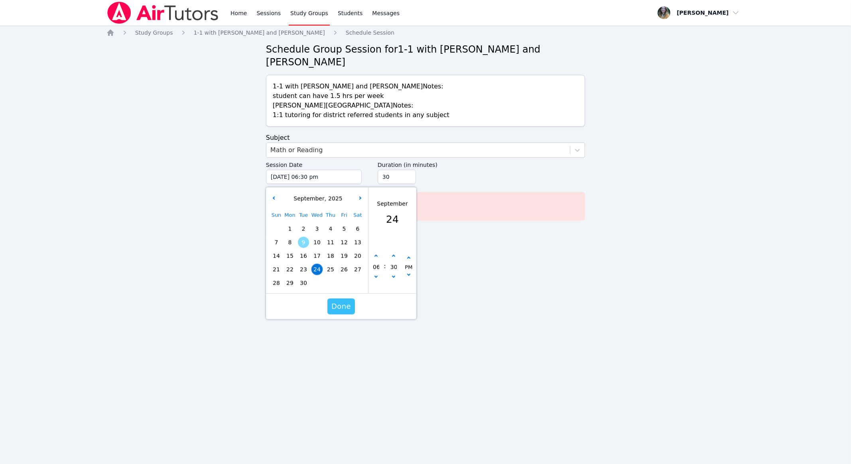
click at [340, 301] on span "Done" at bounding box center [341, 306] width 20 height 11
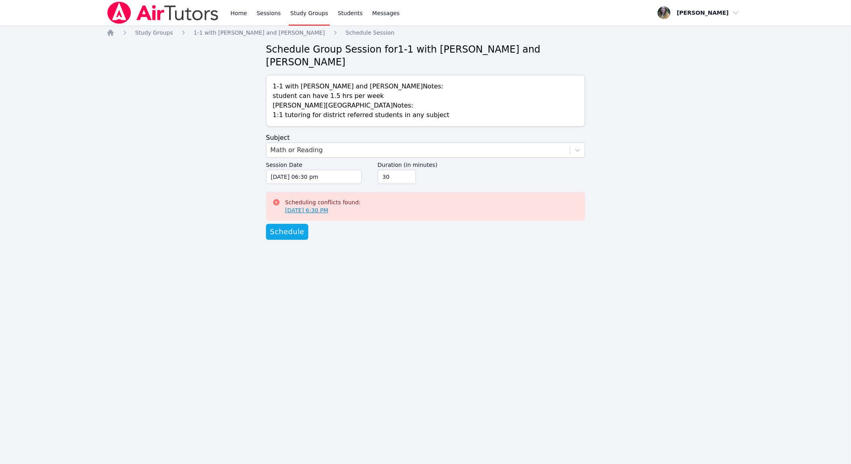
click at [325, 199] on span "Scheduling conflicts found:" at bounding box center [322, 202] width 75 height 6
click at [325, 207] on link "[DATE] 6:30 PM" at bounding box center [306, 211] width 43 height 8
click at [228, 13] on div "Home Sessions Study Groups Students Messages" at bounding box center [253, 13] width 295 height 26
click at [239, 14] on link "Home" at bounding box center [239, 13] width 20 height 26
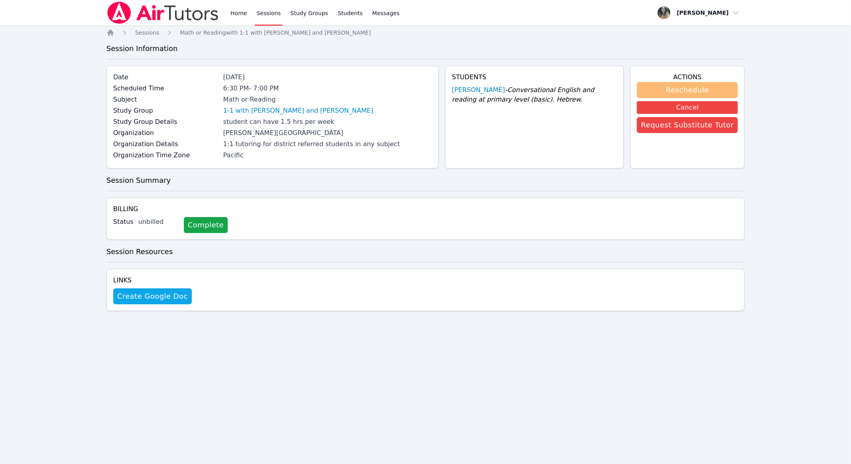
click at [681, 91] on button "Reschedule" at bounding box center [687, 90] width 101 height 16
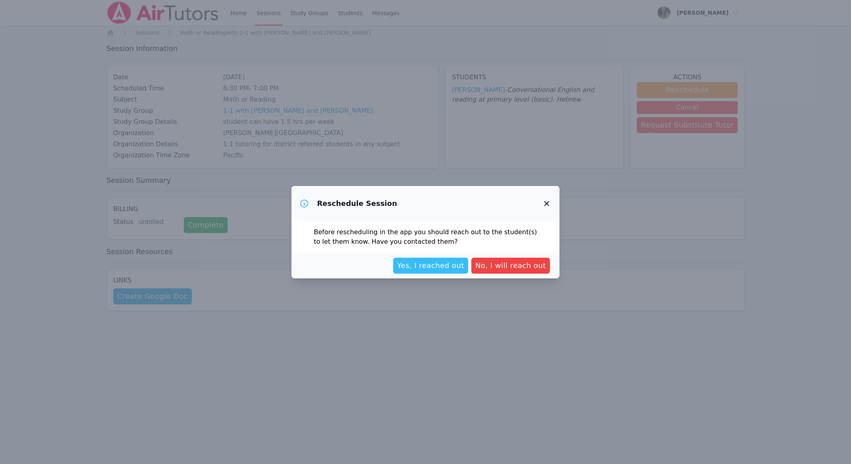
click at [450, 262] on span "Yes, I reached out" at bounding box center [430, 265] width 67 height 11
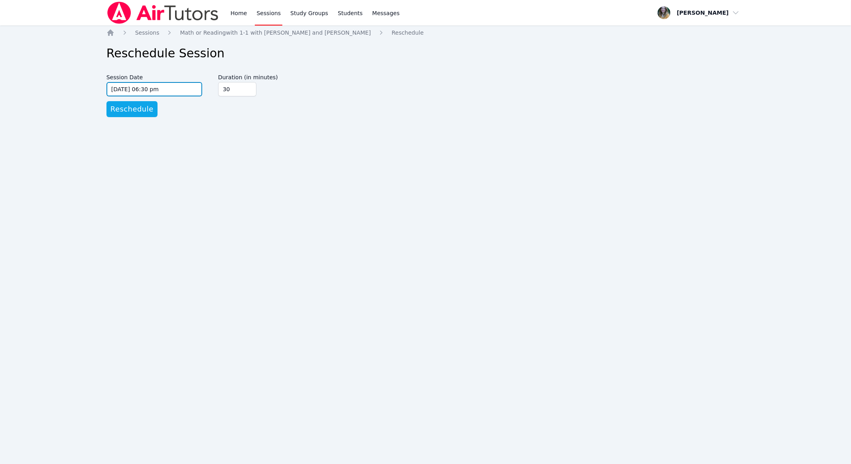
click at [149, 85] on input "[DATE] 06:30 pm" at bounding box center [154, 89] width 96 height 14
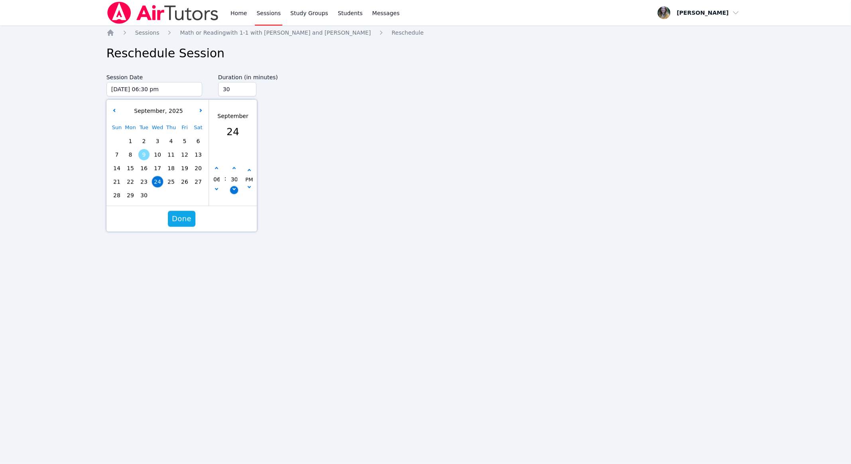
click at [234, 188] on icon "button" at bounding box center [233, 188] width 3 height 3
type input "[DATE] 06:25 pm"
type input "25"
click at [234, 188] on icon "button" at bounding box center [233, 188] width 3 height 3
type input "[DATE] 06:20 pm"
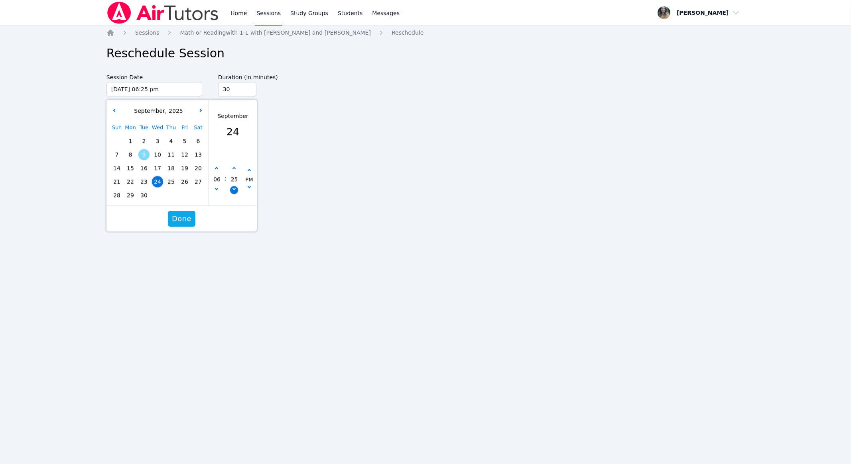
type input "20"
click at [234, 188] on icon "button" at bounding box center [233, 188] width 3 height 3
type input "[DATE] 06:15 pm"
type input "15"
click at [234, 188] on icon "button" at bounding box center [233, 188] width 3 height 3
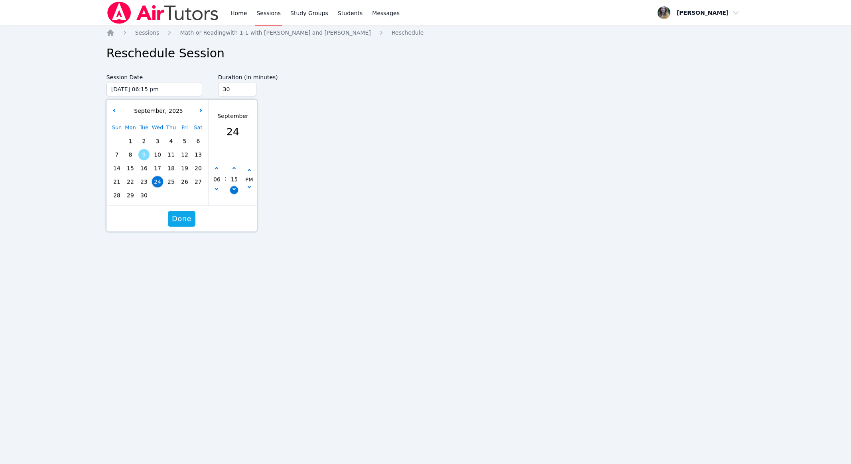
type input "[DATE] 06:10 pm"
type input "10"
click at [234, 188] on icon "button" at bounding box center [233, 188] width 3 height 3
type input "[DATE] 06:05 pm"
type input "05"
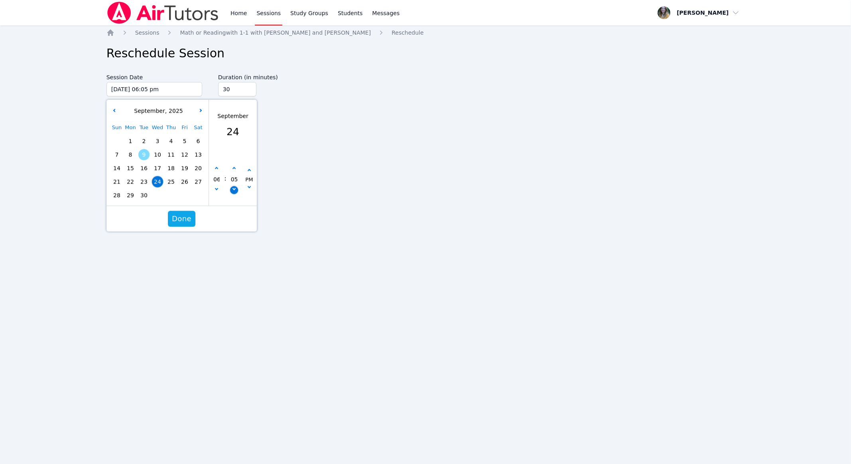
click at [235, 187] on button "button" at bounding box center [234, 191] width 8 height 8
type input "[DATE] 06:00 pm"
type input "00"
click at [186, 215] on span "Done" at bounding box center [182, 218] width 20 height 11
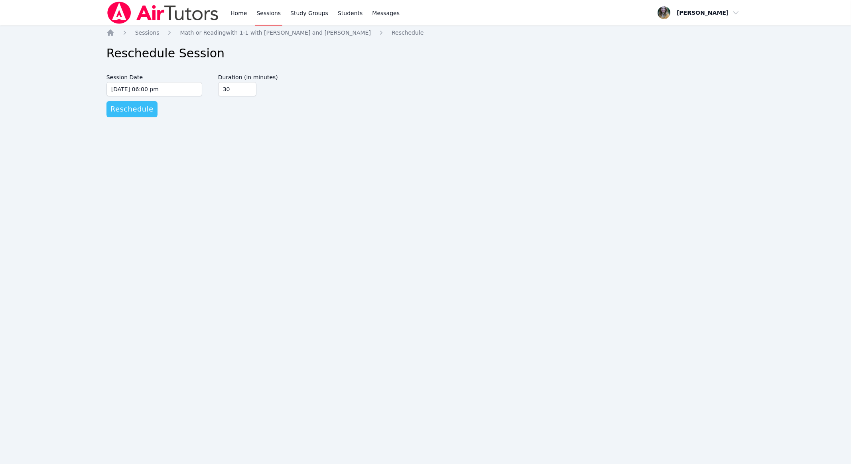
click at [144, 107] on span "Reschedule" at bounding box center [131, 109] width 43 height 11
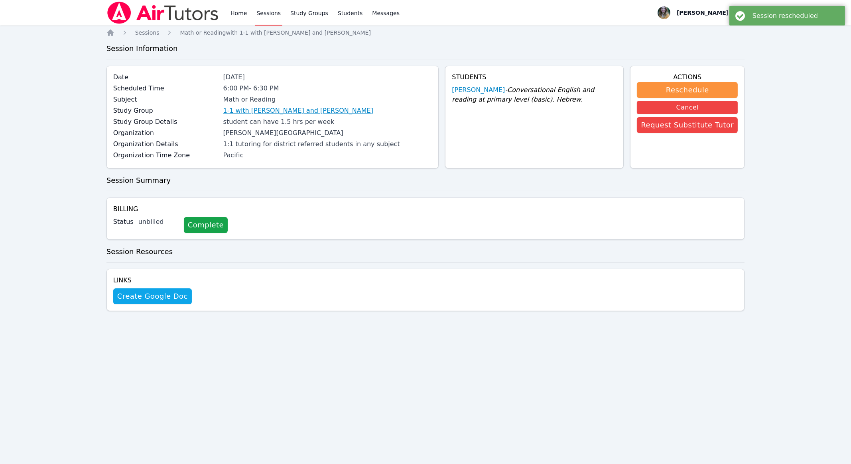
click at [260, 112] on link "1-1 with [PERSON_NAME] and [PERSON_NAME]" at bounding box center [298, 111] width 150 height 10
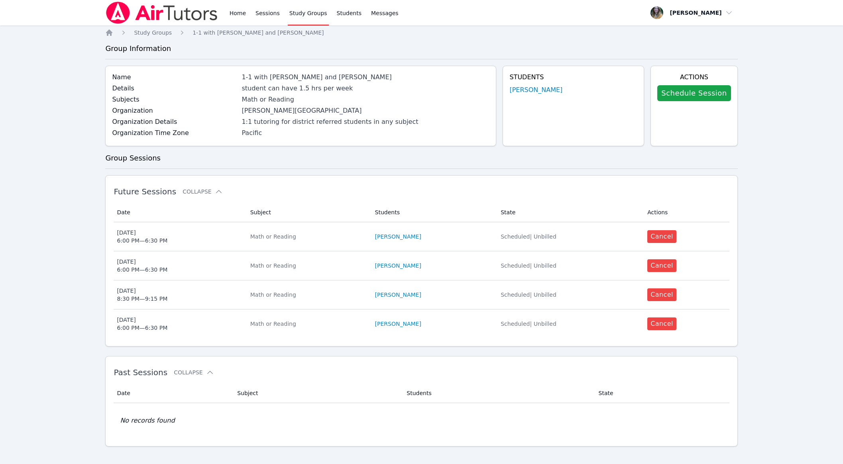
click at [288, 12] on link "Study Groups" at bounding box center [308, 13] width 41 height 26
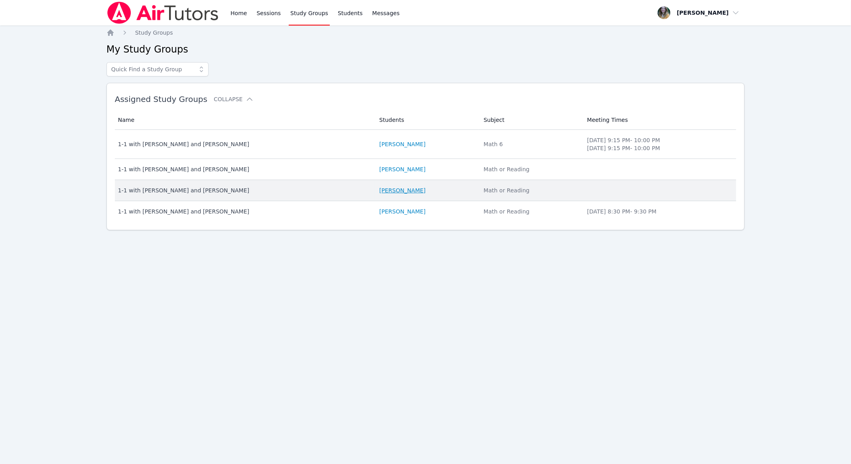
click at [380, 191] on link "[PERSON_NAME]" at bounding box center [402, 191] width 46 height 8
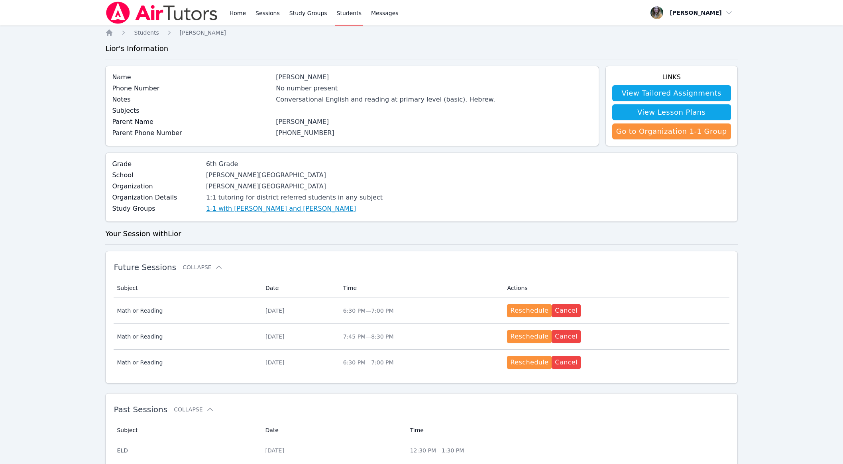
click at [234, 211] on link "1-1 with [PERSON_NAME] and [PERSON_NAME]" at bounding box center [281, 209] width 150 height 10
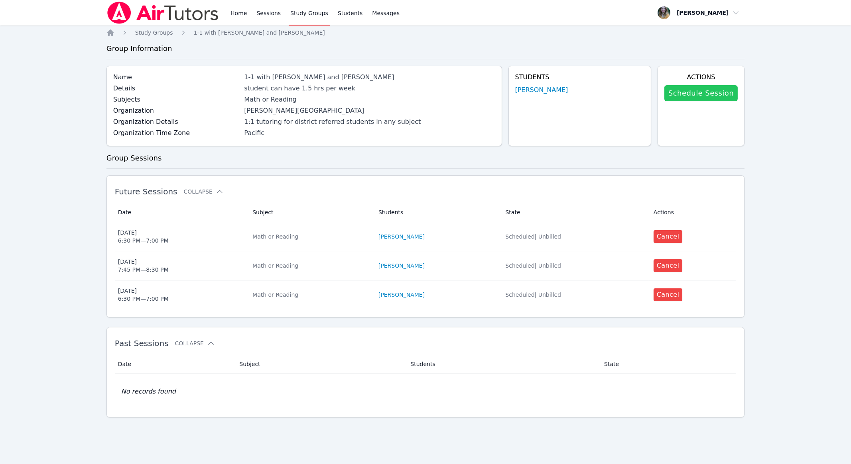
click at [677, 92] on link "Schedule Session" at bounding box center [700, 93] width 73 height 16
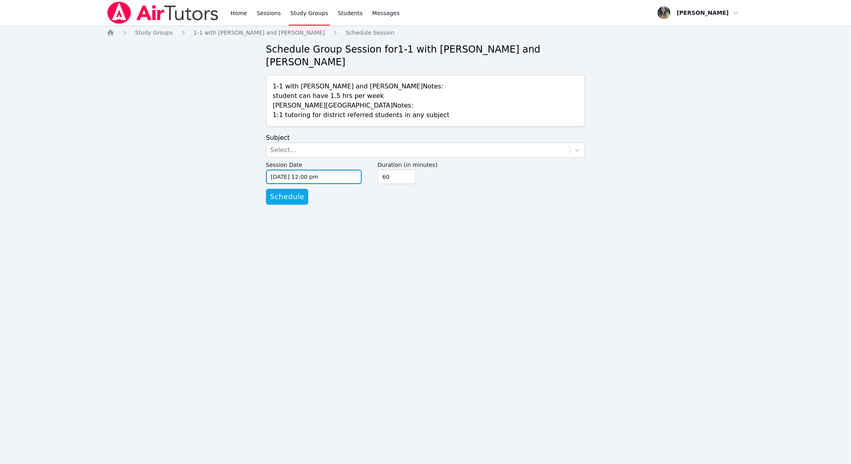
click at [331, 170] on input "[DATE] 12:00 pm" at bounding box center [314, 177] width 96 height 14
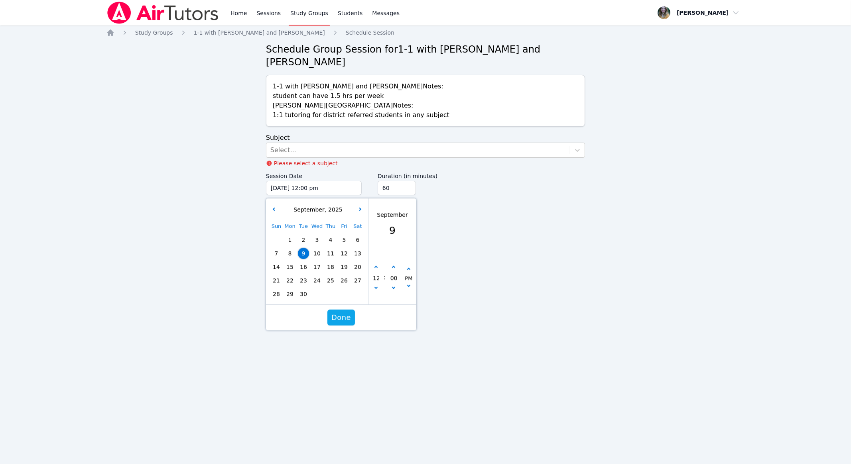
click at [318, 256] on div "Sun Mon Tue Wed Thu Fri Sat 1 2 3 4 5 6 7 8 9 10 11 12 13 14 15 16 17 18 19 20 …" at bounding box center [316, 260] width 95 height 81
click at [317, 275] on span "24" at bounding box center [316, 280] width 11 height 11
click at [377, 252] on div "12 : 00 PM" at bounding box center [392, 278] width 48 height 52
click at [376, 266] on icon "button" at bounding box center [375, 267] width 3 height 3
type input "[DATE] 01:00 pm"
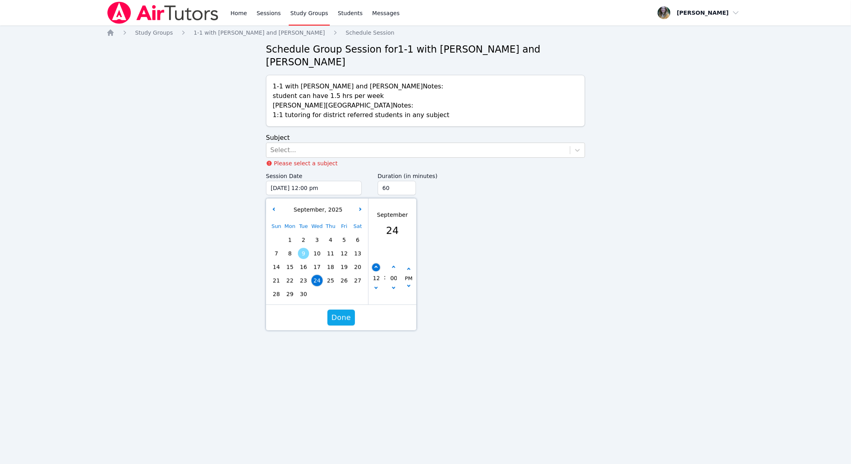
type input "01"
click at [376, 266] on icon "button" at bounding box center [375, 267] width 3 height 3
type input "[DATE] 02:00 pm"
type input "02"
click at [376, 266] on icon "button" at bounding box center [375, 267] width 3 height 3
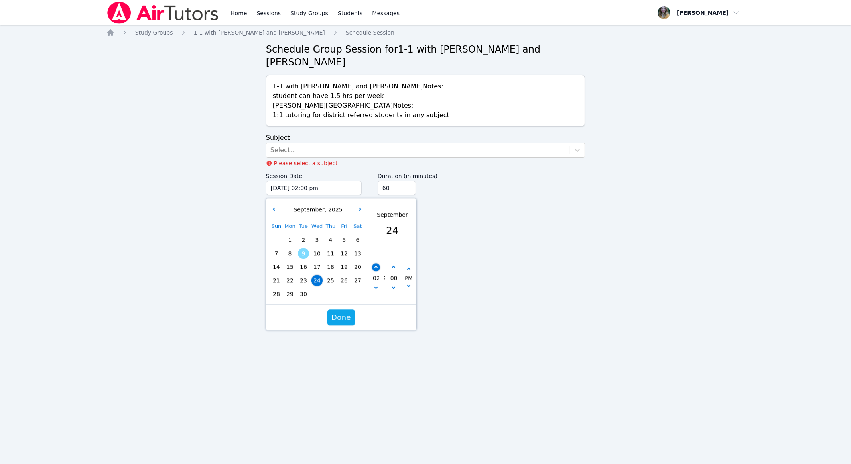
type input "[DATE] 03:00 pm"
type input "03"
click at [376, 266] on icon "button" at bounding box center [375, 267] width 3 height 3
type input "[DATE] 04:00 pm"
type input "04"
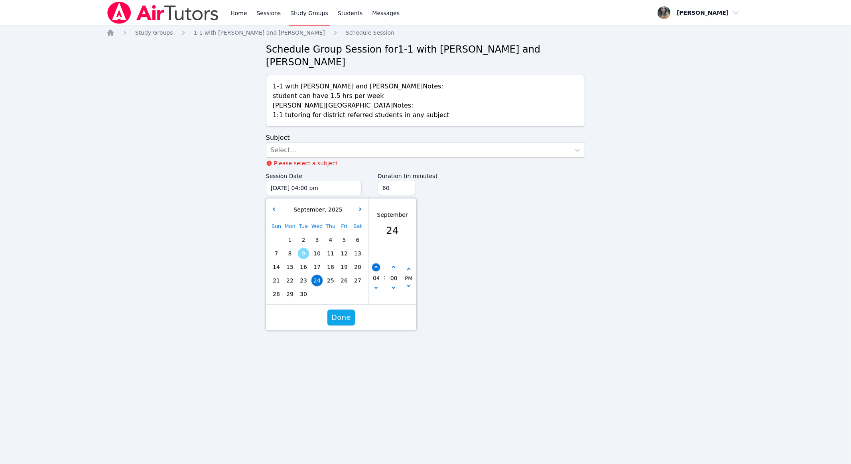
click at [376, 266] on icon "button" at bounding box center [375, 267] width 3 height 3
type input "[DATE] 05:00 pm"
type input "05"
click at [376, 266] on icon "button" at bounding box center [375, 267] width 3 height 3
type input "[DATE] 06:00 pm"
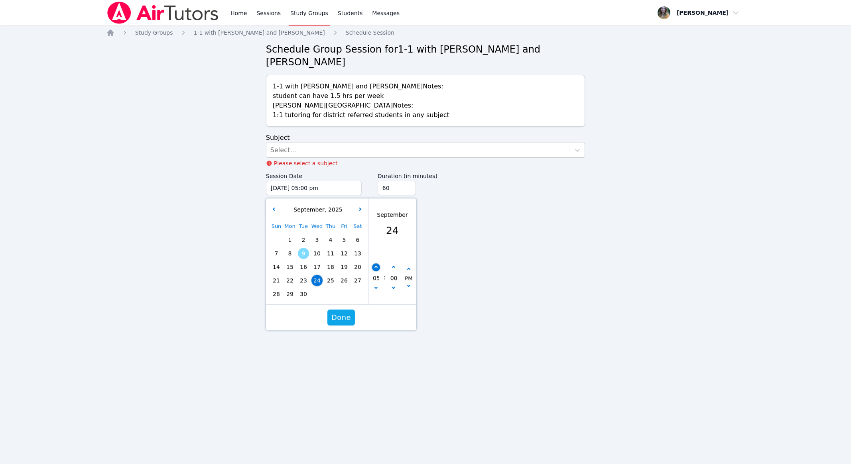
type input "06"
click at [395, 264] on button "button" at bounding box center [393, 268] width 8 height 8
type input "[DATE] 06:05 pm"
type input "05"
click at [395, 264] on button "button" at bounding box center [393, 268] width 8 height 8
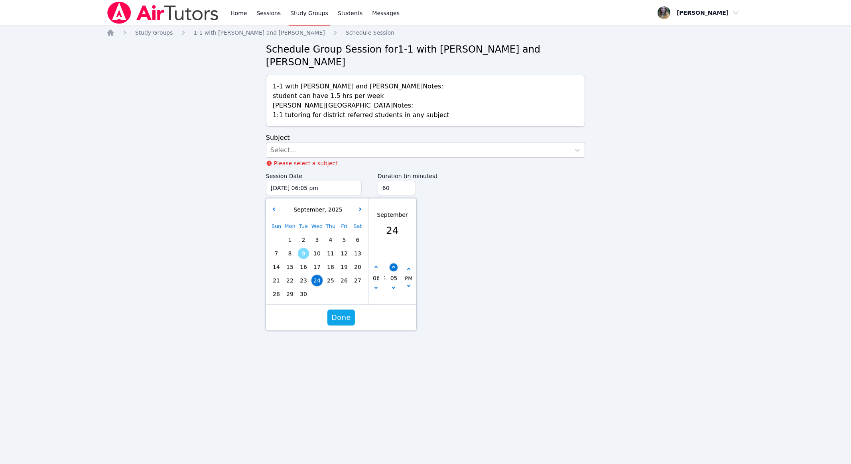
type input "[DATE] 06:10 pm"
type input "10"
click at [395, 264] on button "button" at bounding box center [393, 268] width 8 height 8
type input "[DATE] 06:15 pm"
type input "15"
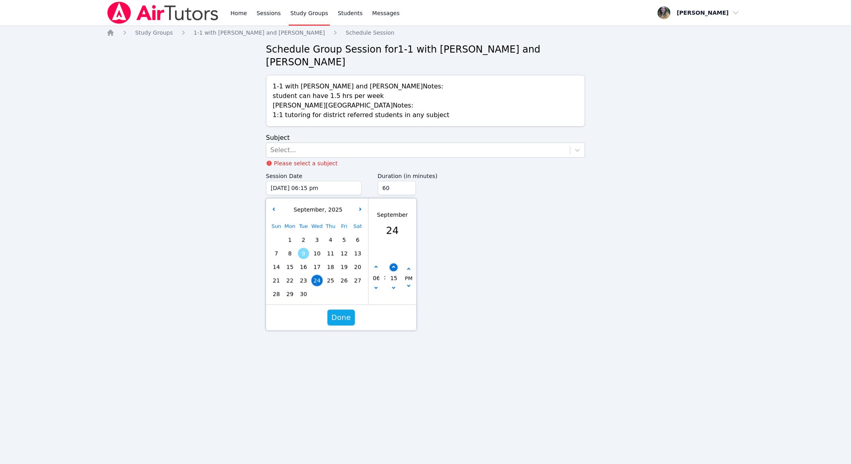
click at [395, 264] on button "button" at bounding box center [393, 268] width 8 height 8
type input "[DATE] 06:20 pm"
type input "20"
click at [395, 264] on button "button" at bounding box center [393, 268] width 8 height 8
type input "[DATE] 06:25 pm"
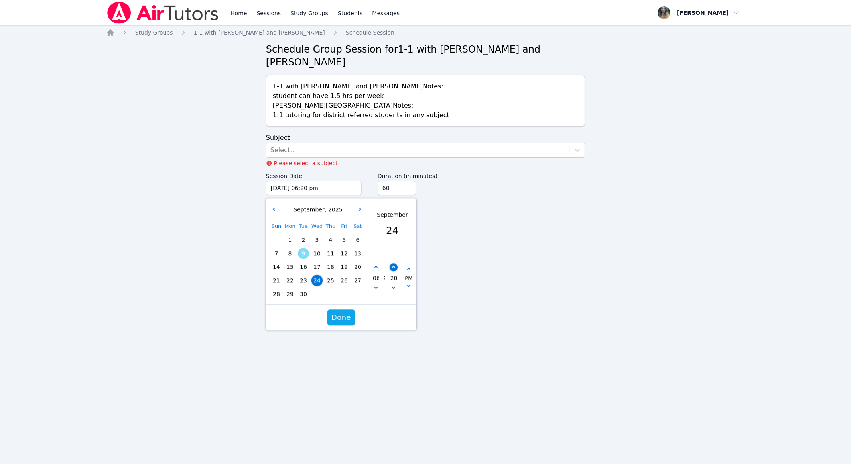
type input "25"
click at [395, 264] on button "button" at bounding box center [393, 268] width 8 height 8
type input "[DATE] 06:30 pm"
type input "30"
click at [395, 264] on button "button" at bounding box center [393, 268] width 8 height 8
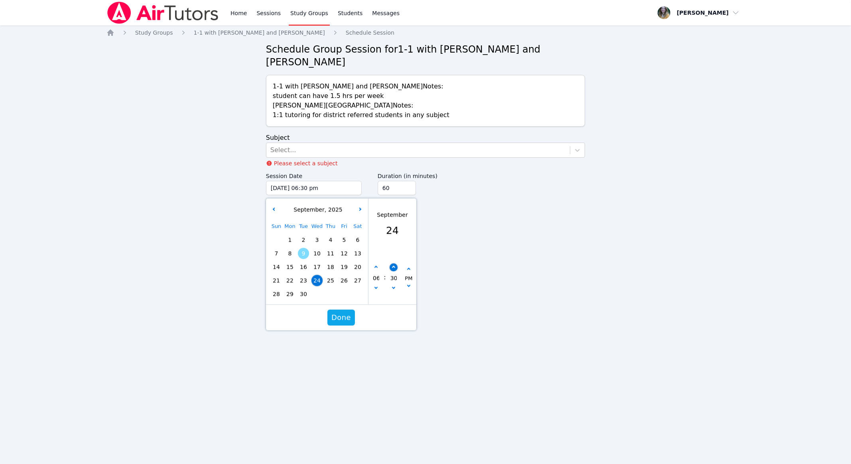
type input "09/24/2025 06:35 pm"
type input "35"
click at [393, 286] on icon "button" at bounding box center [392, 287] width 3 height 3
type input "[DATE] 06:30 pm"
type input "30"
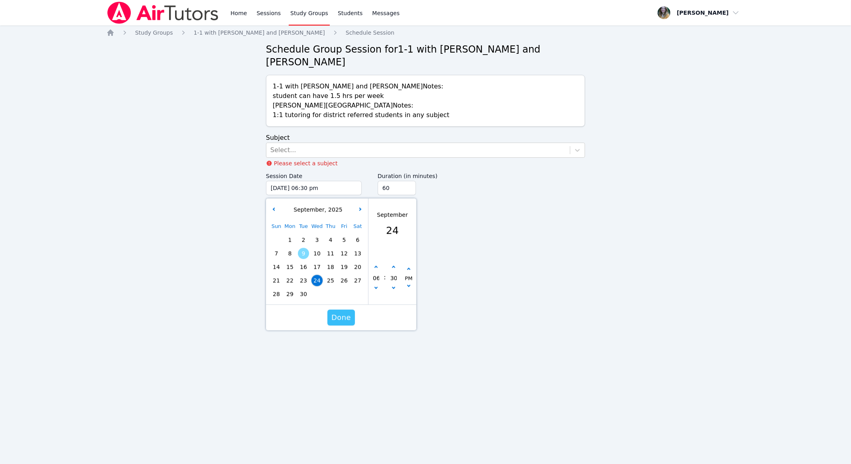
click at [342, 312] on span "Done" at bounding box center [341, 317] width 20 height 11
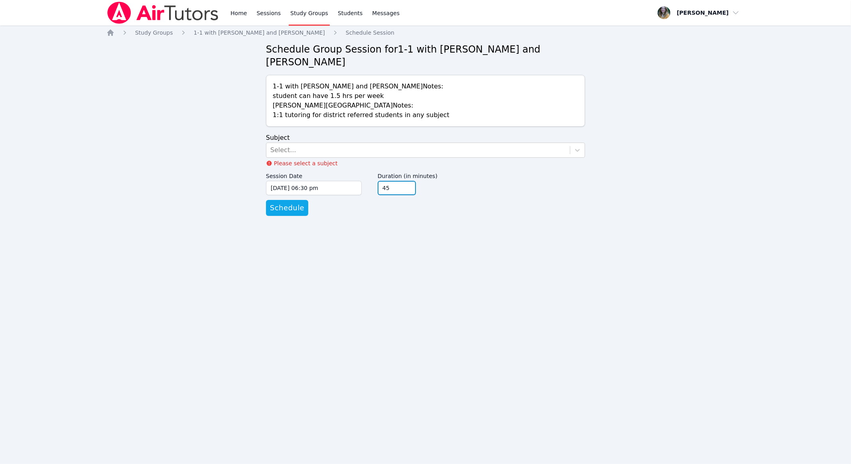
click at [409, 181] on input "45" at bounding box center [397, 188] width 38 height 14
type input "30"
click at [409, 181] on input "30" at bounding box center [397, 188] width 38 height 14
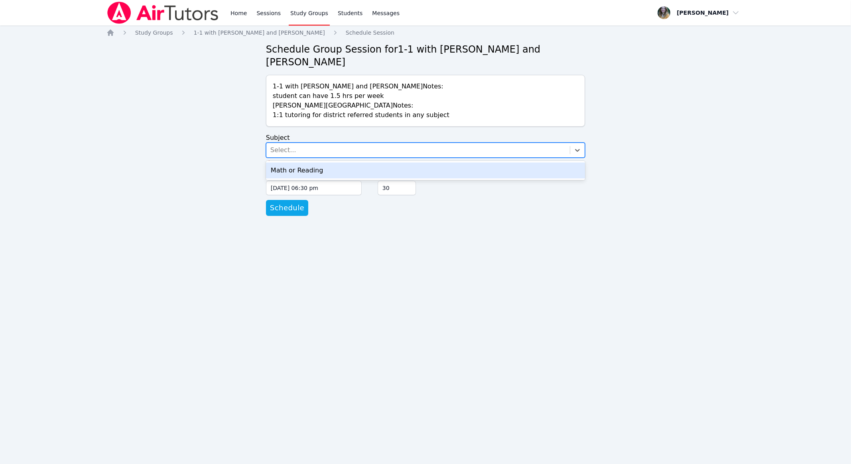
click at [324, 143] on div "Select..." at bounding box center [417, 150] width 303 height 14
click at [315, 163] on div "Math or Reading" at bounding box center [425, 171] width 319 height 16
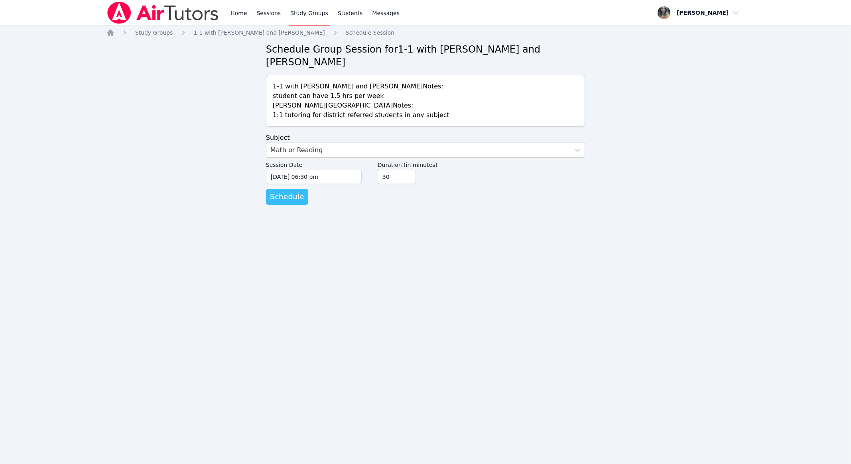
click at [293, 191] on span "Schedule" at bounding box center [287, 196] width 34 height 11
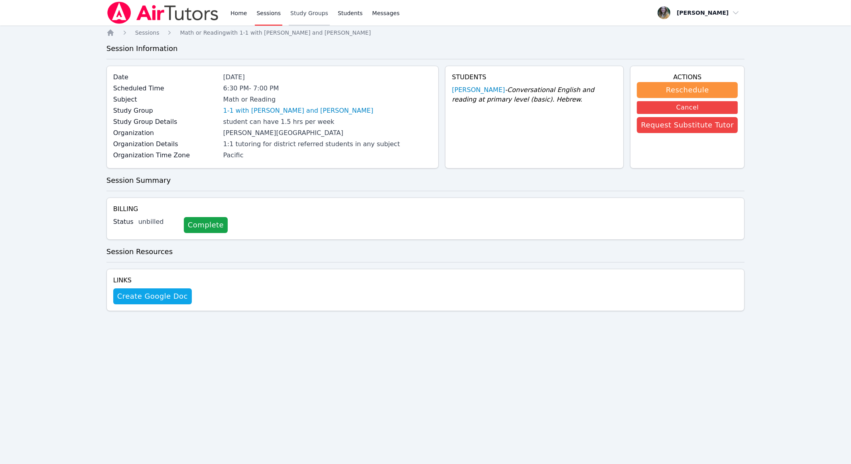
click at [307, 14] on link "Study Groups" at bounding box center [309, 13] width 41 height 26
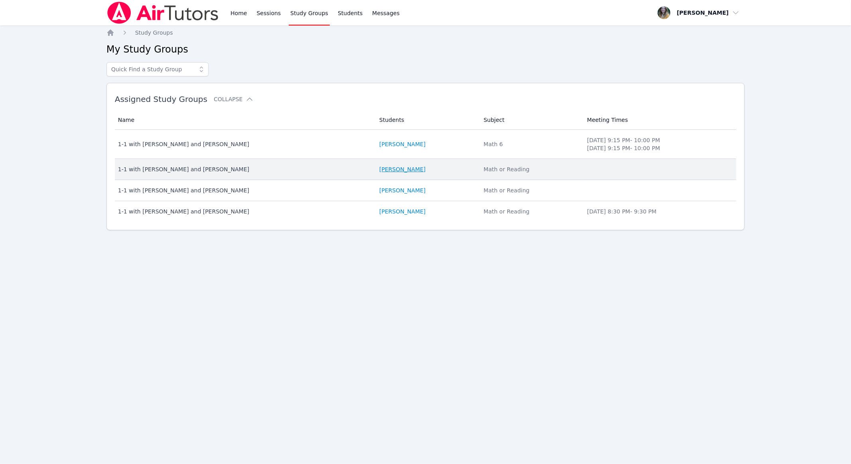
click at [384, 166] on link "[PERSON_NAME]" at bounding box center [402, 169] width 46 height 8
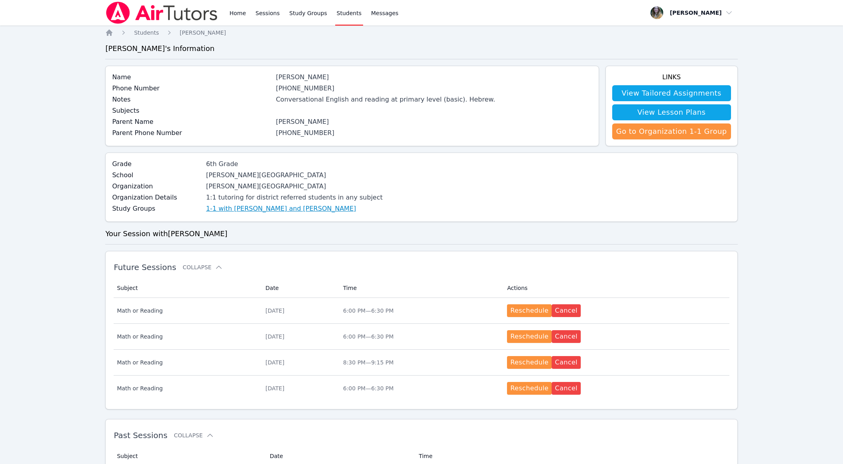
click at [281, 211] on link "1-1 with [PERSON_NAME] and [PERSON_NAME]" at bounding box center [281, 209] width 150 height 10
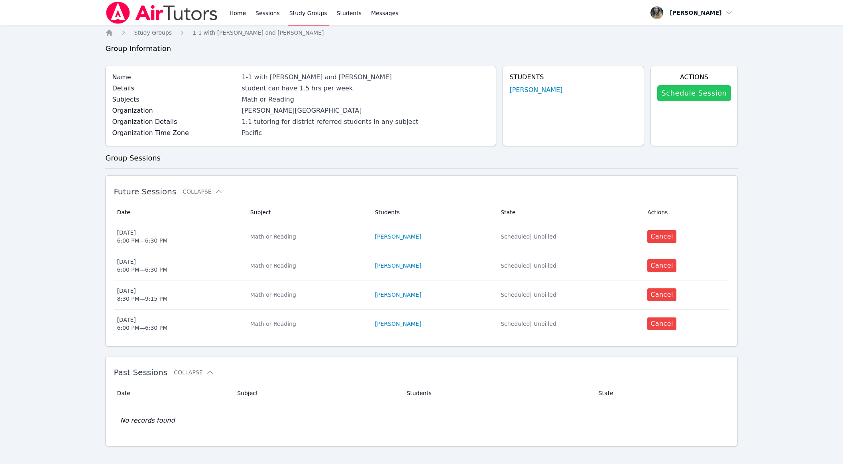
click at [698, 97] on link "Schedule Session" at bounding box center [693, 93] width 73 height 16
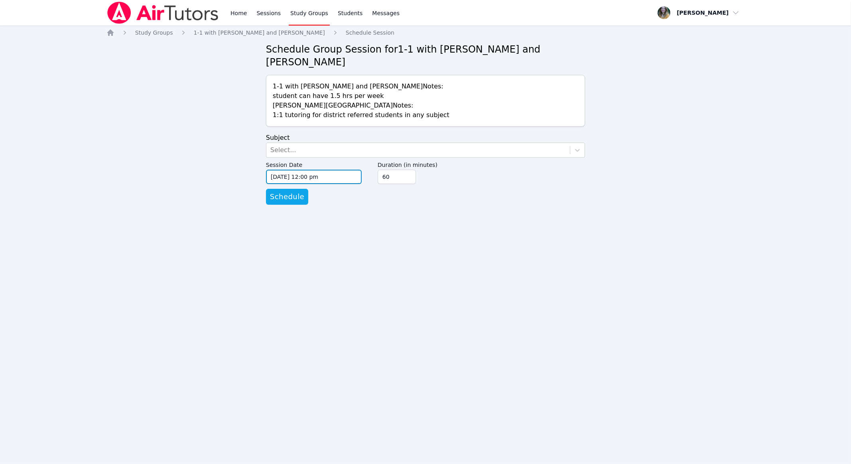
click at [337, 170] on input "[DATE] 12:00 pm" at bounding box center [314, 177] width 96 height 14
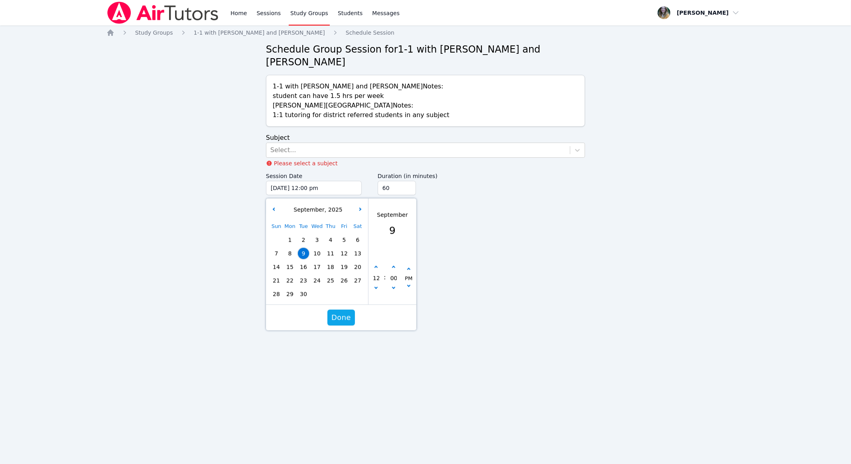
click at [290, 257] on div "Sun Mon Tue Wed Thu Fri Sat 1 2 3 4 5 6 7 8 9 10 11 12 13 14 15 16 17 18 19 20 …" at bounding box center [316, 260] width 95 height 81
click at [292, 275] on span "22" at bounding box center [289, 280] width 11 height 11
click at [375, 264] on button "button" at bounding box center [376, 268] width 8 height 8
type input "09/22/2025 01:00 pm"
type input "01"
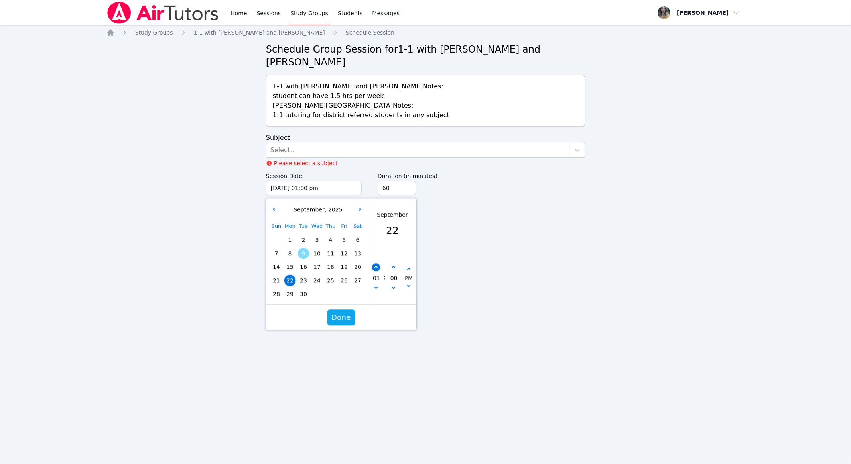
click at [375, 264] on button "button" at bounding box center [376, 268] width 8 height 8
type input "09/22/2025 02:00 pm"
type input "02"
click at [375, 264] on button "button" at bounding box center [376, 268] width 8 height 8
type input "09/22/2025 03:00 pm"
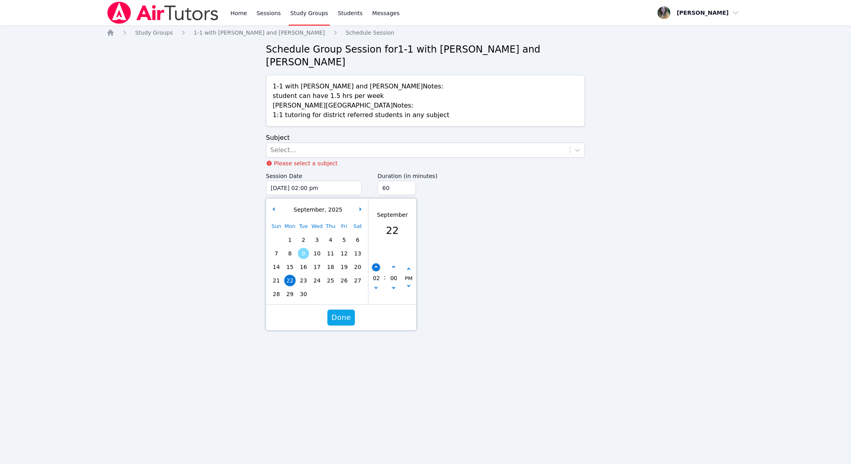
type input "03"
click at [375, 264] on button "button" at bounding box center [376, 268] width 8 height 8
type input "09/22/2025 04:00 pm"
type input "04"
click at [375, 264] on button "button" at bounding box center [376, 268] width 8 height 8
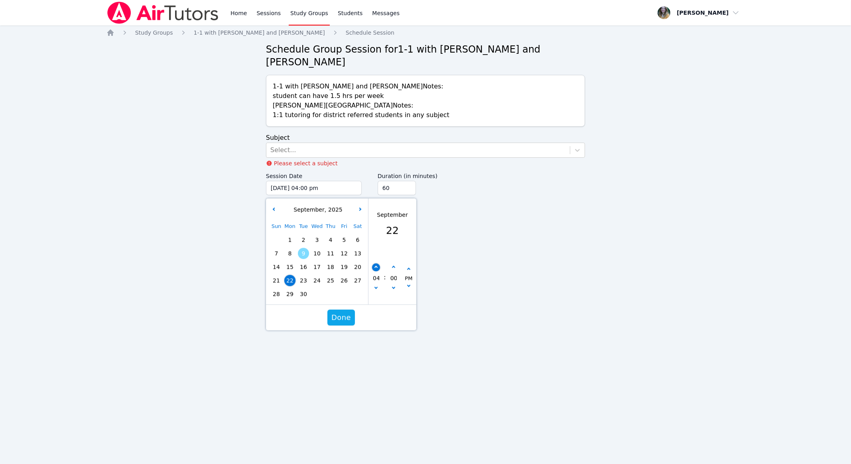
type input "09/22/2025 05:00 pm"
type input "05"
click at [376, 264] on button "button" at bounding box center [376, 268] width 8 height 8
type input "09/22/2025 06:00 pm"
type input "06"
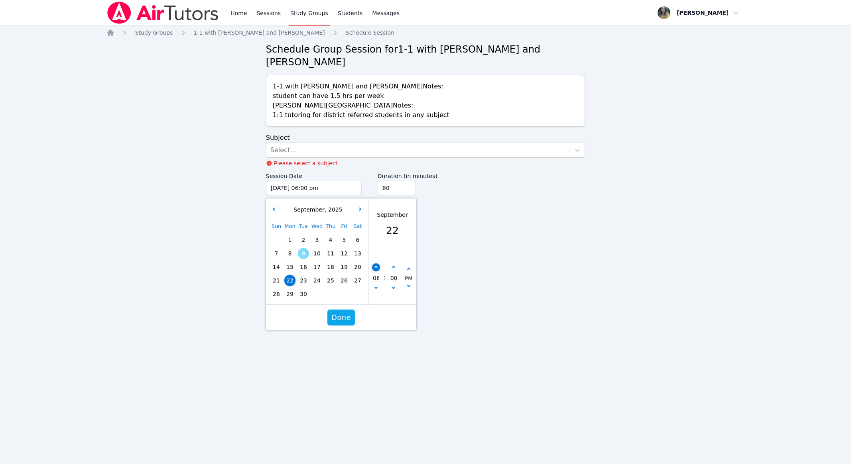
click at [376, 264] on button "button" at bounding box center [376, 268] width 8 height 8
type input "09/22/2025 07:00 pm"
type input "07"
click at [376, 264] on button "button" at bounding box center [376, 268] width 8 height 8
type input "09/22/2025 08:00 pm"
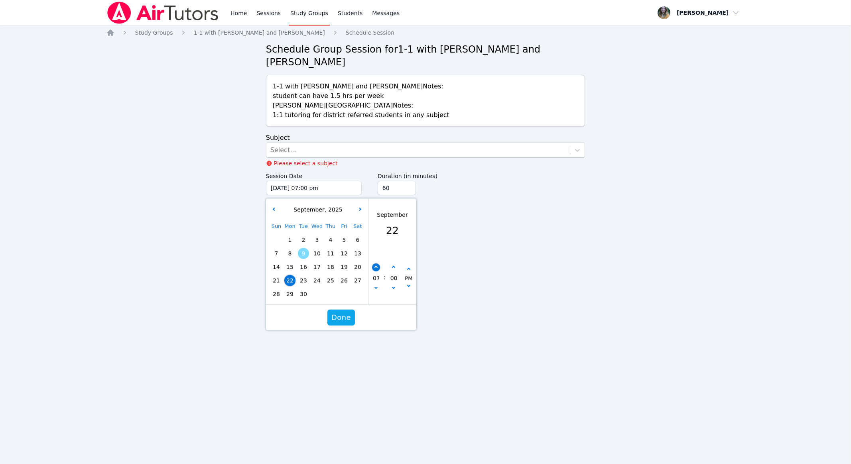
type input "08"
click at [393, 266] on icon "button" at bounding box center [392, 267] width 3 height 3
type input "09/22/2025 08:05 pm"
type input "05"
click at [393, 266] on icon "button" at bounding box center [392, 267] width 3 height 3
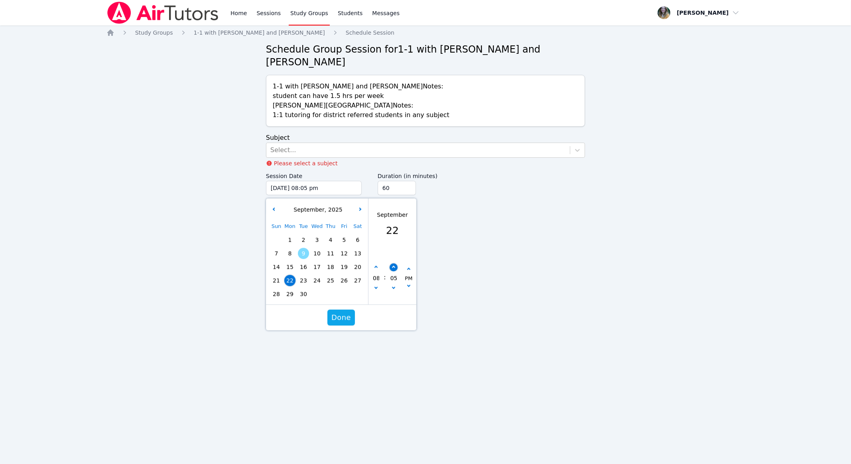
type input "09/22/2025 08:10 pm"
type input "10"
click at [393, 266] on icon "button" at bounding box center [392, 267] width 3 height 3
type input "09/22/2025 08:15 pm"
type input "15"
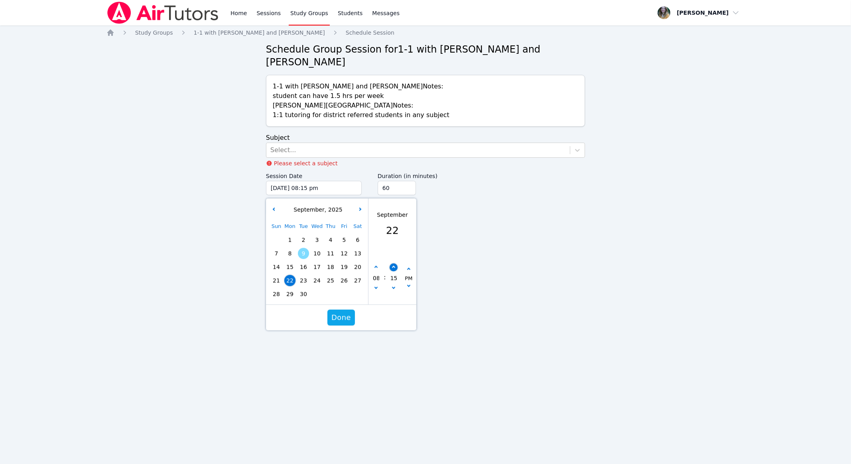
click at [393, 266] on icon "button" at bounding box center [392, 267] width 3 height 3
type input "09/22/2025 08:20 pm"
type input "20"
click at [393, 266] on icon "button" at bounding box center [392, 267] width 3 height 3
type input "09/22/2025 08:25 pm"
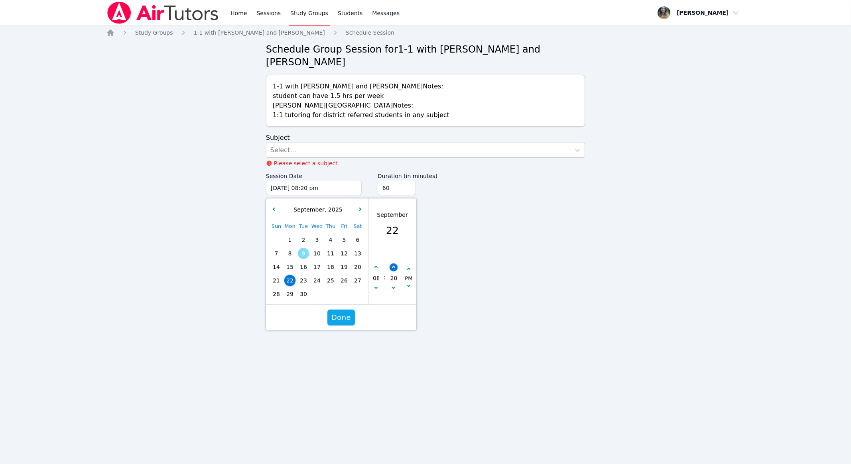
type input "25"
click at [393, 266] on icon "button" at bounding box center [392, 267] width 3 height 3
type input "09/22/2025 08:30 pm"
type input "30"
click at [337, 312] on span "Done" at bounding box center [341, 317] width 20 height 11
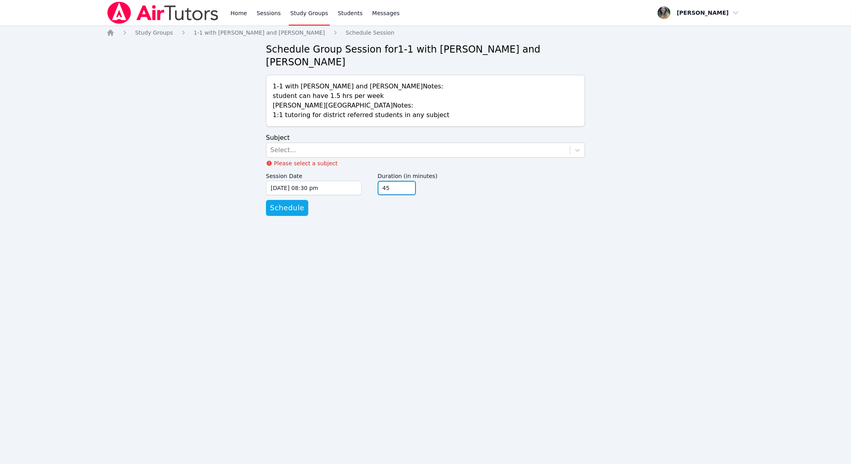
type input "45"
click at [409, 181] on input "45" at bounding box center [397, 188] width 38 height 14
click at [301, 143] on div "Select..." at bounding box center [417, 150] width 303 height 14
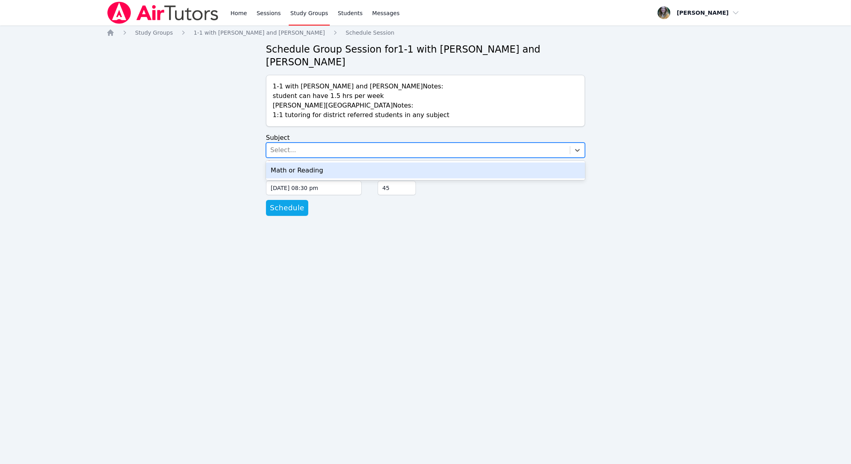
click at [297, 163] on div "Math or Reading" at bounding box center [425, 171] width 319 height 16
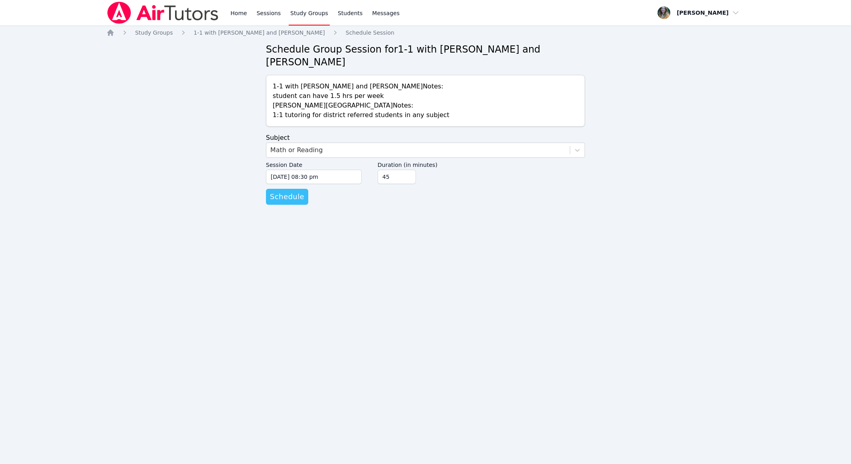
click at [291, 191] on span "Schedule" at bounding box center [287, 196] width 34 height 11
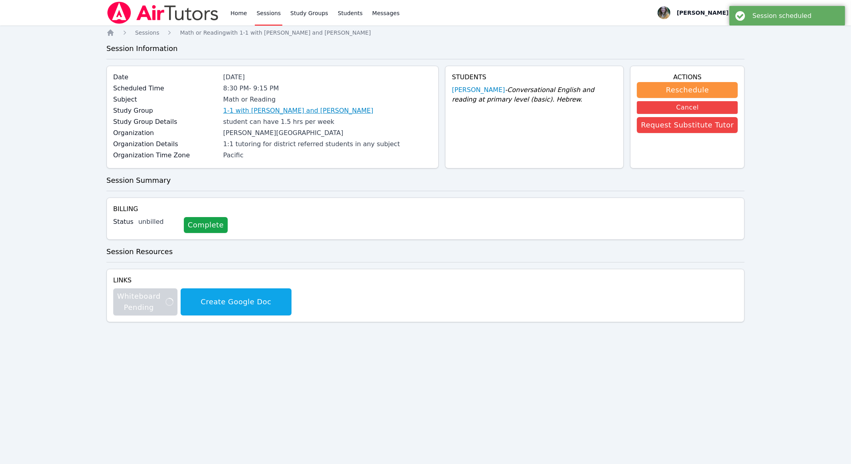
click at [270, 112] on link "1-1 with [PERSON_NAME] and [PERSON_NAME]" at bounding box center [298, 111] width 150 height 10
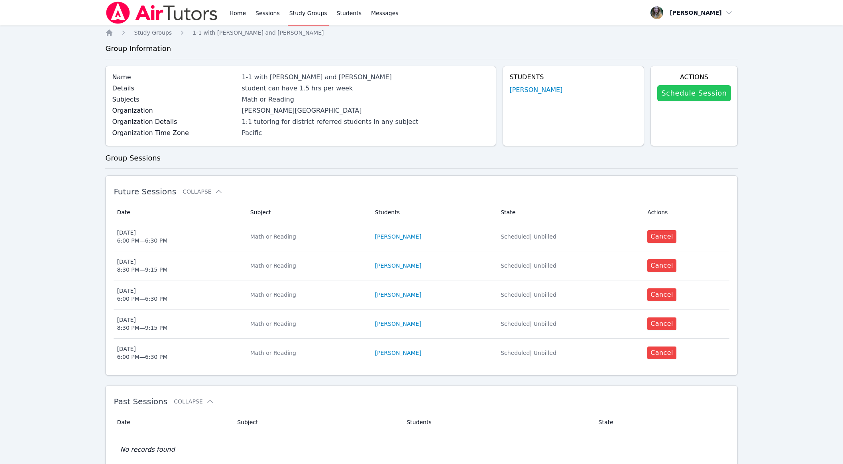
click at [677, 92] on link "Schedule Session" at bounding box center [693, 93] width 73 height 16
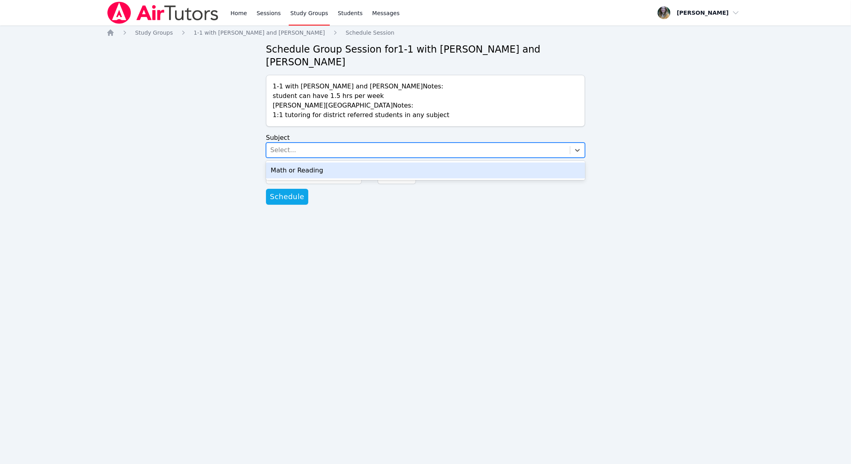
click at [330, 143] on div "Select..." at bounding box center [417, 150] width 303 height 14
click at [323, 163] on div "Math or Reading" at bounding box center [425, 171] width 319 height 16
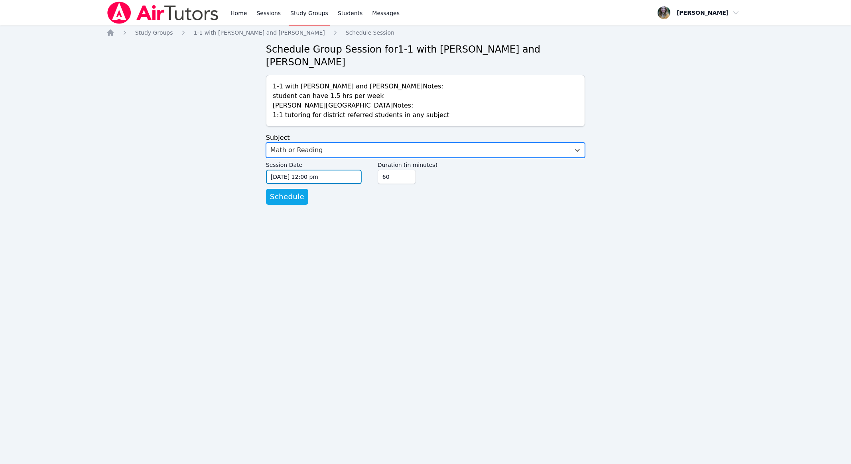
click at [295, 170] on input "[DATE] 12:00 pm" at bounding box center [314, 177] width 96 height 14
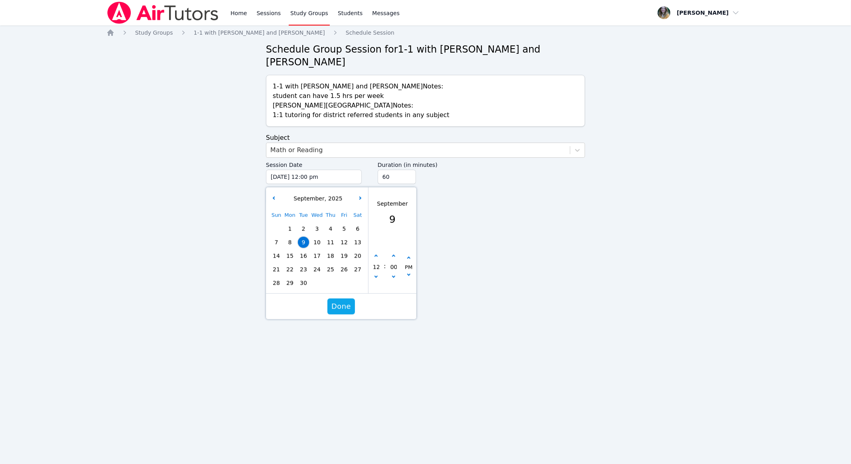
click at [291, 277] on span "29" at bounding box center [289, 282] width 11 height 11
click at [377, 253] on button "button" at bounding box center [376, 257] width 8 height 8
type input "09/29/2025 01:00 pm"
type input "01"
click at [375, 253] on button "button" at bounding box center [376, 257] width 8 height 8
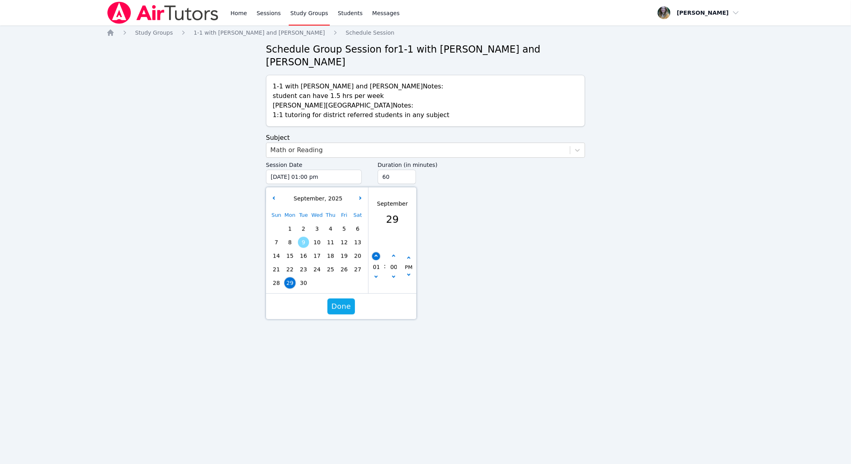
type input "09/29/2025 02:00 pm"
type input "02"
click at [375, 253] on button "button" at bounding box center [376, 257] width 8 height 8
type input "09/29/2025 03:00 pm"
type input "03"
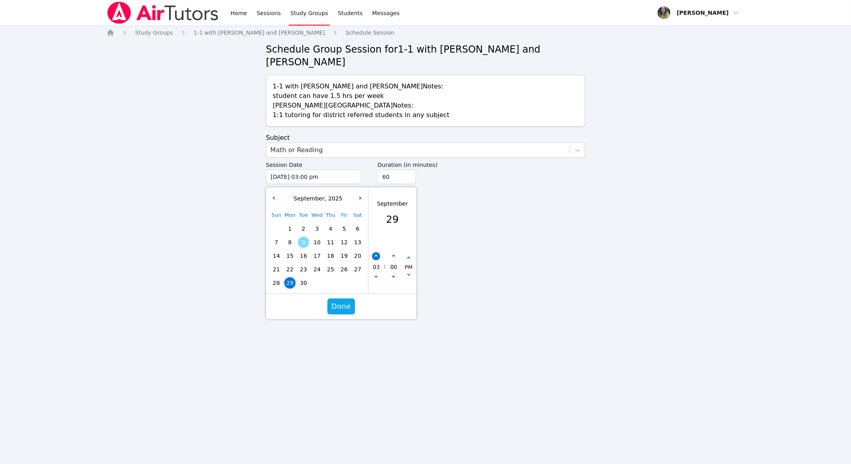
click at [375, 253] on button "button" at bounding box center [376, 257] width 8 height 8
type input "09/29/2025 04:00 pm"
type input "04"
click at [375, 253] on button "button" at bounding box center [376, 257] width 8 height 8
type input "09/29/2025 05:00 pm"
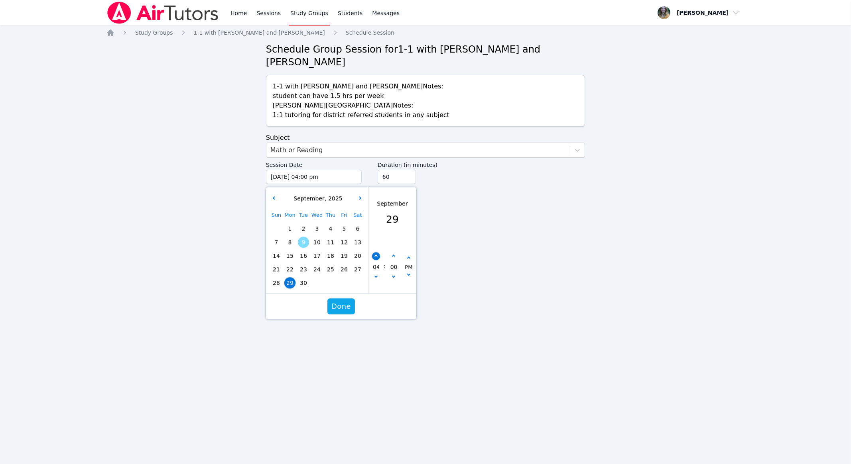
type input "05"
click at [375, 253] on button "button" at bounding box center [376, 257] width 8 height 8
type input "09/29/2025 06:00 pm"
type input "06"
click at [375, 253] on button "button" at bounding box center [376, 257] width 8 height 8
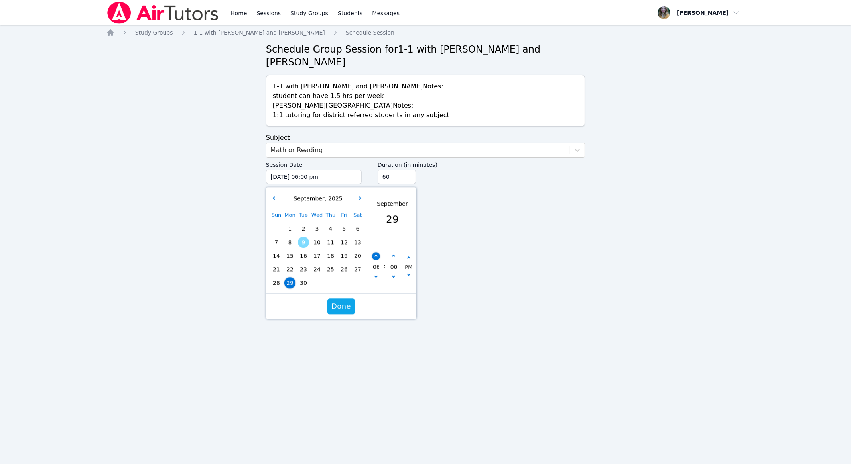
type input "09/29/2025 07:00 pm"
type input "07"
click at [375, 253] on button "button" at bounding box center [376, 257] width 8 height 8
type input "09/29/2025 08:00 pm"
type input "08"
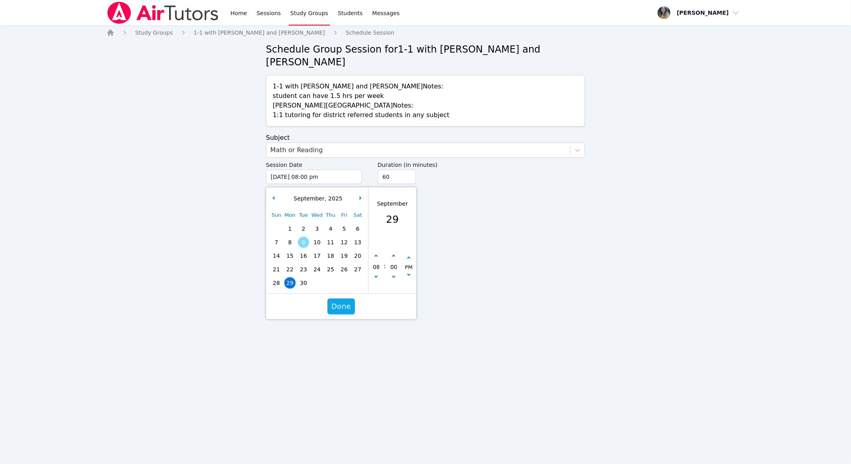
click at [396, 253] on div "00" at bounding box center [393, 268] width 15 height 30
click at [394, 253] on button "button" at bounding box center [393, 257] width 8 height 8
type input "09/29/2025 08:05 pm"
type input "05"
click at [394, 253] on button "button" at bounding box center [393, 257] width 8 height 8
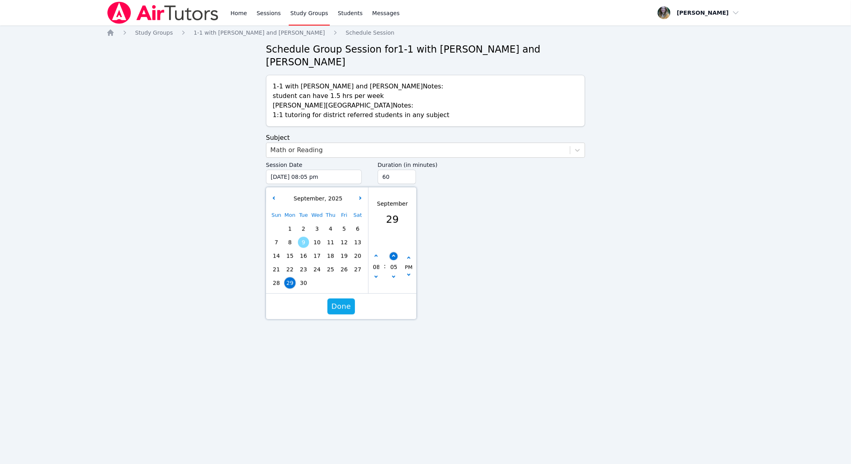
type input "09/29/2025 08:10 pm"
type input "10"
click at [394, 253] on button "button" at bounding box center [393, 257] width 8 height 8
type input "09/29/2025 08:15 pm"
type input "15"
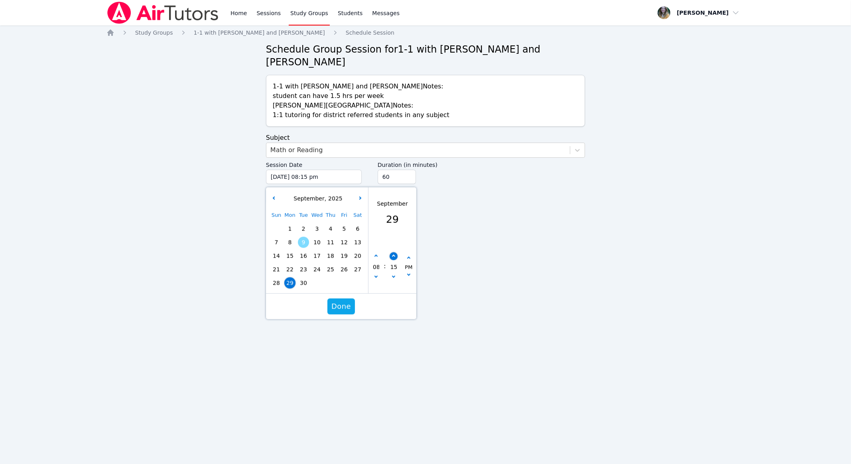
click at [394, 253] on button "button" at bounding box center [393, 257] width 8 height 8
type input "09/29/2025 08:20 pm"
type input "20"
click at [394, 253] on button "button" at bounding box center [393, 257] width 8 height 8
type input "09/29/2025 08:25 pm"
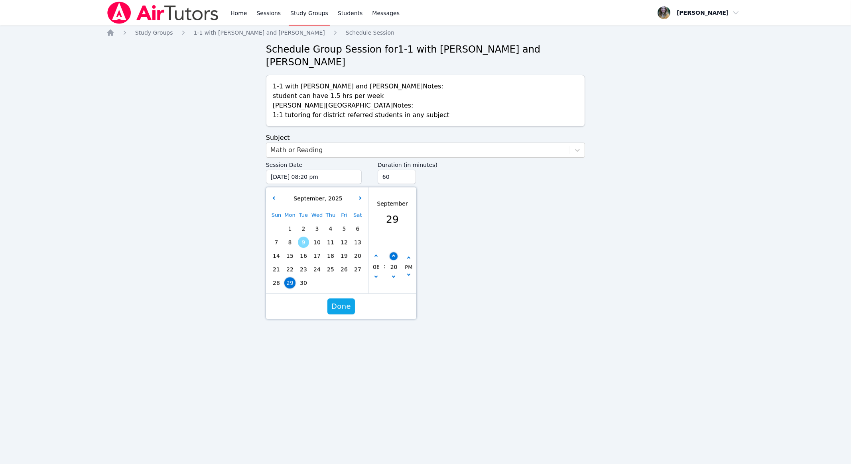
type input "25"
click at [394, 253] on button "button" at bounding box center [393, 257] width 8 height 8
type input "09/29/2025 08:30 pm"
type input "30"
click at [344, 299] on button "Done" at bounding box center [341, 307] width 28 height 16
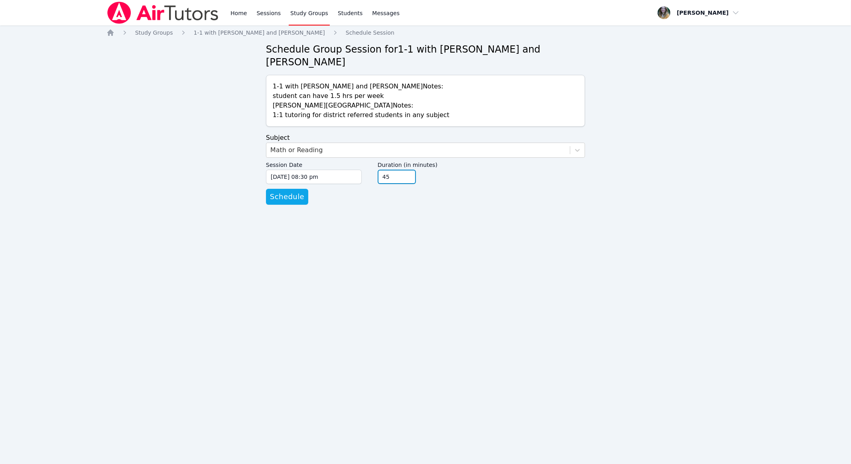
click at [409, 170] on input "45" at bounding box center [397, 177] width 38 height 14
click at [409, 170] on input "30" at bounding box center [397, 177] width 38 height 14
type input "45"
click at [408, 170] on input "45" at bounding box center [397, 177] width 38 height 14
click at [290, 191] on span "Schedule" at bounding box center [287, 196] width 34 height 11
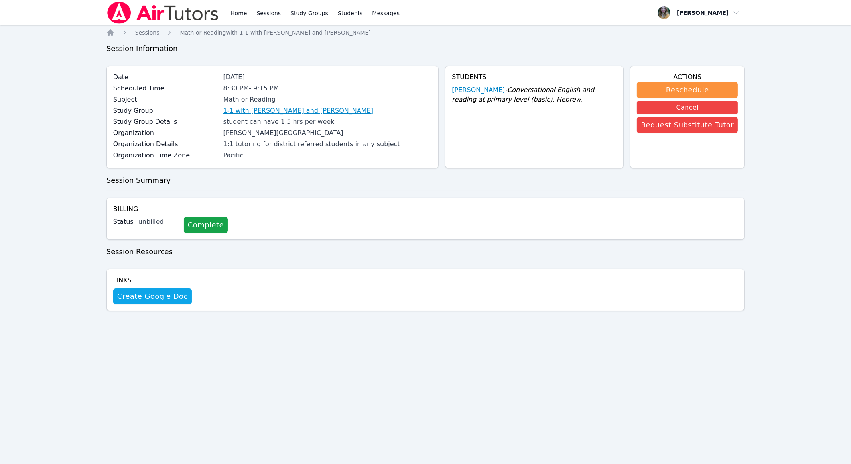
click at [327, 110] on link "1-1 with [PERSON_NAME] and [PERSON_NAME]" at bounding box center [298, 111] width 150 height 10
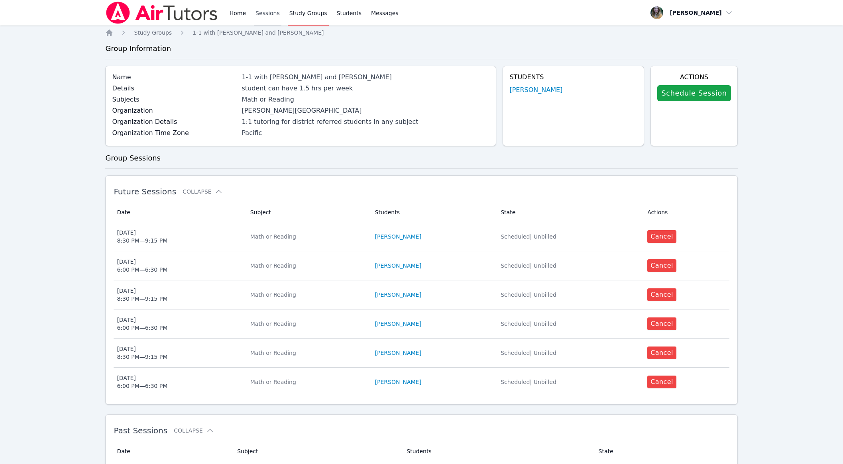
click at [261, 17] on link "Sessions" at bounding box center [268, 13] width 28 height 26
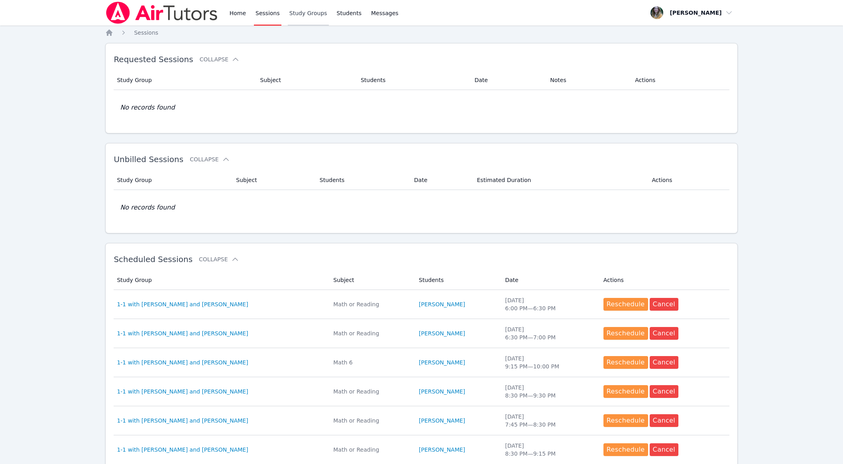
click at [301, 13] on link "Study Groups" at bounding box center [308, 13] width 41 height 26
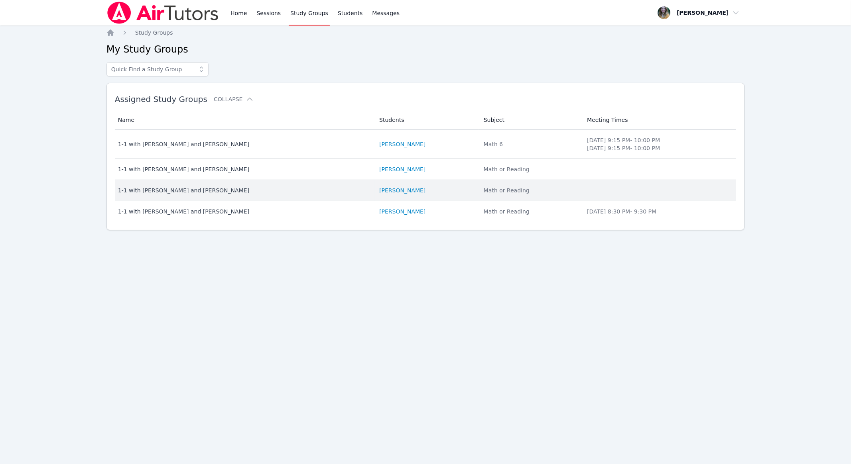
click at [194, 187] on div "1-1 with [PERSON_NAME] and [PERSON_NAME]" at bounding box center [244, 191] width 252 height 8
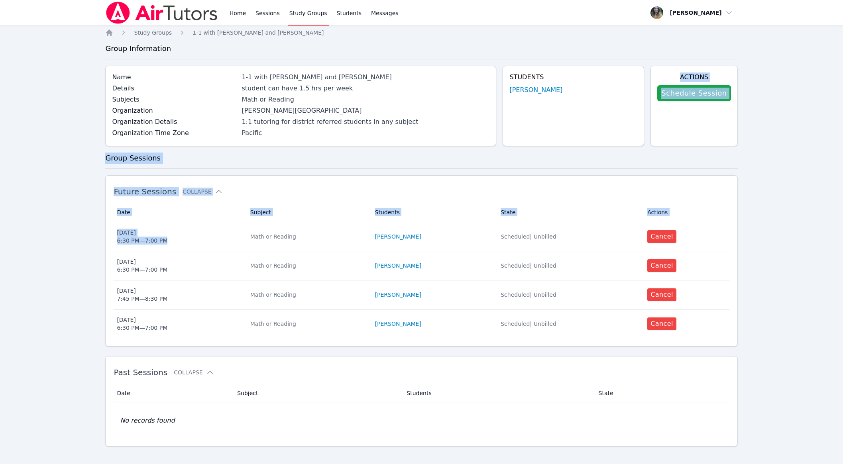
drag, startPoint x: 236, startPoint y: 238, endPoint x: 593, endPoint y: 97, distance: 383.9
click at [593, 97] on div "Home Study Groups 1-1 with Lior Friedman and Hilary Collier Group Information N…" at bounding box center [421, 251] width 632 height 444
click at [676, 94] on link "Schedule Session" at bounding box center [693, 93] width 73 height 16
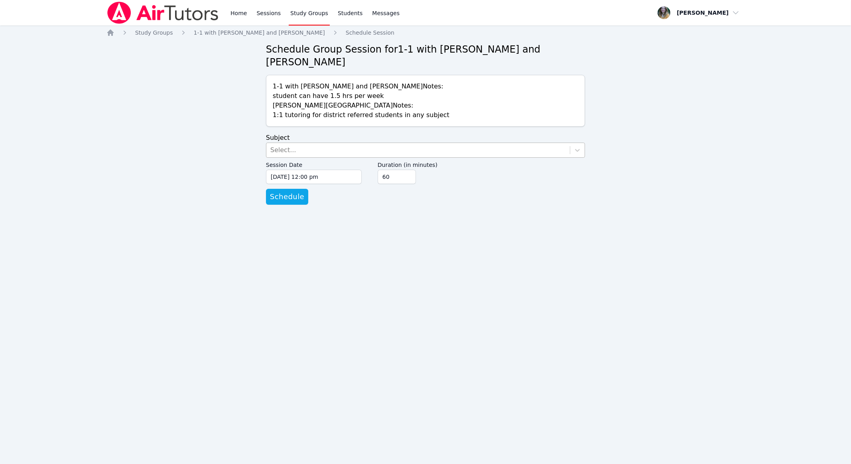
click at [360, 143] on div "Select..." at bounding box center [417, 150] width 303 height 14
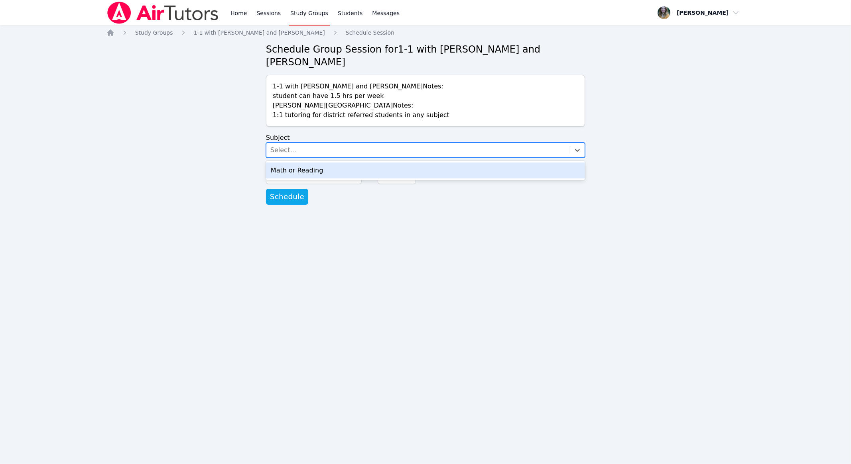
click at [349, 163] on div "Math or Reading" at bounding box center [425, 171] width 319 height 16
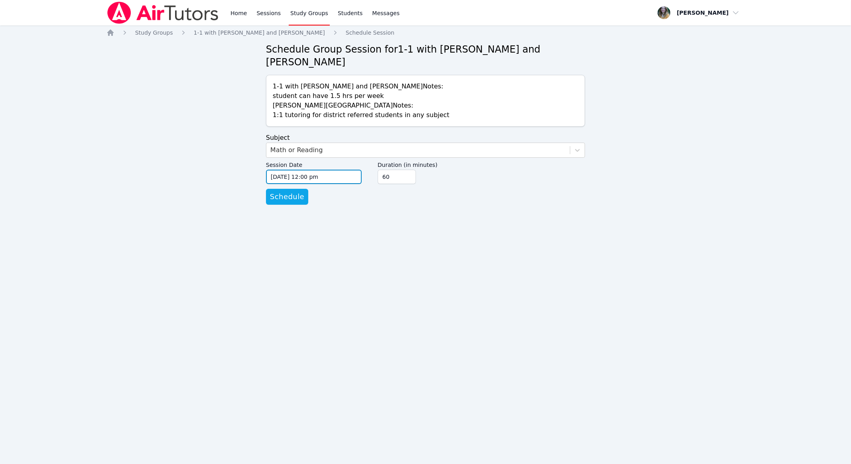
click at [296, 170] on input "[DATE] 12:00 pm" at bounding box center [314, 177] width 96 height 14
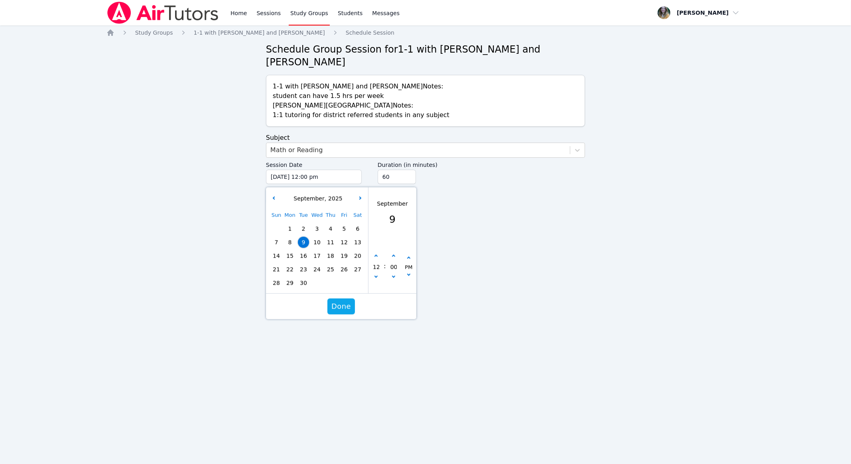
click at [289, 264] on span "22" at bounding box center [289, 269] width 11 height 11
click at [375, 255] on icon "button" at bounding box center [375, 256] width 3 height 3
type input "09/22/2025 01:00 pm"
type input "01"
click at [375, 255] on icon "button" at bounding box center [375, 256] width 3 height 3
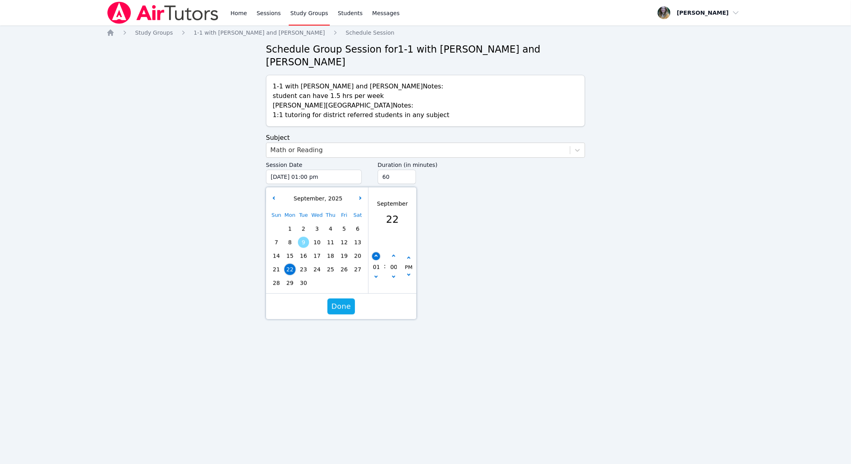
type input "09/22/2025 02:00 pm"
type input "02"
click at [375, 255] on icon "button" at bounding box center [375, 256] width 3 height 3
type input "09/22/2025 03:00 pm"
type input "03"
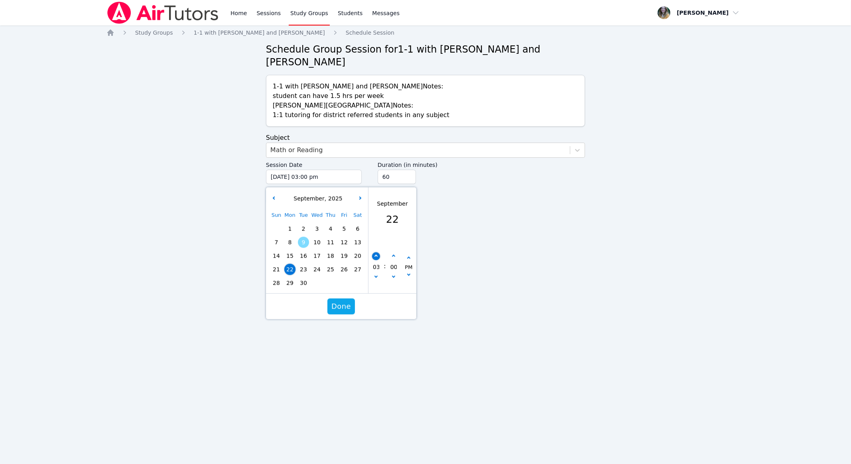
click at [375, 255] on icon "button" at bounding box center [375, 256] width 3 height 3
type input "09/22/2025 04:00 pm"
type input "04"
click at [375, 255] on icon "button" at bounding box center [375, 256] width 3 height 3
type input "09/22/2025 05:00 pm"
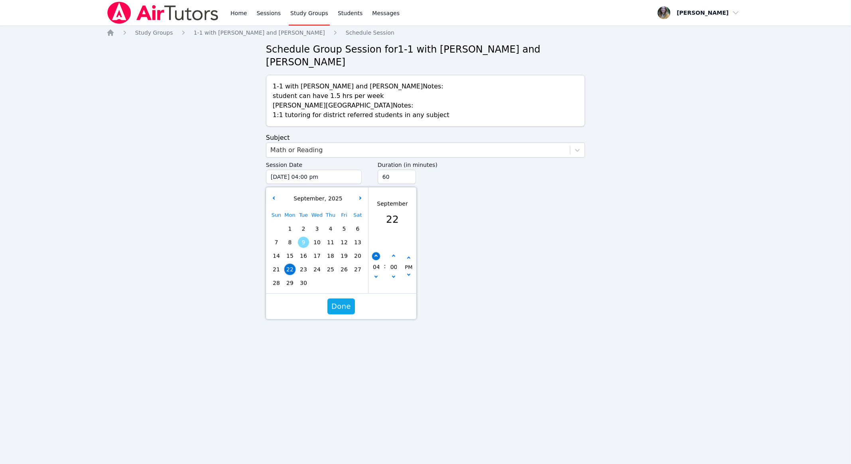
type input "05"
click at [375, 255] on icon "button" at bounding box center [375, 256] width 3 height 3
type input "09/22/2025 06:00 pm"
type input "06"
click at [375, 255] on icon "button" at bounding box center [375, 256] width 3 height 3
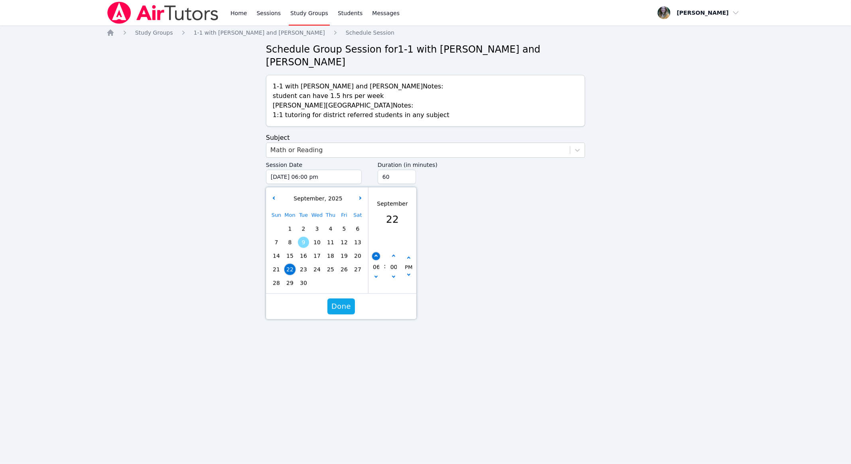
type input "09/22/2025 07:00 pm"
type input "07"
click at [390, 253] on button "button" at bounding box center [393, 257] width 8 height 8
type input "09/22/2025 07:05 pm"
type input "05"
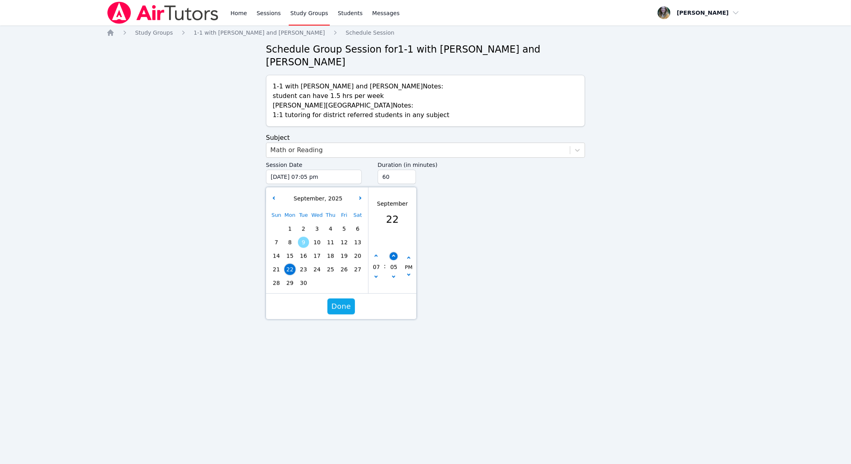
click at [390, 253] on button "button" at bounding box center [393, 257] width 8 height 8
type input "09/22/2025 07:10 pm"
type input "10"
click at [390, 253] on button "button" at bounding box center [393, 257] width 8 height 8
type input "09/22/2025 07:15 pm"
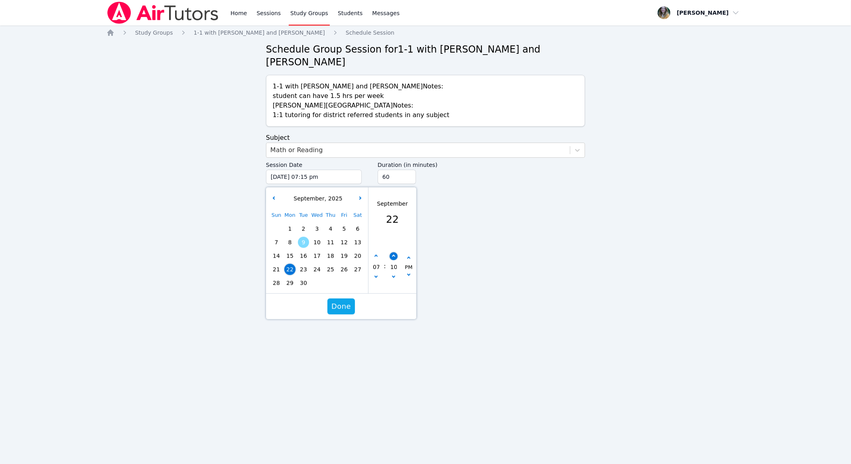
type input "15"
click at [390, 253] on button "button" at bounding box center [393, 257] width 8 height 8
type input "09/22/2025 07:20 pm"
type input "20"
click at [390, 253] on button "button" at bounding box center [393, 257] width 8 height 8
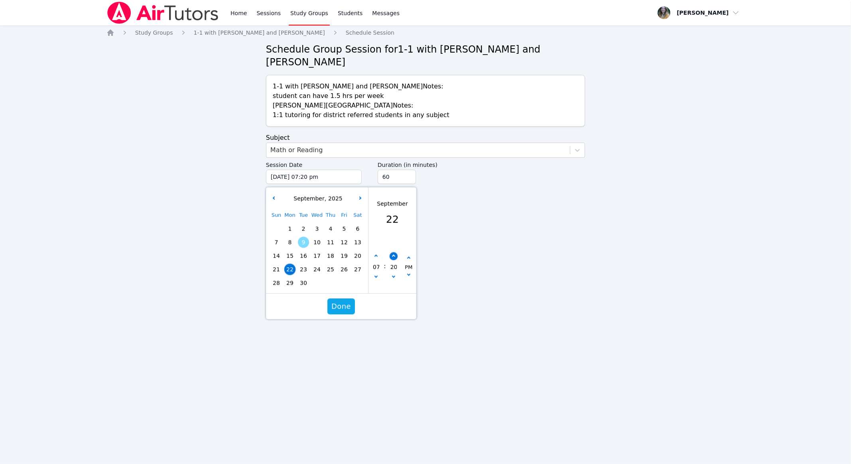
type input "09/22/2025 07:25 pm"
type input "25"
click at [390, 253] on button "button" at bounding box center [393, 257] width 8 height 8
type input "09/22/2025 07:30 pm"
type input "30"
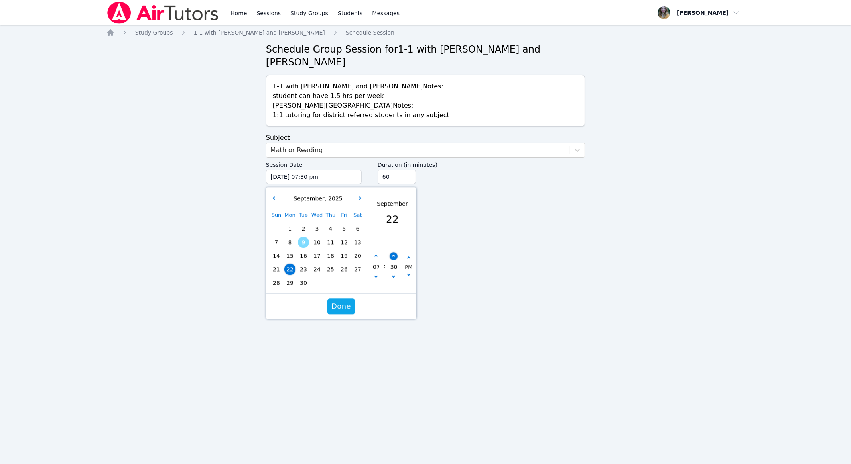
click at [390, 253] on button "button" at bounding box center [393, 257] width 8 height 8
type input "09/22/2025 07:35 pm"
type input "35"
click at [390, 253] on button "button" at bounding box center [393, 257] width 8 height 8
type input "09/22/2025 07:40 pm"
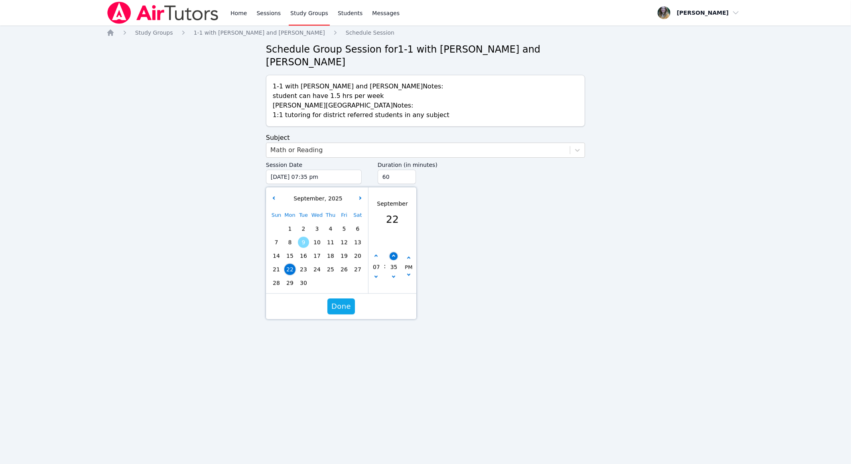
type input "40"
click at [390, 253] on button "button" at bounding box center [393, 257] width 8 height 8
type input "09/22/2025 07:45 pm"
type input "45"
click at [341, 301] on span "Done" at bounding box center [341, 306] width 20 height 11
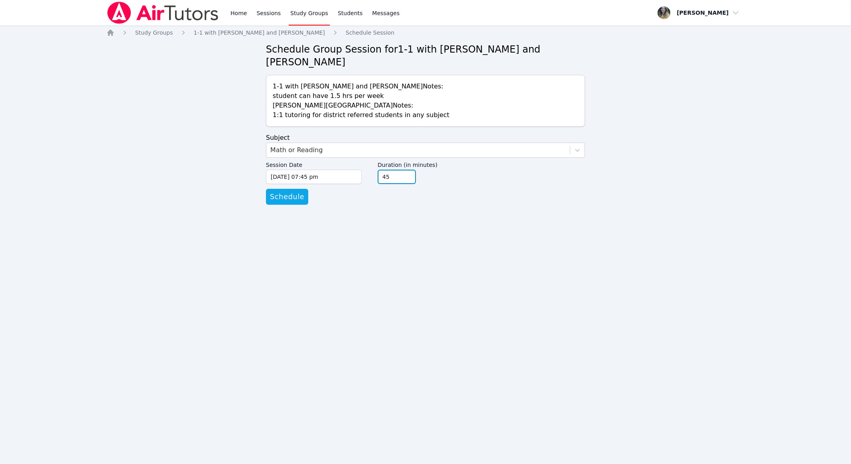
click at [409, 170] on input "45" at bounding box center [397, 177] width 38 height 14
click at [409, 170] on input "30" at bounding box center [397, 177] width 38 height 14
type input "45"
click at [407, 170] on input "45" at bounding box center [397, 177] width 38 height 14
click at [285, 191] on span "Schedule" at bounding box center [287, 196] width 34 height 11
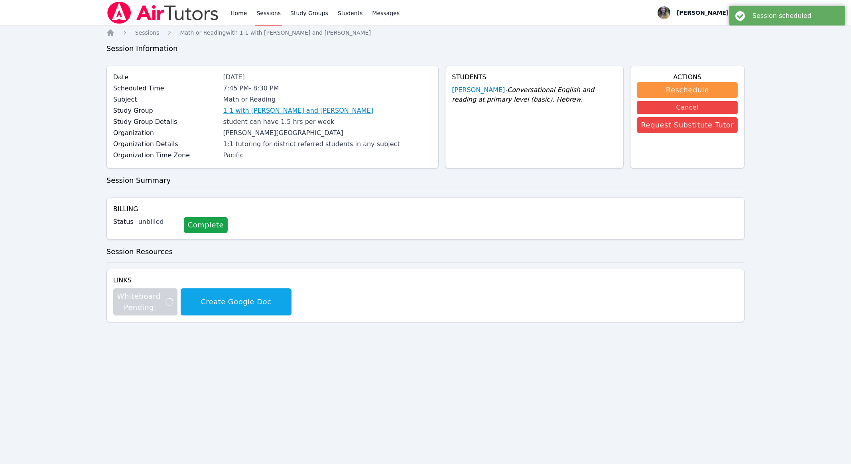
click at [286, 110] on link "1-1 with [PERSON_NAME] and [PERSON_NAME]" at bounding box center [298, 111] width 150 height 10
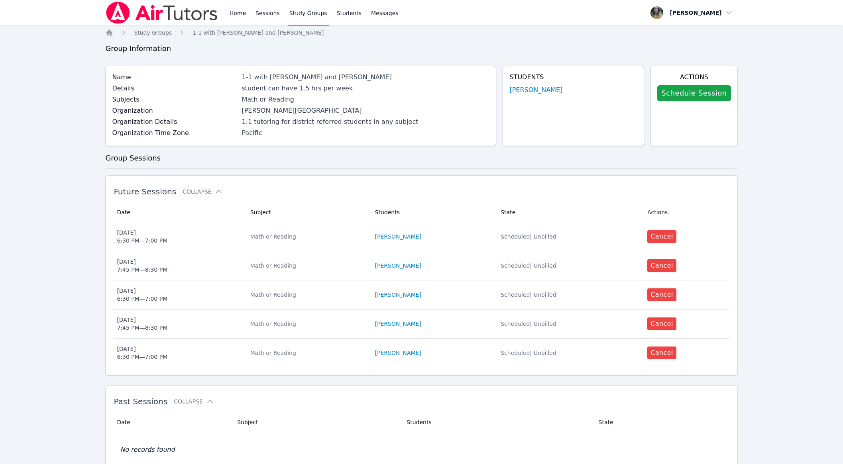
click at [692, 101] on div "Schedule Session" at bounding box center [693, 93] width 73 height 22
click at [690, 96] on link "Schedule Session" at bounding box center [693, 93] width 73 height 16
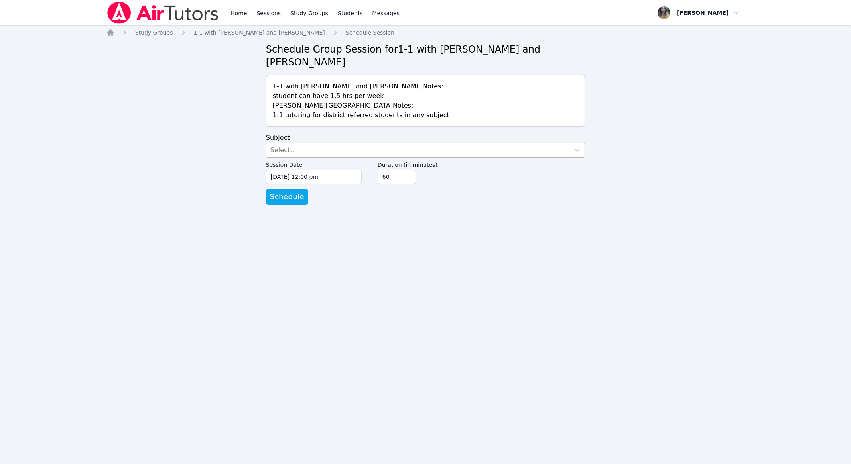
click at [449, 143] on div "Select..." at bounding box center [417, 150] width 303 height 14
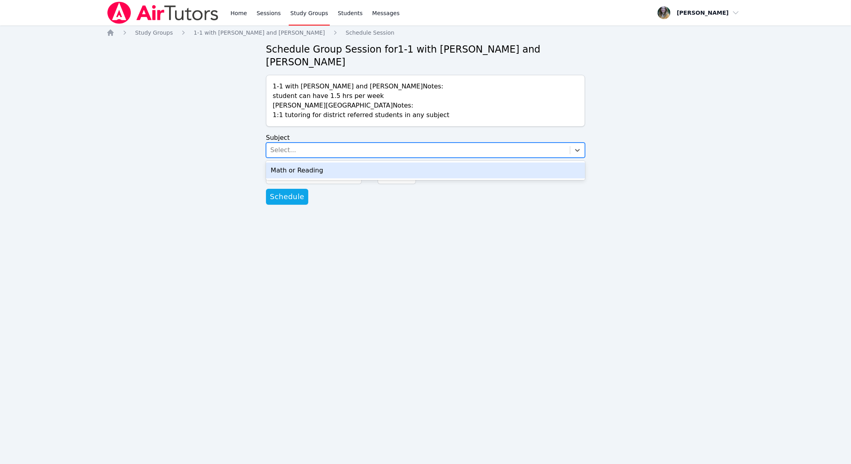
click at [407, 163] on div "Math or Reading" at bounding box center [425, 171] width 319 height 16
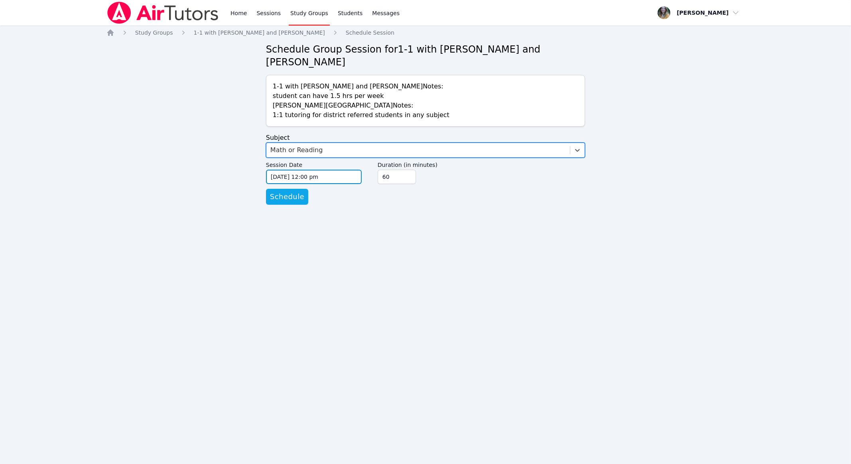
click at [324, 170] on input "[DATE] 12:00 pm" at bounding box center [314, 177] width 96 height 14
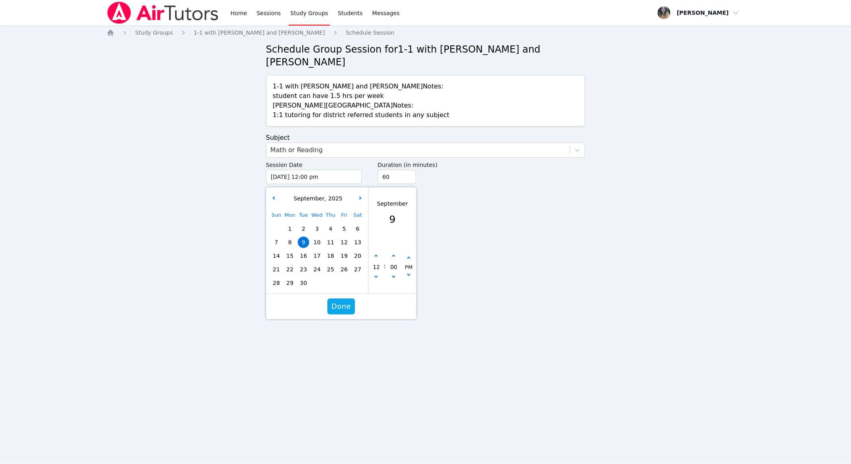
click at [290, 277] on span "29" at bounding box center [289, 282] width 11 height 11
click at [374, 253] on button "button" at bounding box center [376, 257] width 8 height 8
type input "09/29/2025 01:00 pm"
type input "01"
click at [374, 253] on button "button" at bounding box center [376, 257] width 8 height 8
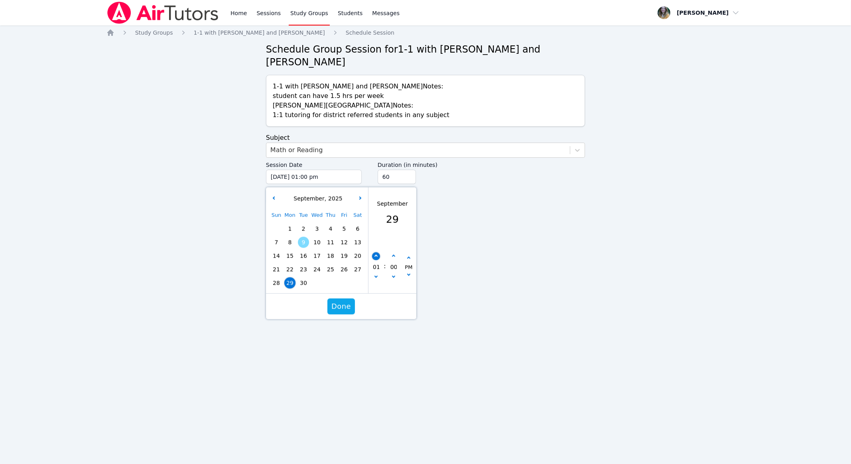
type input "09/29/2025 02:00 pm"
type input "02"
click at [374, 253] on button "button" at bounding box center [376, 257] width 8 height 8
type input "09/29/2025 03:00 pm"
type input "03"
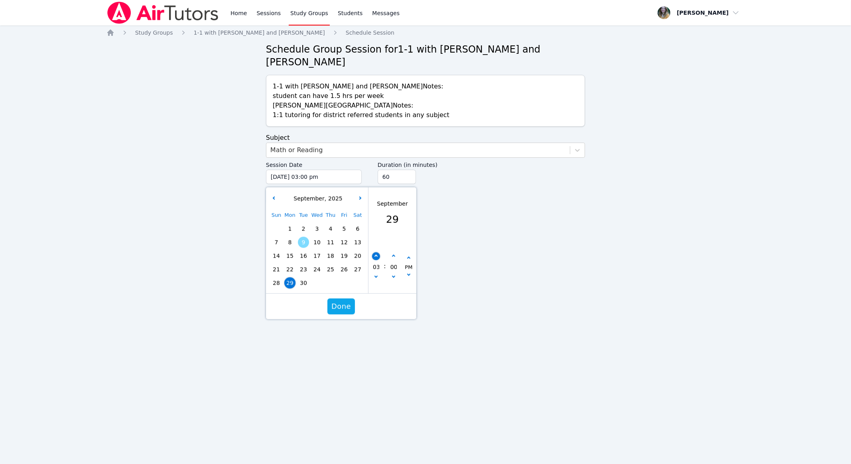
click at [374, 253] on button "button" at bounding box center [376, 257] width 8 height 8
type input "09/29/2025 04:00 pm"
type input "04"
click at [374, 253] on button "button" at bounding box center [376, 257] width 8 height 8
type input "09/29/2025 05:00 pm"
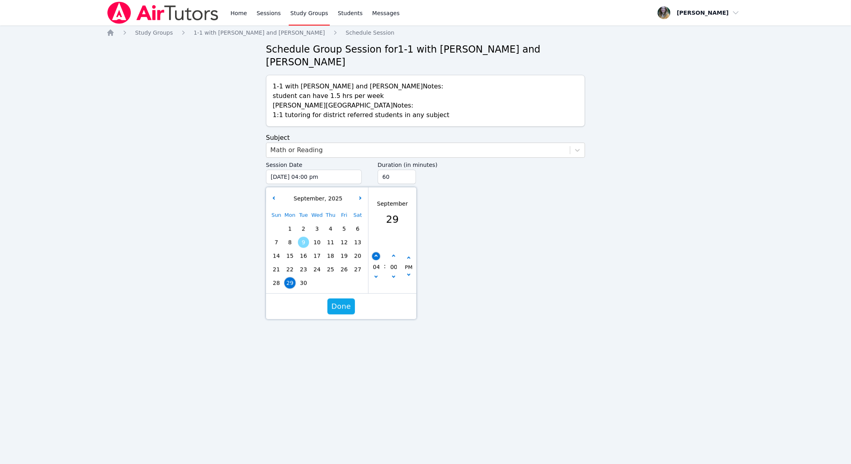
type input "05"
click at [374, 253] on button "button" at bounding box center [376, 257] width 8 height 8
type input "09/29/2025 06:00 pm"
type input "06"
click at [374, 253] on button "button" at bounding box center [376, 257] width 8 height 8
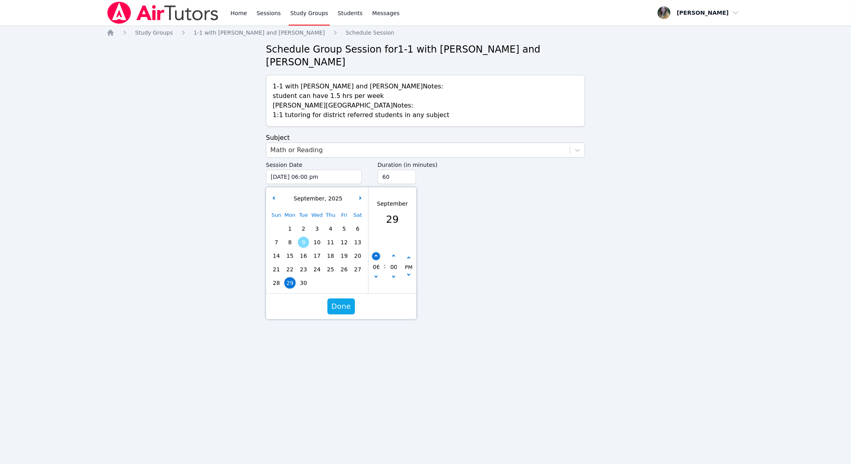
type input "09/29/2025 07:00 pm"
type input "07"
click at [389, 253] on button "button" at bounding box center [393, 257] width 8 height 8
type input "09/29/2025 07:05 pm"
type input "05"
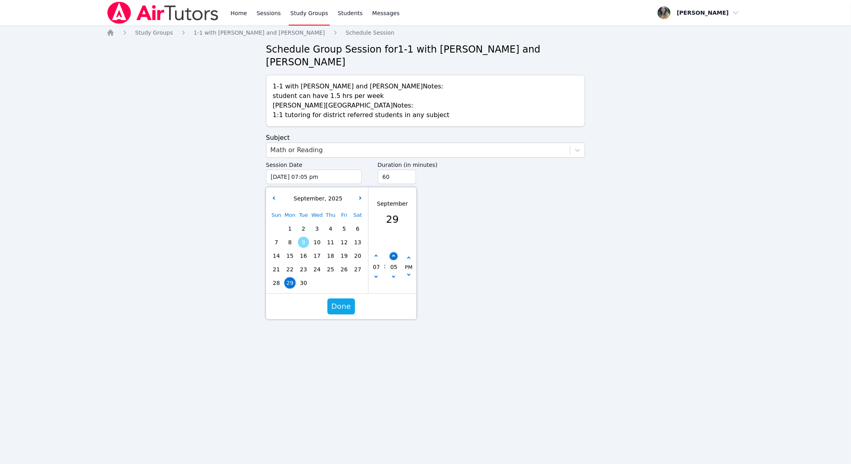
click at [389, 253] on button "button" at bounding box center [393, 257] width 8 height 8
type input "09/29/2025 07:10 pm"
type input "10"
click at [389, 253] on button "button" at bounding box center [393, 257] width 8 height 8
type input "09/29/2025 07:15 pm"
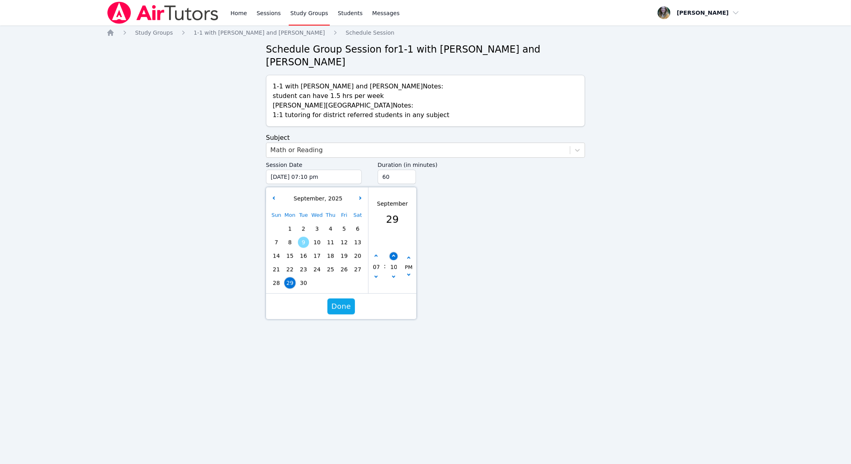
type input "15"
click at [389, 253] on button "button" at bounding box center [393, 257] width 8 height 8
type input "09/29/2025 07:20 pm"
type input "20"
click at [389, 253] on button "button" at bounding box center [393, 257] width 8 height 8
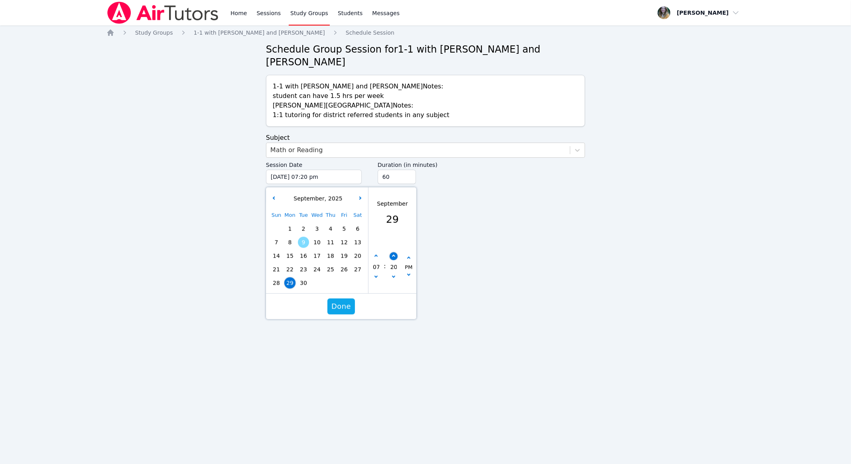
type input "09/29/2025 07:25 pm"
type input "25"
click at [389, 253] on button "button" at bounding box center [393, 257] width 8 height 8
type input "09/29/2025 07:30 pm"
type input "30"
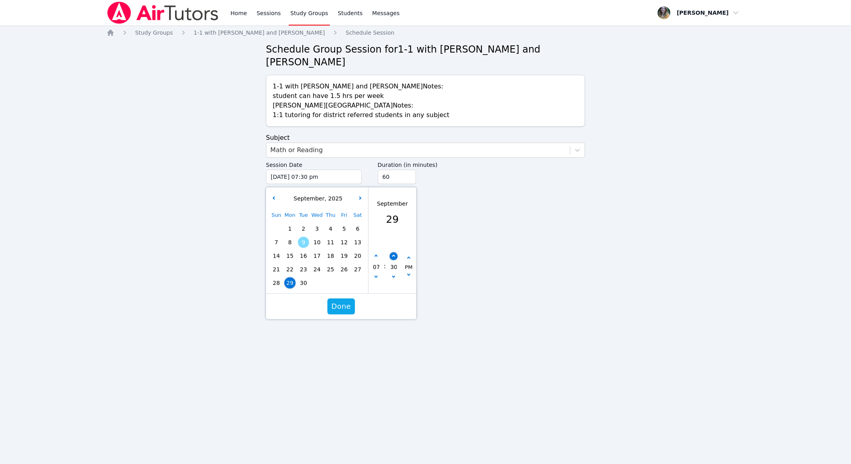
click at [389, 253] on button "button" at bounding box center [393, 257] width 8 height 8
type input "09/29/2025 07:35 pm"
type input "35"
click at [389, 253] on button "button" at bounding box center [393, 257] width 8 height 8
type input "09/29/2025 07:40 pm"
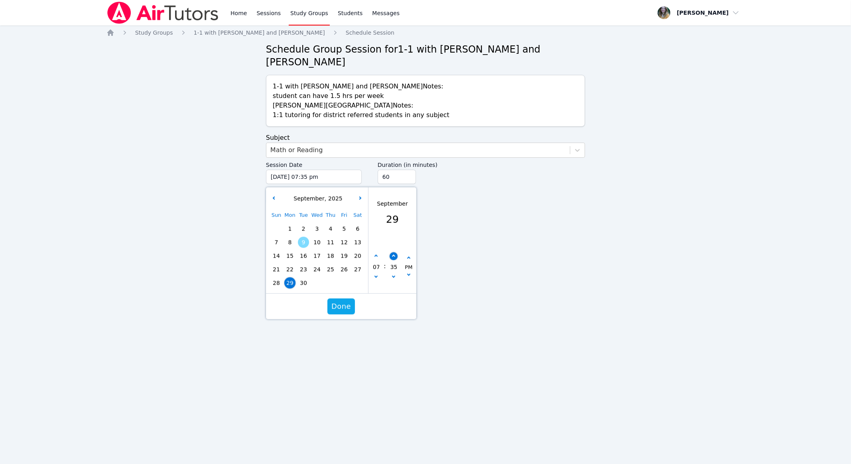
type input "40"
click at [389, 253] on button "button" at bounding box center [393, 257] width 8 height 8
type input "09/29/2025 07:45 pm"
type input "45"
click at [342, 301] on span "Done" at bounding box center [341, 306] width 20 height 11
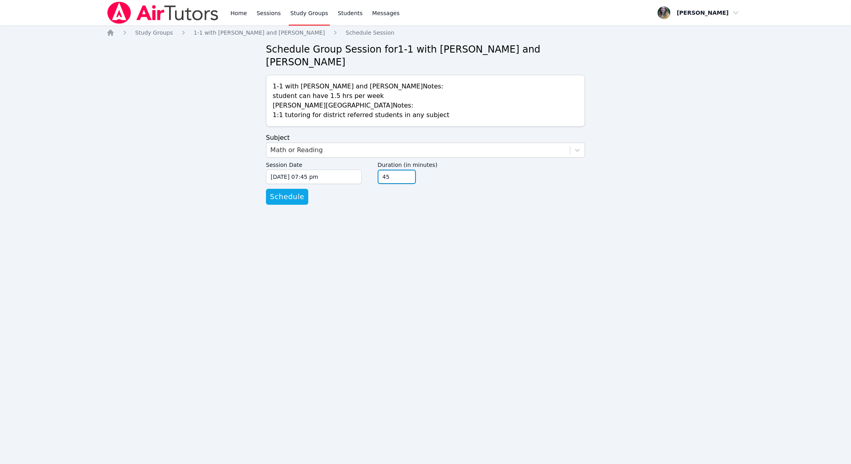
type input "45"
click at [409, 170] on input "45" at bounding box center [397, 177] width 38 height 14
click at [290, 190] on button "Schedule" at bounding box center [287, 197] width 42 height 16
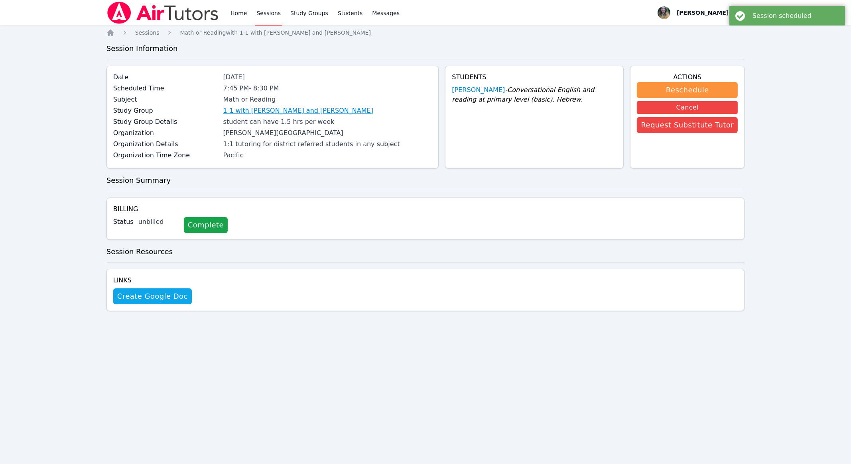
click at [319, 110] on link "1-1 with [PERSON_NAME] and [PERSON_NAME]" at bounding box center [298, 111] width 150 height 10
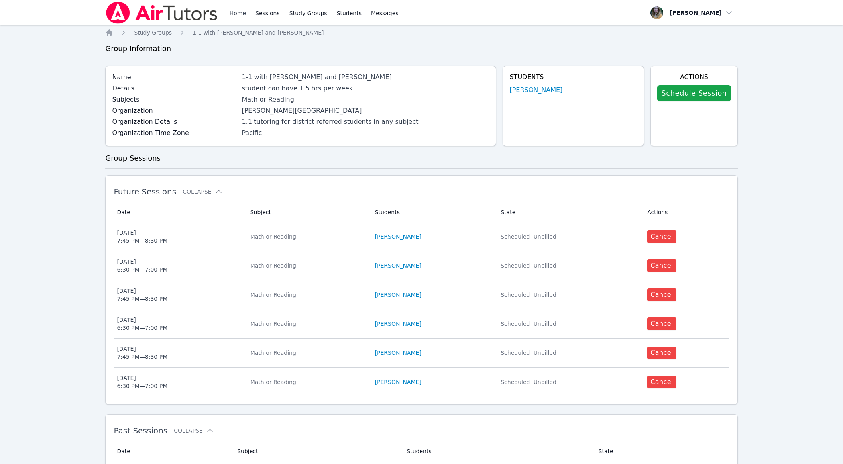
click at [238, 9] on link "Home" at bounding box center [238, 13] width 20 height 26
